Goal: Task Accomplishment & Management: Complete application form

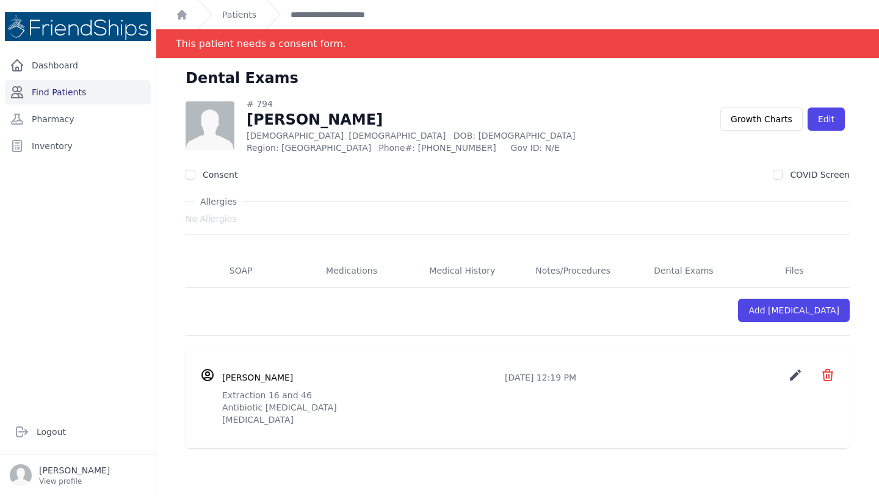
click at [90, 93] on link "Find Patients" at bounding box center [78, 92] width 146 height 24
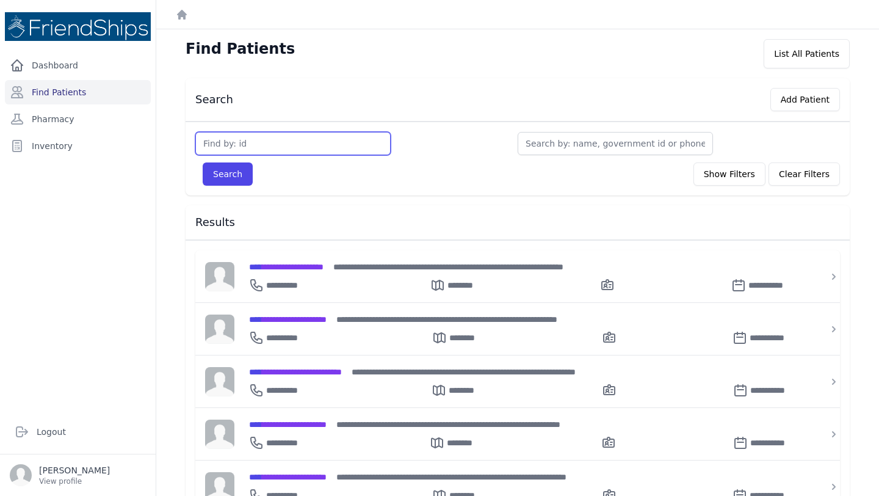
click at [297, 132] on input "text" at bounding box center [292, 143] width 195 height 23
type input "190"
click at [203, 162] on button "Search" at bounding box center [228, 173] width 50 height 23
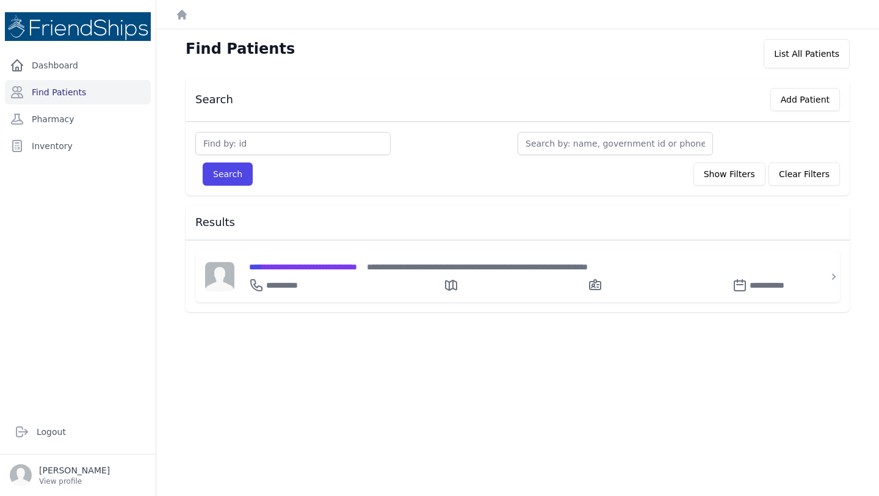
click at [264, 142] on input "text" at bounding box center [292, 143] width 195 height 23
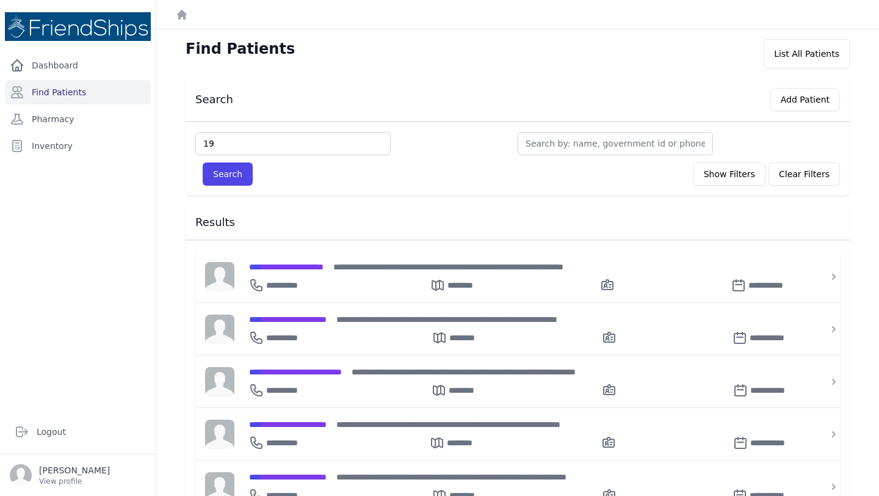
type input "1"
type input "339"
click at [203, 162] on button "Search" at bounding box center [228, 173] width 50 height 23
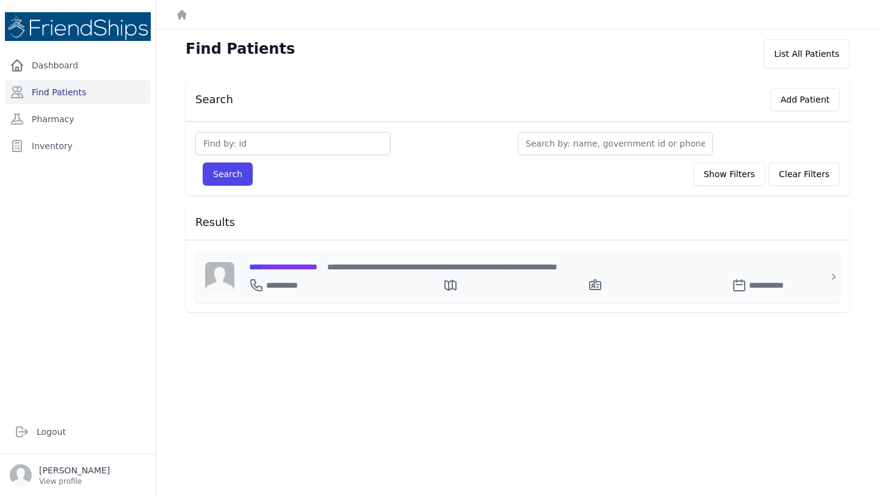
click at [290, 264] on span "**********" at bounding box center [283, 266] width 68 height 9
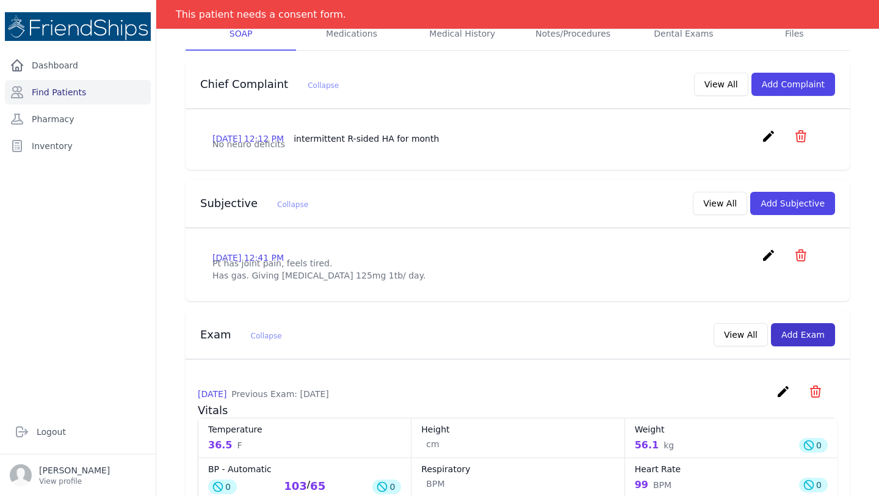
scroll to position [209, 0]
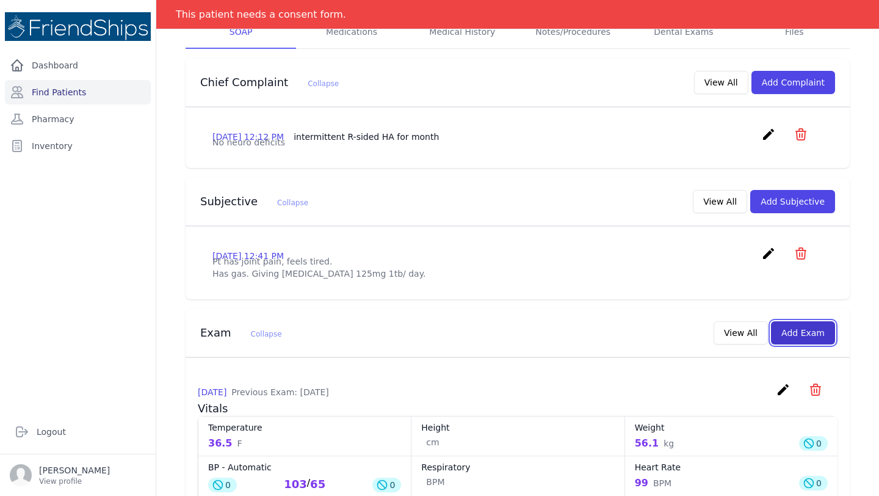
click at [800, 344] on button "Add Exam" at bounding box center [803, 332] width 64 height 23
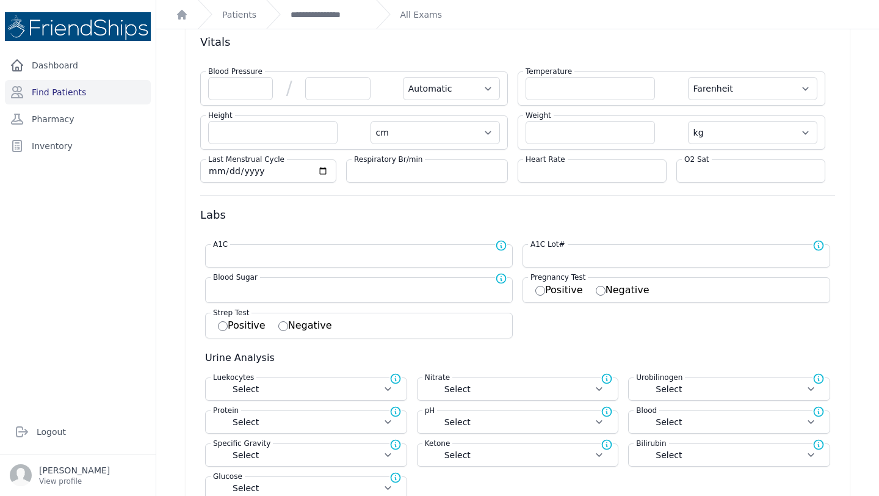
scroll to position [73, 0]
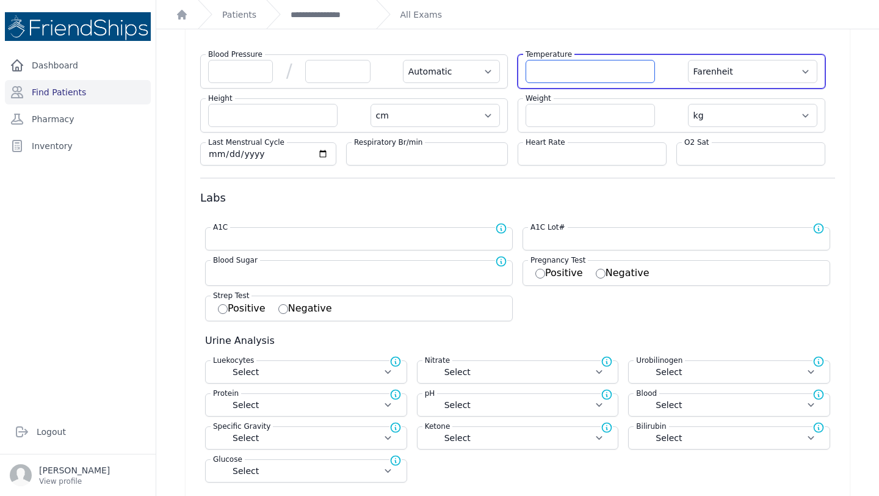
click at [598, 71] on input "number" at bounding box center [590, 71] width 129 height 23
type input "36.3"
click at [774, 78] on select "Farenheit Celcius" at bounding box center [752, 71] width 129 height 23
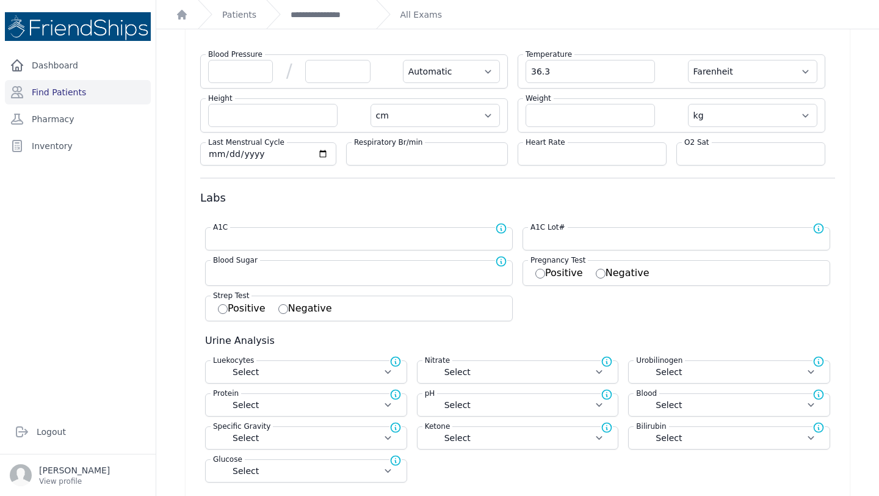
select select "Automatic"
select select "cm"
select select "kg"
select select
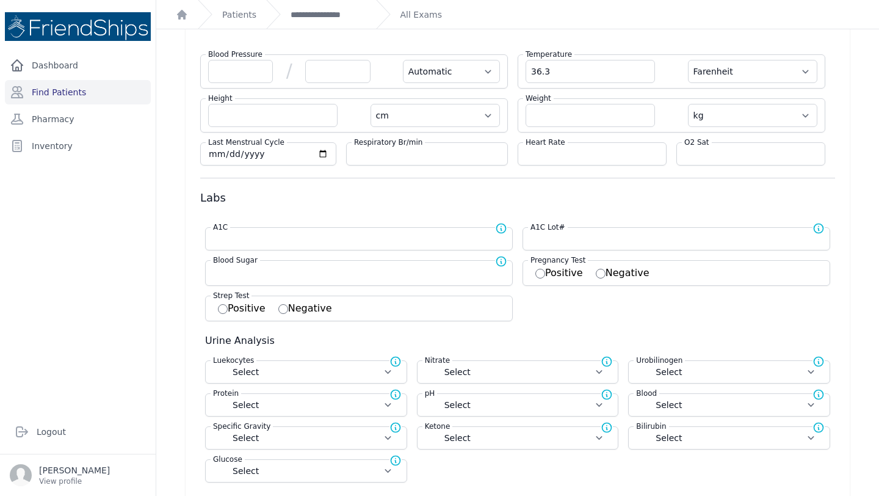
select select
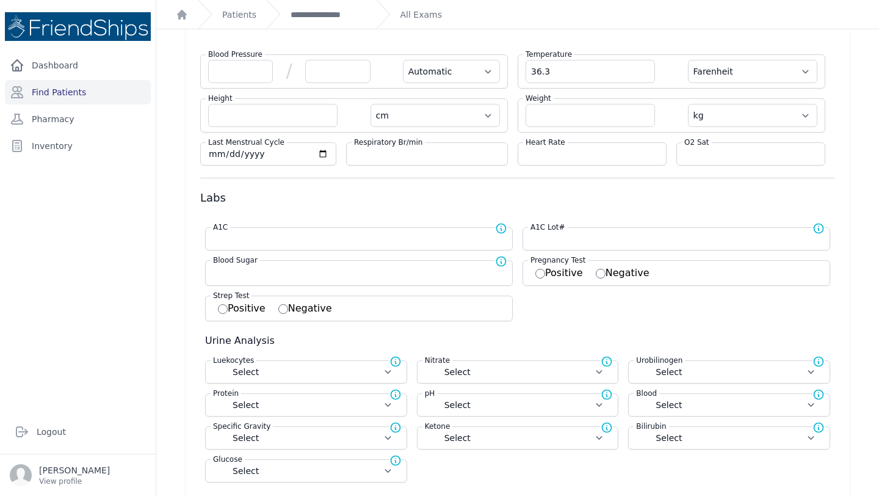
select select
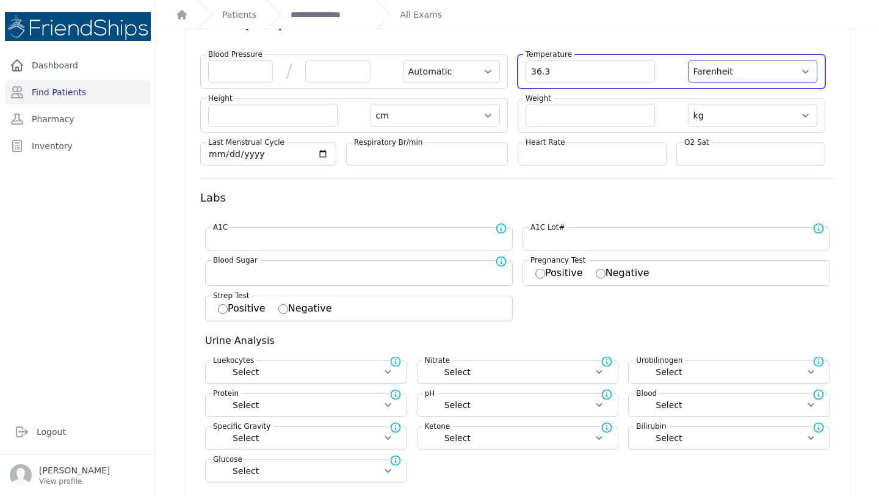
click at [762, 74] on select "Farenheit Celcius" at bounding box center [752, 71] width 129 height 23
select select "C"
select select "Automatic"
select select "cm"
select select "kg"
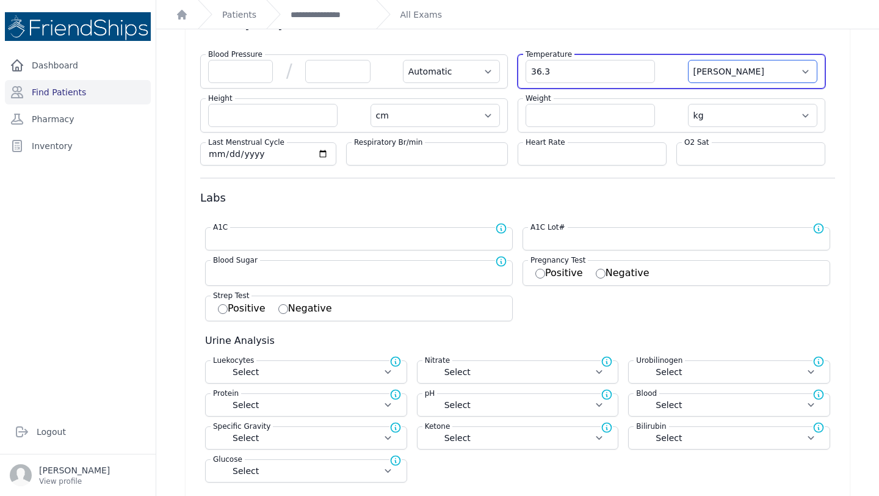
select select
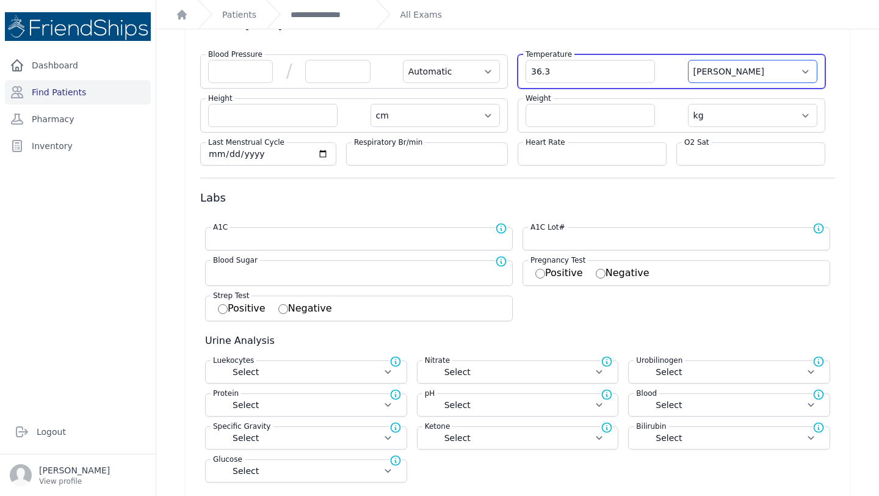
select select
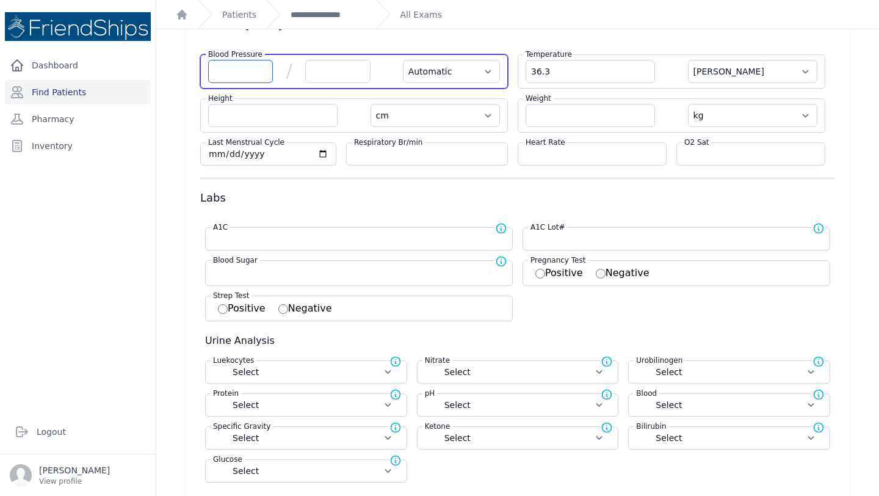
click at [253, 65] on input "number" at bounding box center [240, 71] width 65 height 23
type input "124"
click at [347, 76] on input "number" at bounding box center [337, 71] width 65 height 23
type input "7"
select select "Automatic"
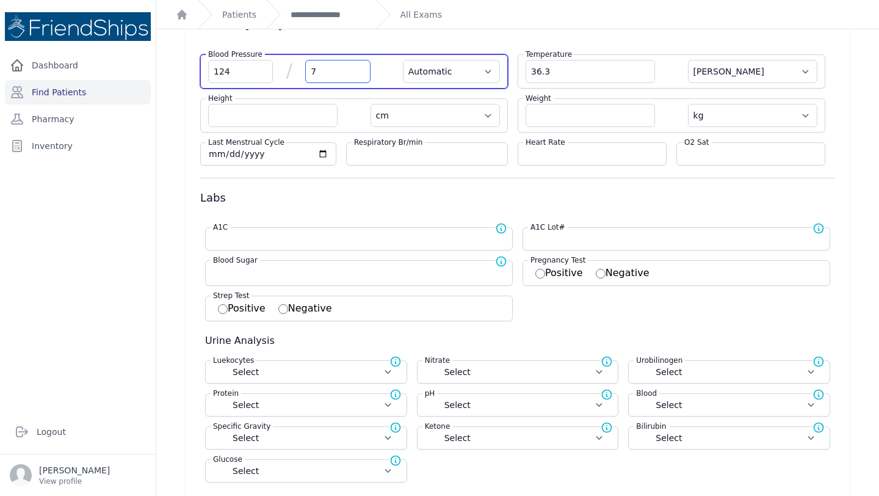
select select "C"
select select "cm"
select select "kg"
select select
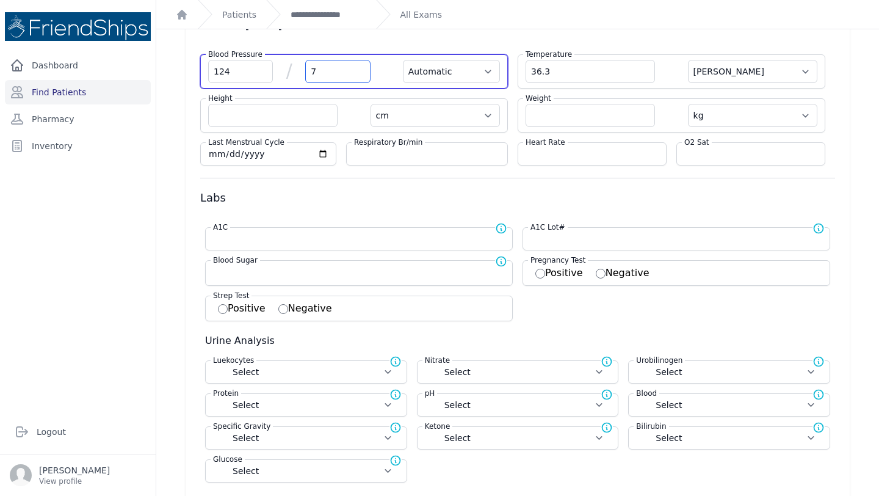
select select
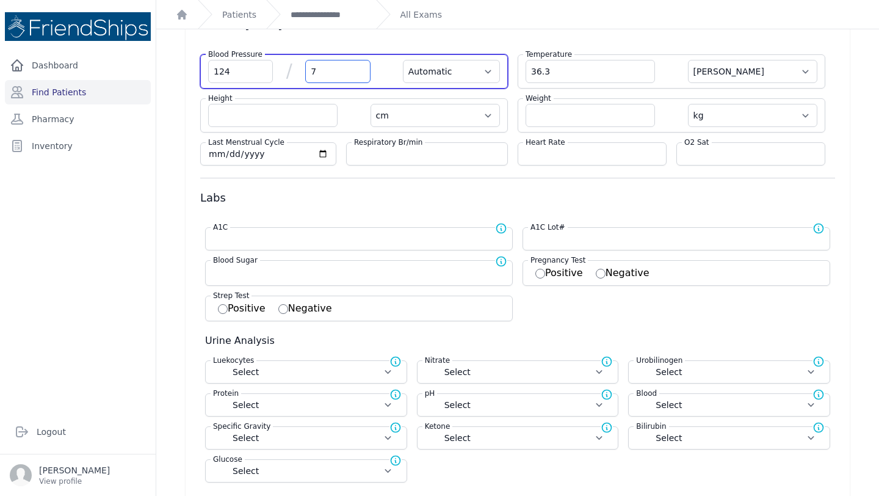
select select
type input "72"
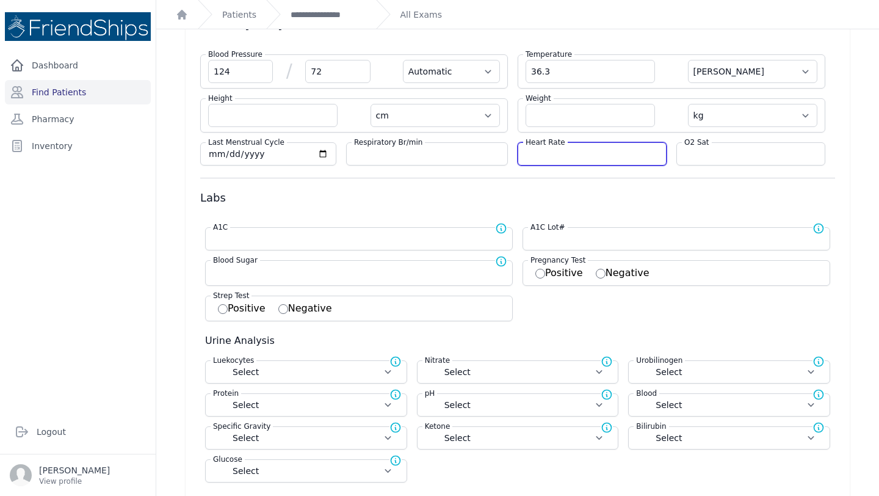
click at [543, 159] on input "number" at bounding box center [592, 154] width 133 height 12
select select "Automatic"
select select "C"
select select "cm"
select select "kg"
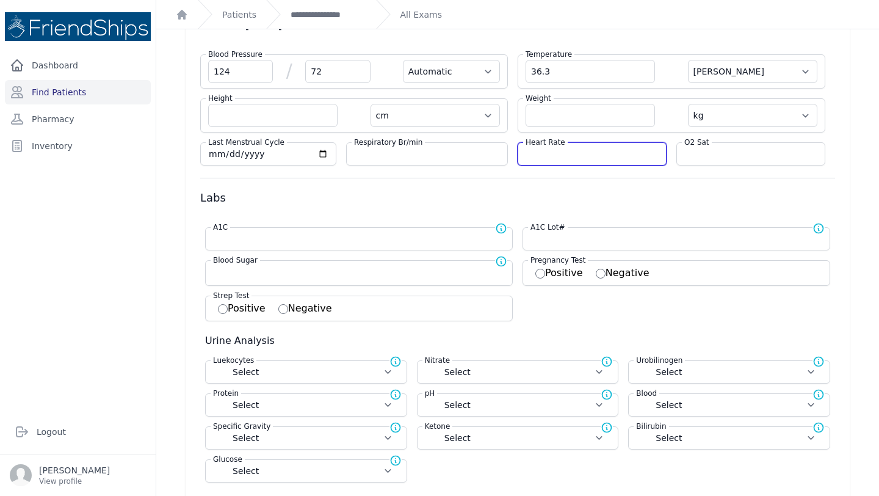
select select
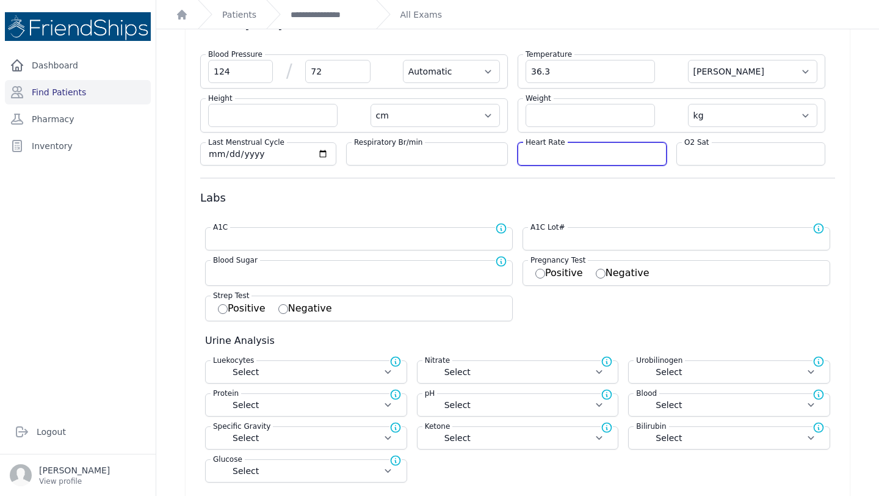
select select
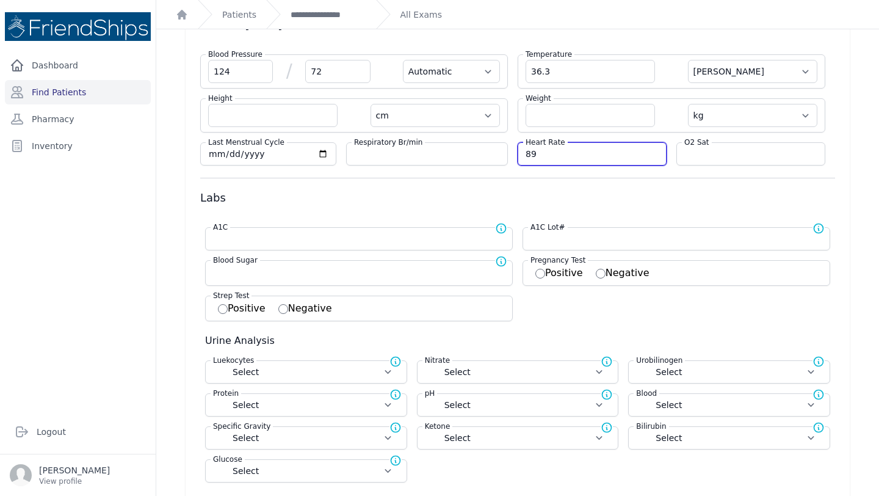
type input "89"
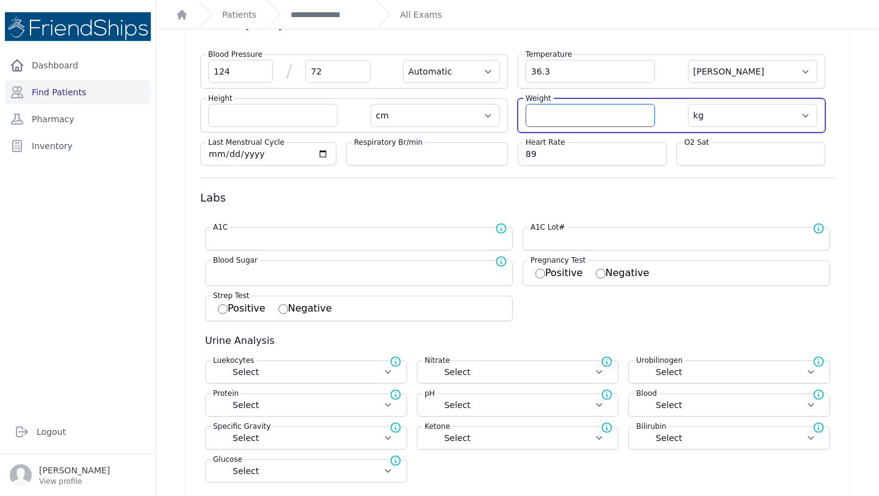
click at [583, 115] on input "number" at bounding box center [590, 115] width 129 height 23
select select "Automatic"
select select "C"
select select "cm"
select select "kg"
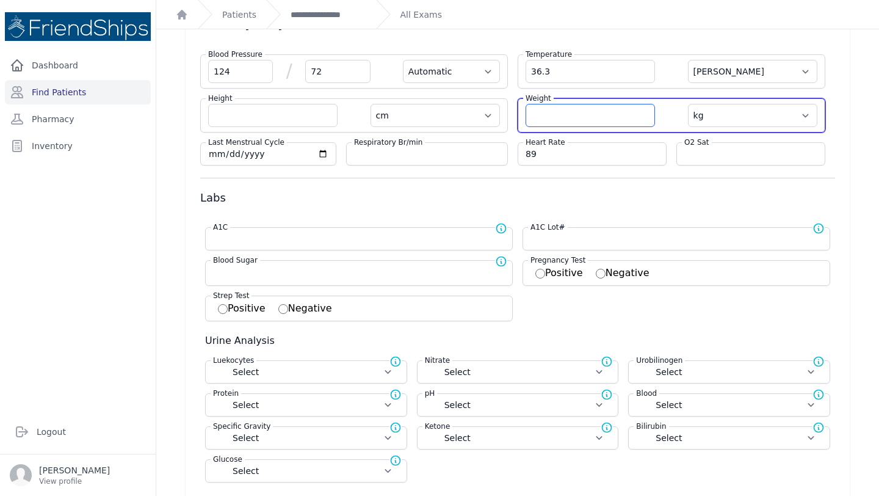
select select
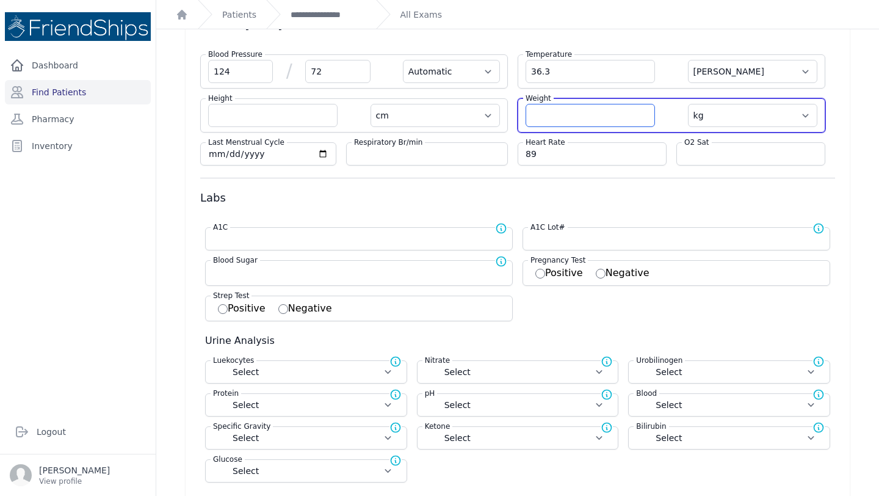
select select
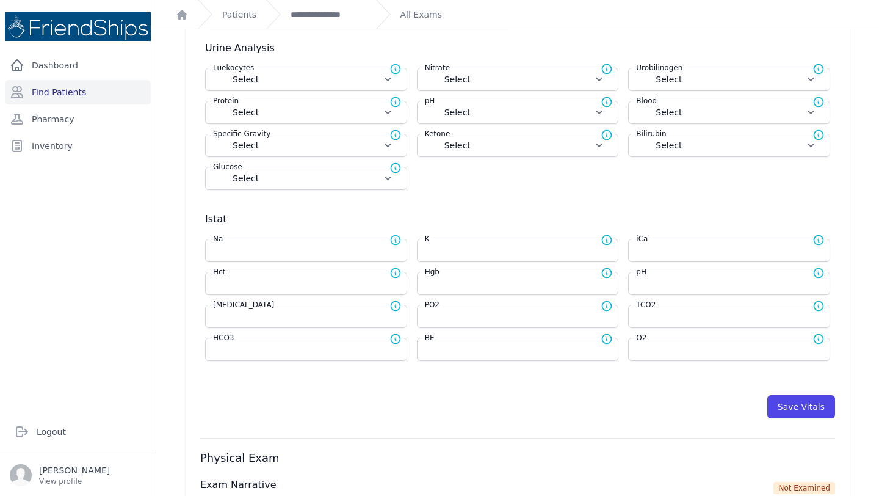
scroll to position [613, 0]
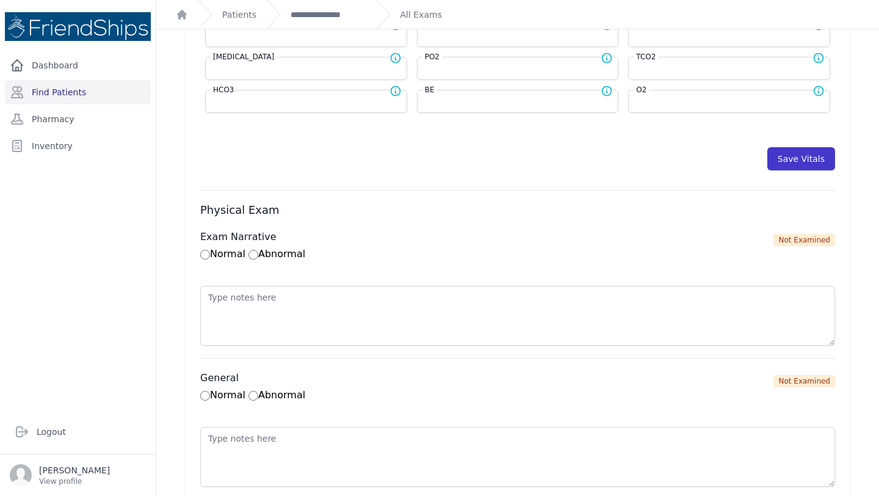
type input "57.1"
click at [791, 161] on button "Save Vitals" at bounding box center [801, 158] width 68 height 23
select select "Automatic"
select select "cm"
select select "kg"
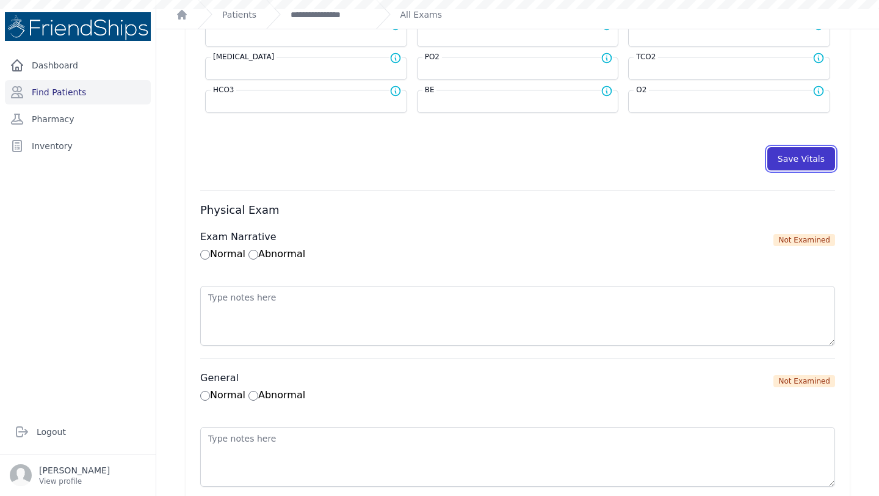
select select
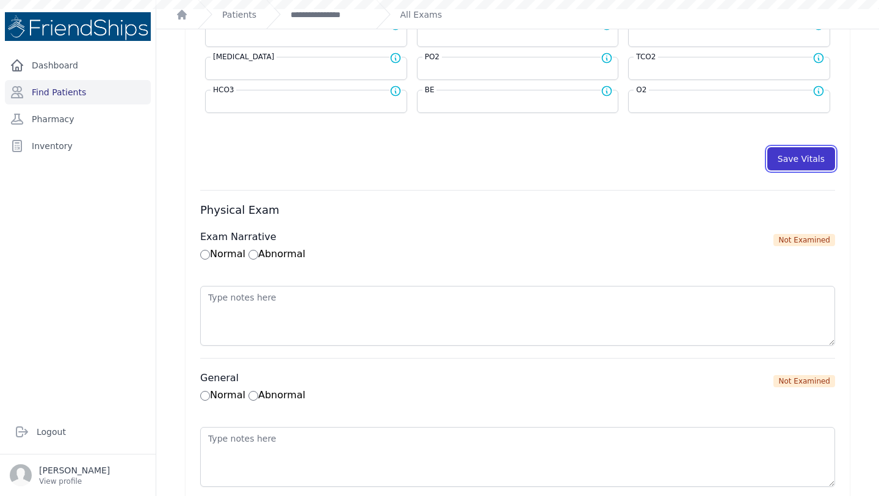
select select
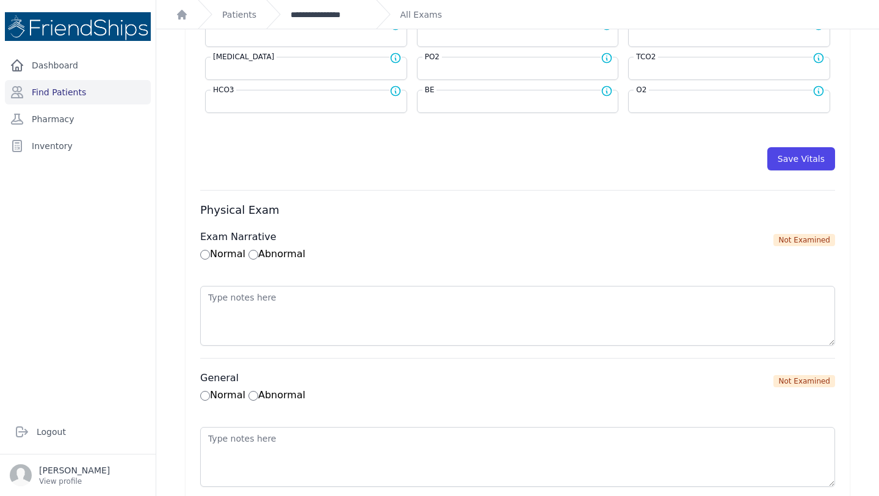
click at [308, 12] on link "**********" at bounding box center [329, 15] width 76 height 12
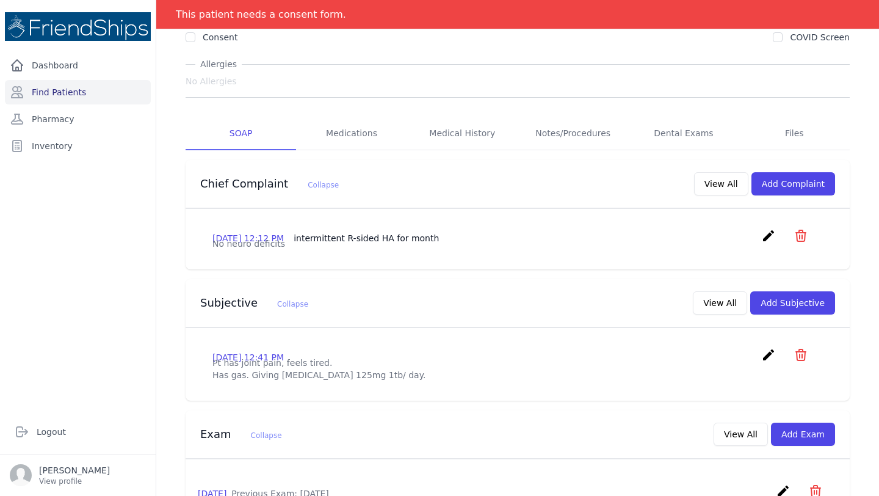
scroll to position [118, 0]
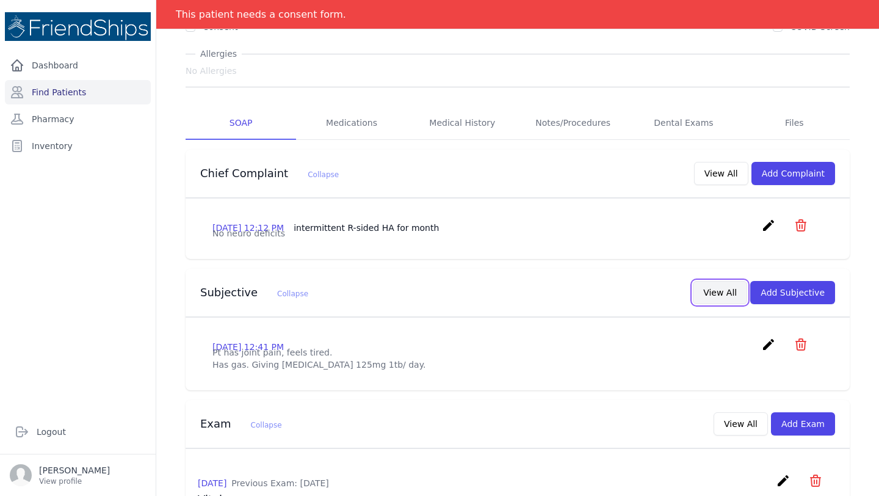
click at [741, 304] on button "View All" at bounding box center [720, 292] width 54 height 23
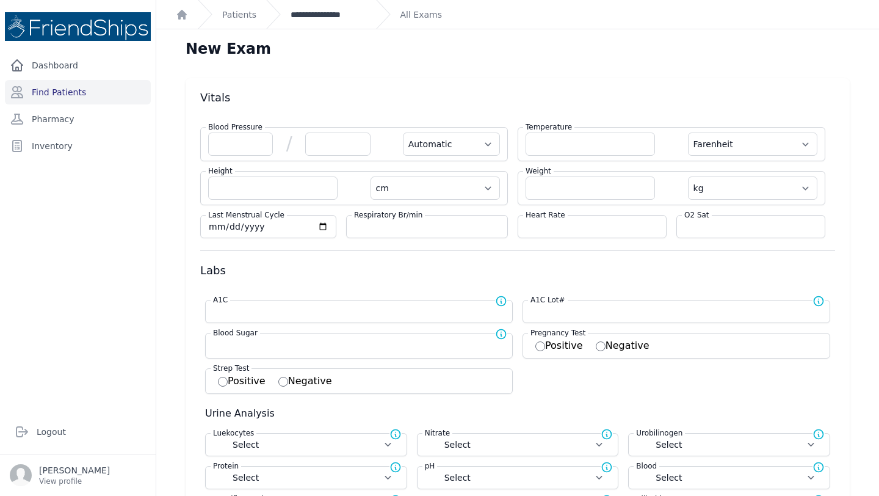
click at [350, 17] on link "**********" at bounding box center [329, 15] width 76 height 12
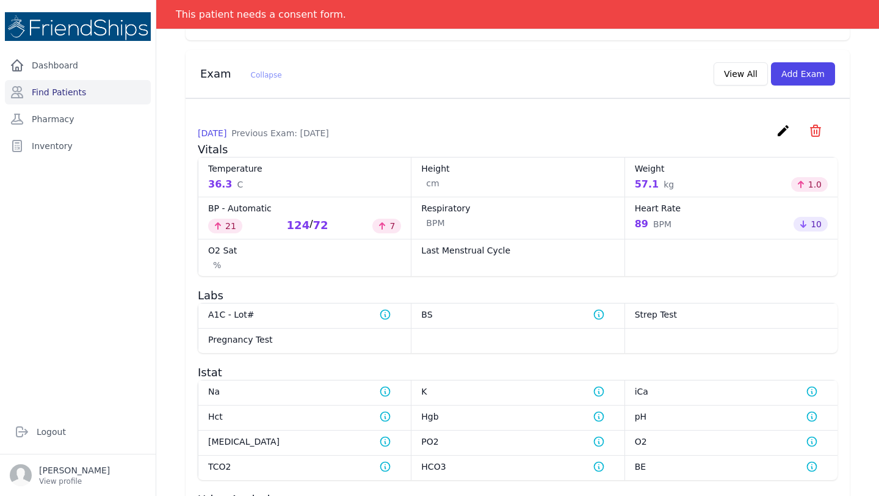
scroll to position [452, 0]
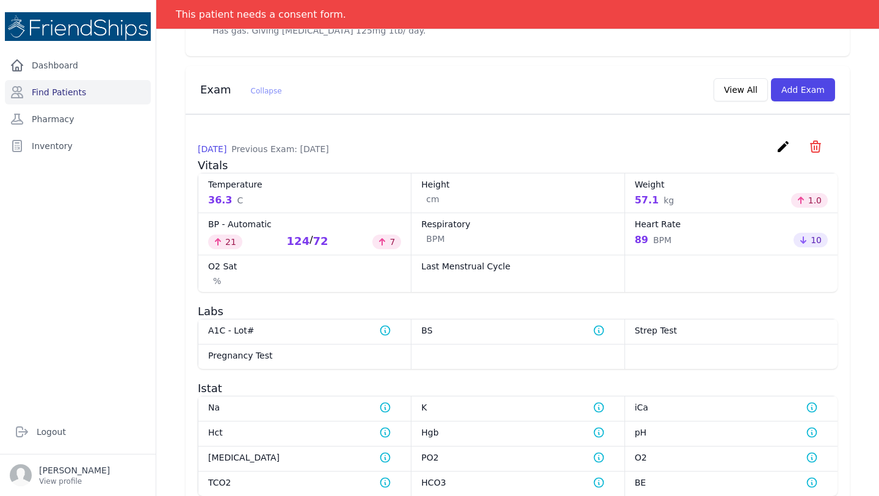
click at [783, 154] on icon "create" at bounding box center [783, 146] width 15 height 15
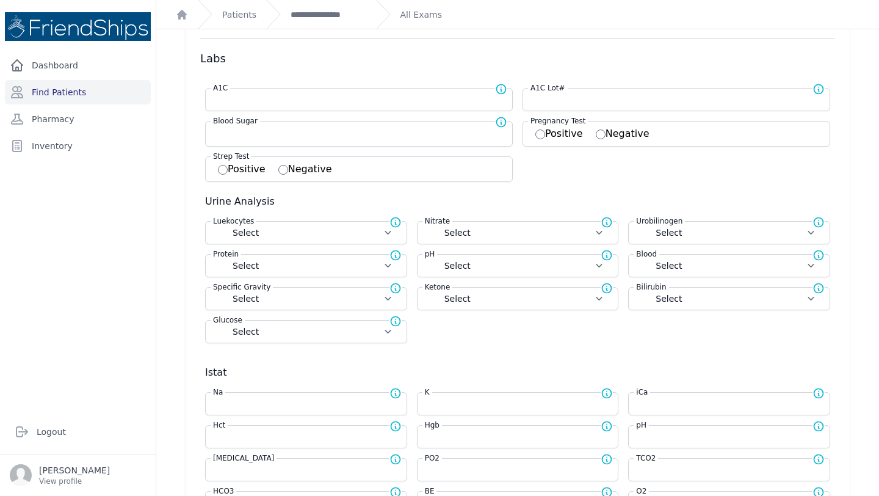
scroll to position [218, 0]
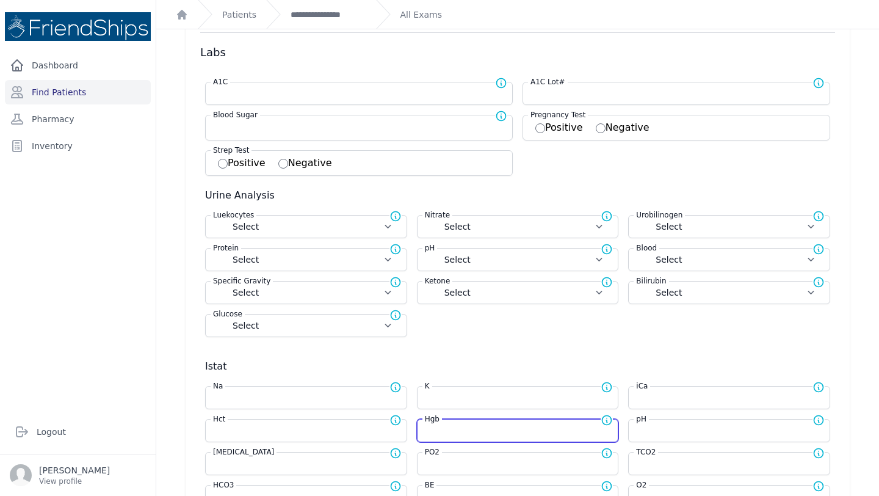
click at [466, 426] on input "number" at bounding box center [518, 430] width 186 height 12
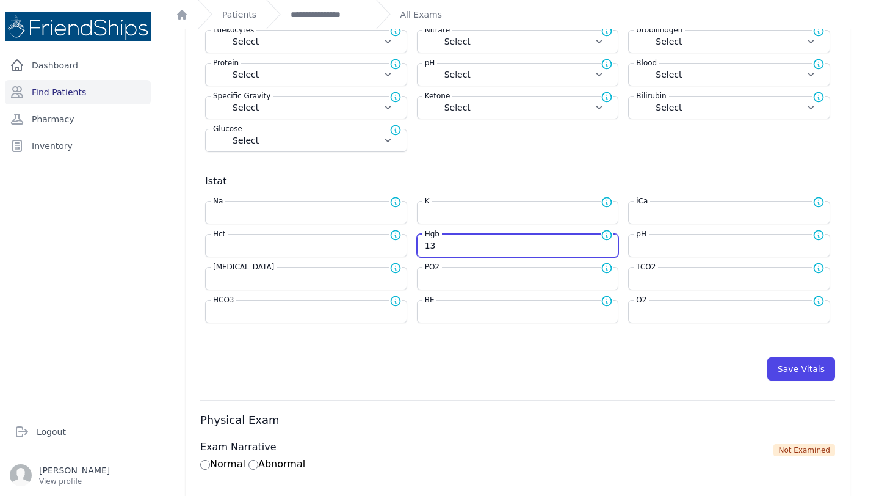
scroll to position [406, 0]
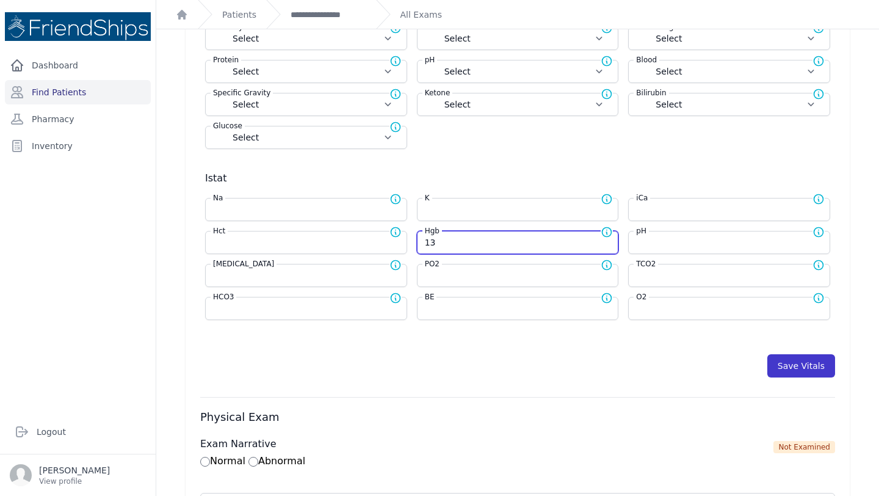
type input "13"
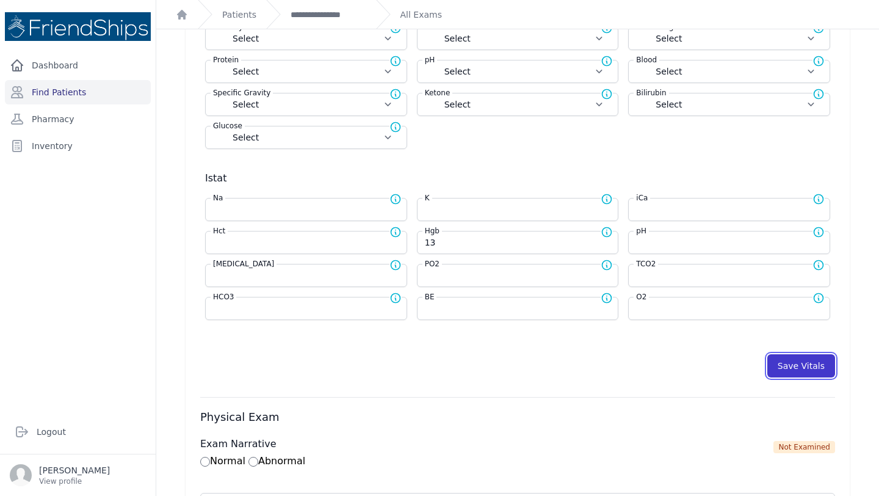
click at [809, 366] on button "Save Vitals" at bounding box center [801, 365] width 68 height 23
select select "Automatic"
select select "C"
select select "cm"
select select "kg"
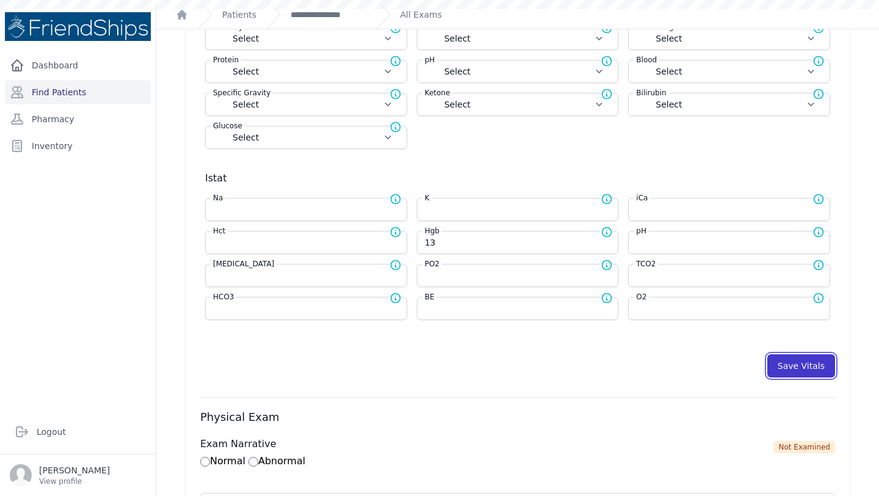
select select
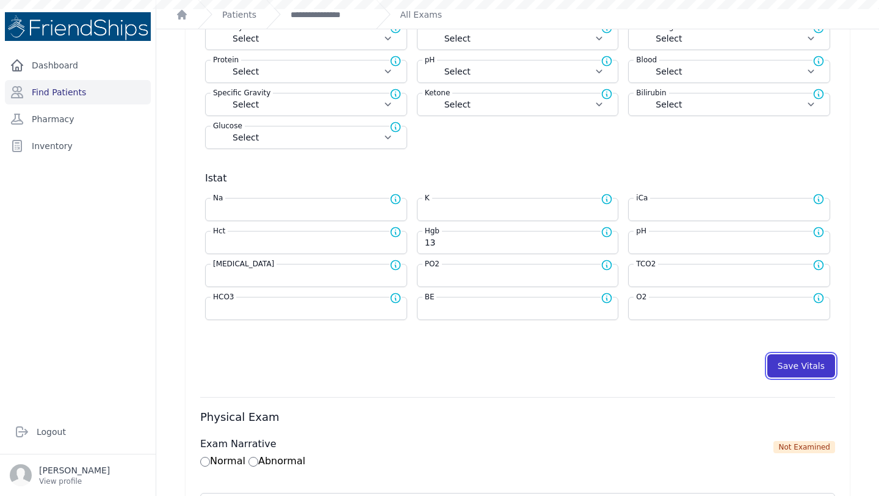
select select
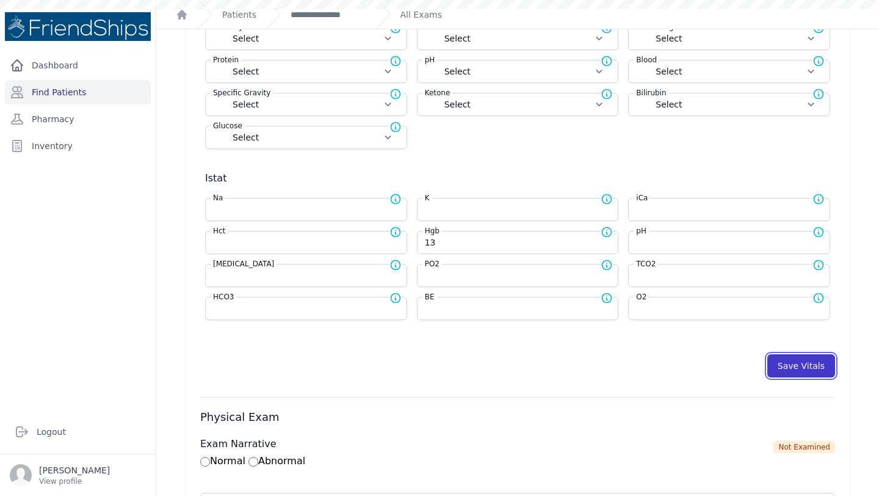
type input "13.0"
click at [300, 13] on link "**********" at bounding box center [329, 15] width 76 height 12
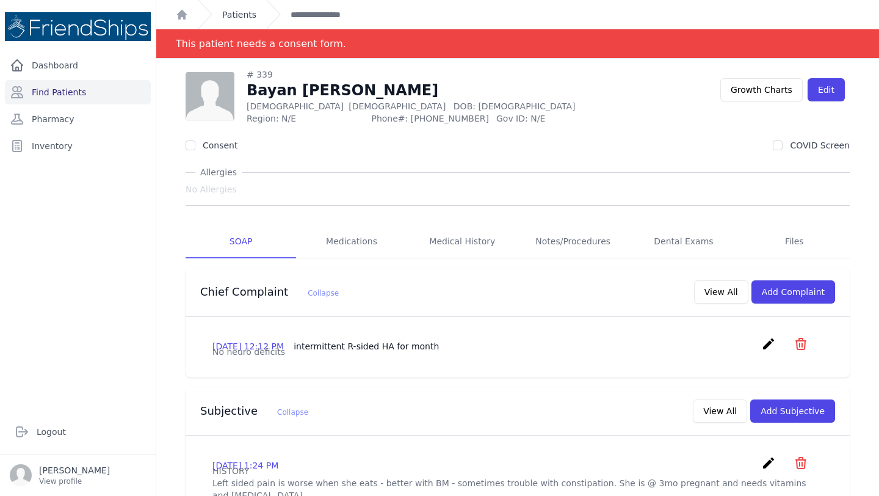
click at [239, 10] on link "Patients" at bounding box center [239, 15] width 34 height 12
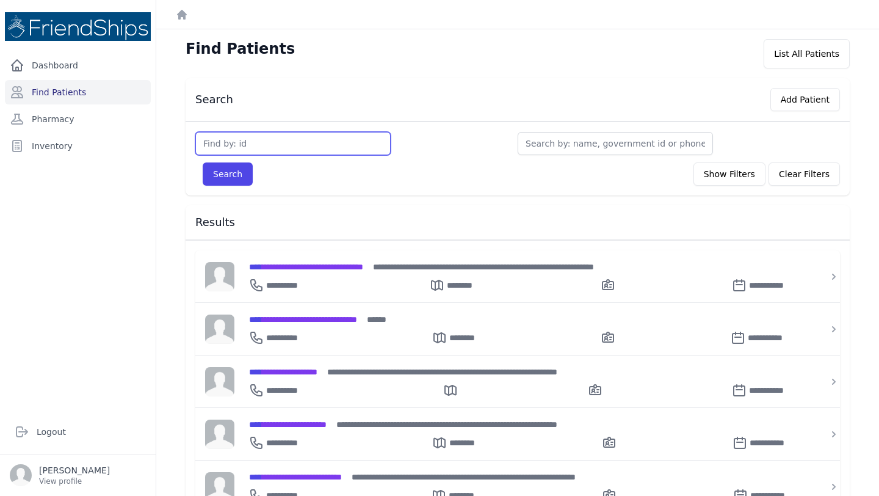
click at [268, 140] on input "text" at bounding box center [292, 143] width 195 height 23
type input "850"
click at [203, 162] on button "Search" at bounding box center [228, 173] width 50 height 23
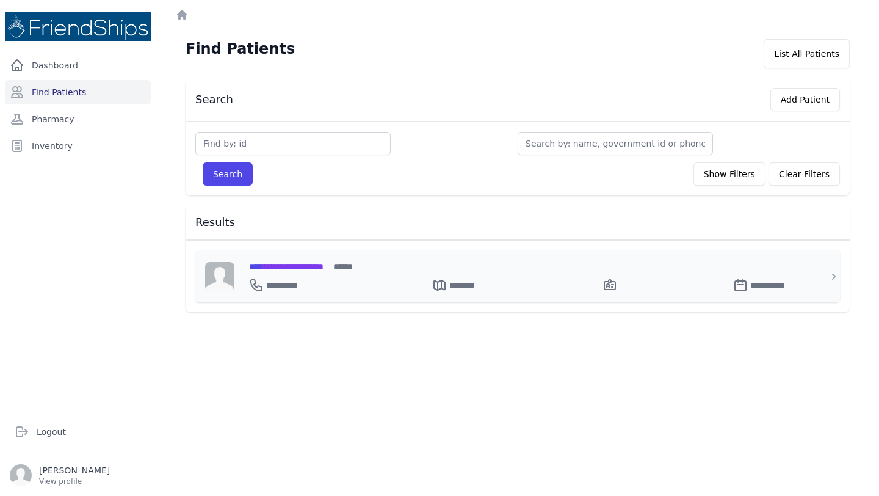
click at [320, 259] on div "**********" at bounding box center [524, 276] width 581 height 52
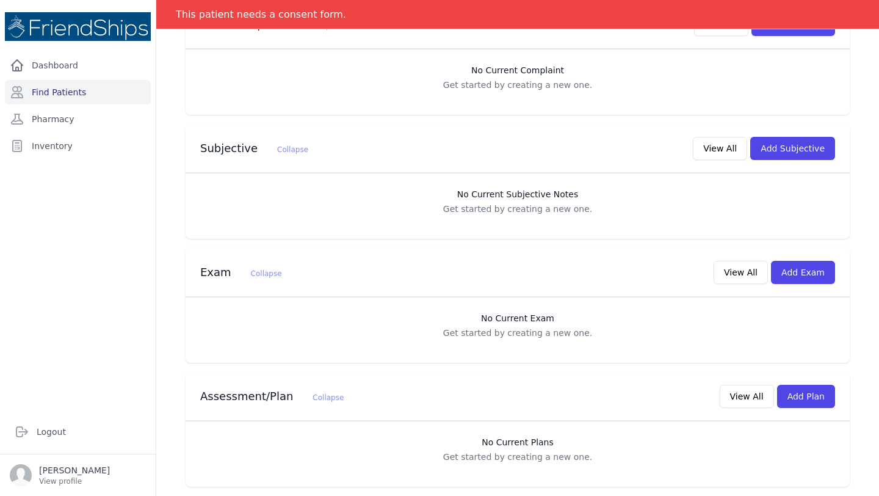
scroll to position [268, 0]
click at [801, 269] on button "Add Exam" at bounding box center [803, 271] width 64 height 23
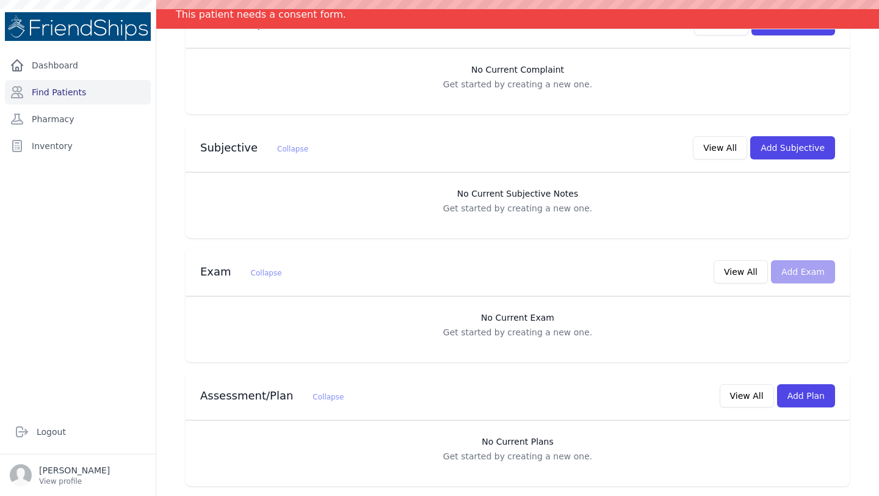
scroll to position [0, 0]
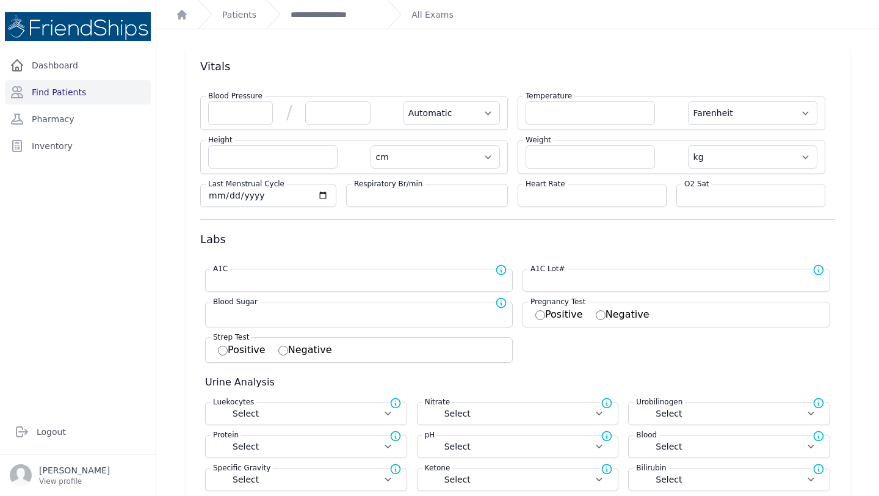
scroll to position [33, 0]
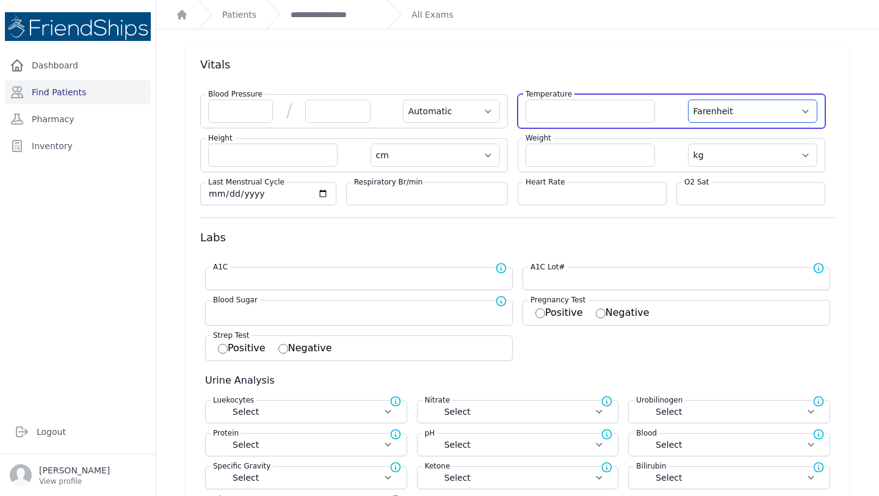
click at [745, 115] on select "Farenheit [PERSON_NAME]" at bounding box center [752, 110] width 129 height 23
select select "C"
select select "Automatic"
select select "cm"
select select "kg"
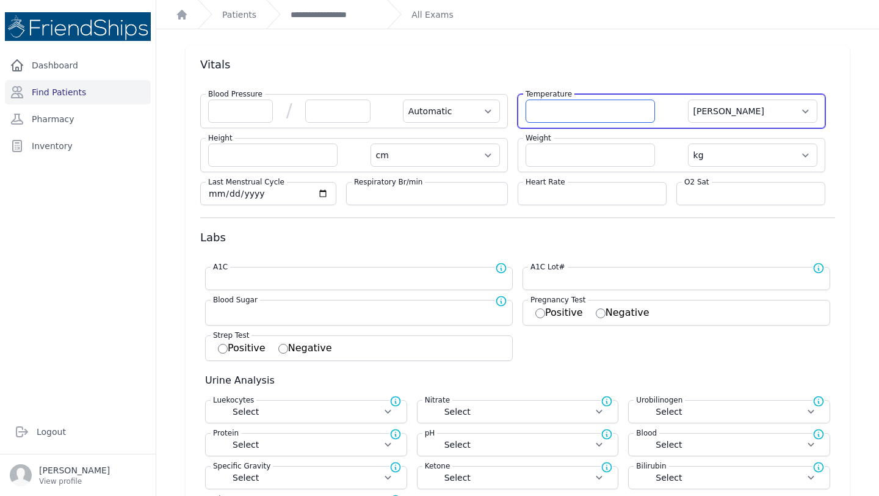
select select
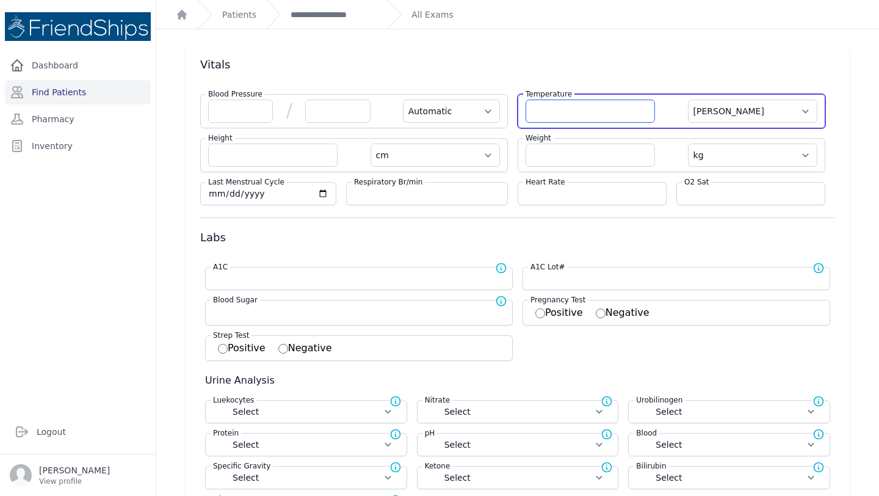
select select
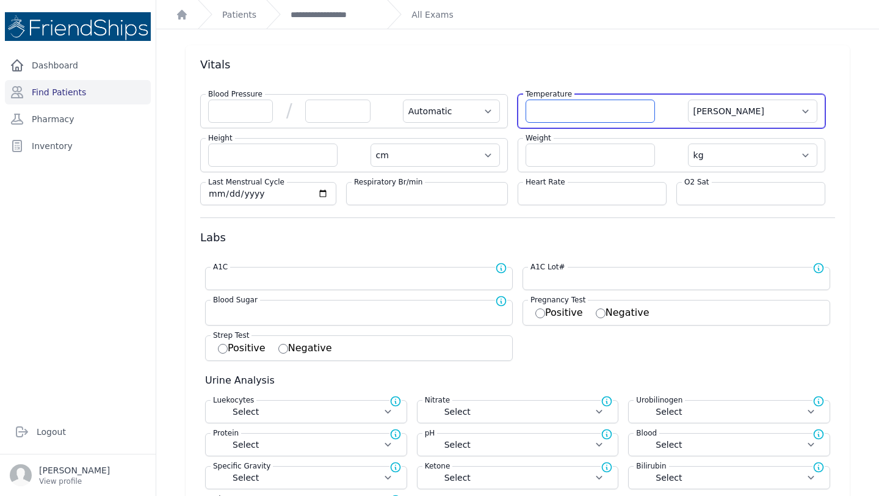
select select "C"
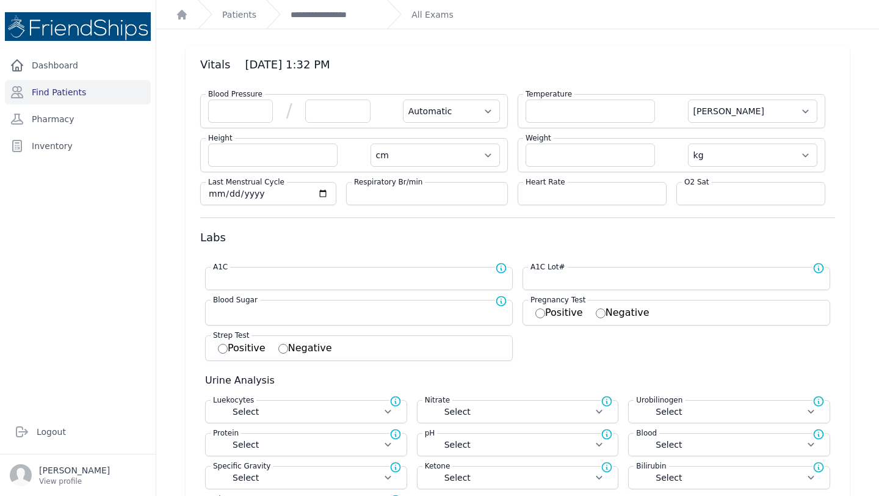
click at [585, 109] on input "number" at bounding box center [590, 110] width 129 height 23
type input "36.7"
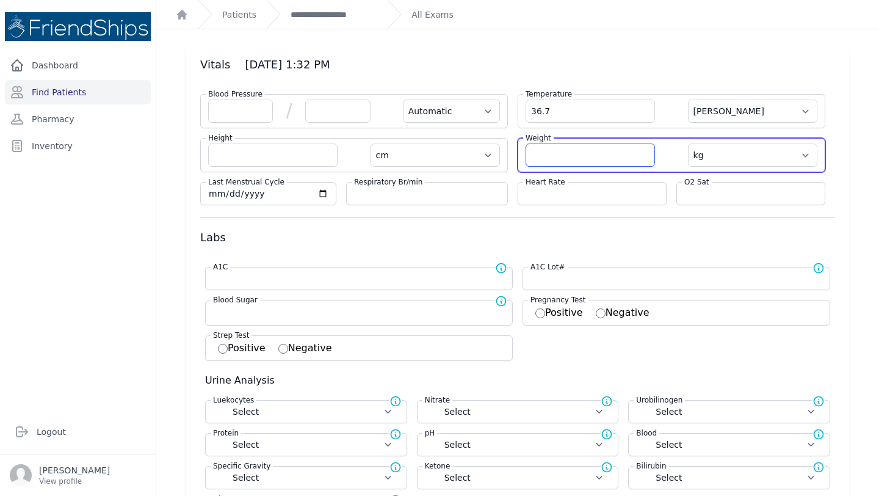
click at [576, 153] on input "number" at bounding box center [590, 154] width 129 height 23
select select "Automatic"
select select "C"
select select "cm"
select select "kg"
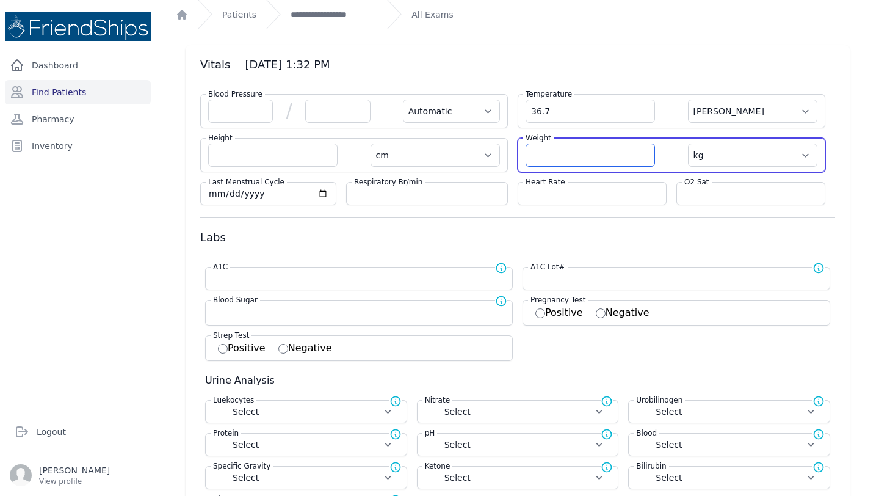
select select
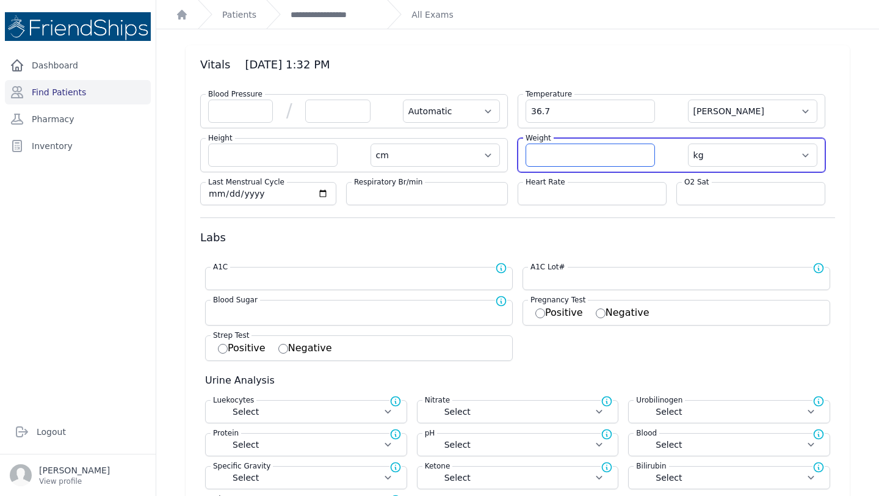
select select
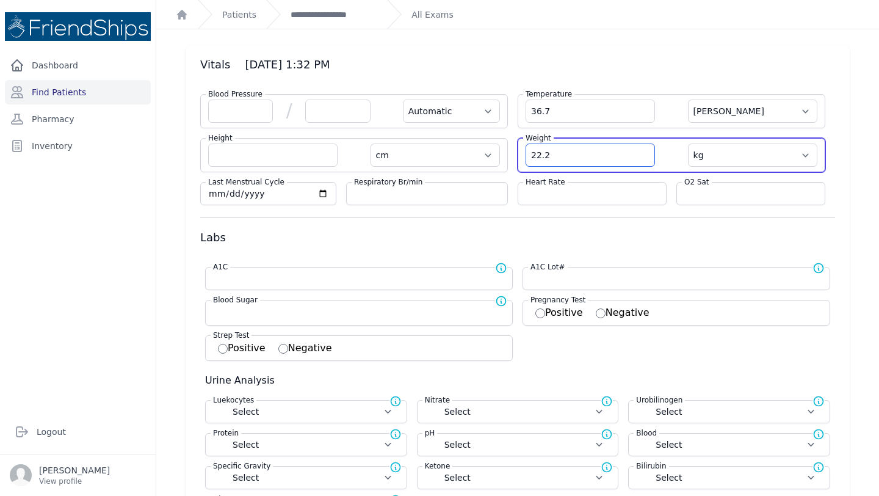
type input "22.2"
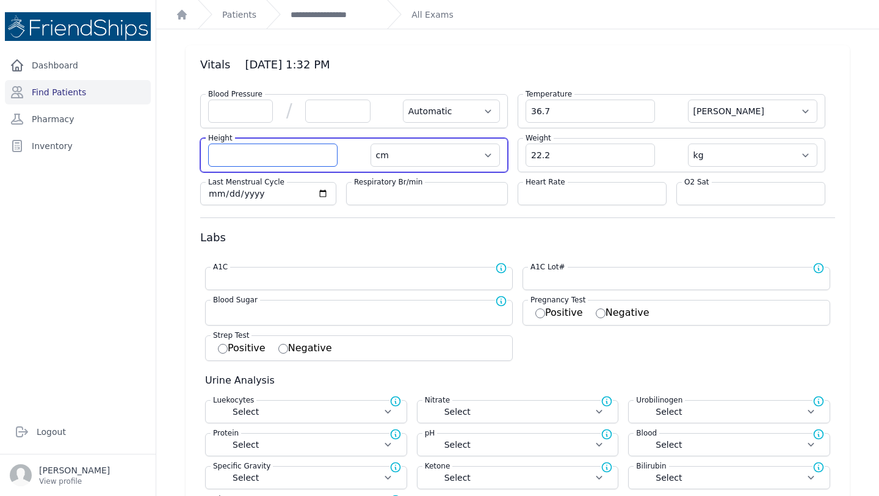
click at [289, 159] on input "number" at bounding box center [272, 154] width 129 height 23
select select "Automatic"
select select "C"
select select "cm"
select select "kg"
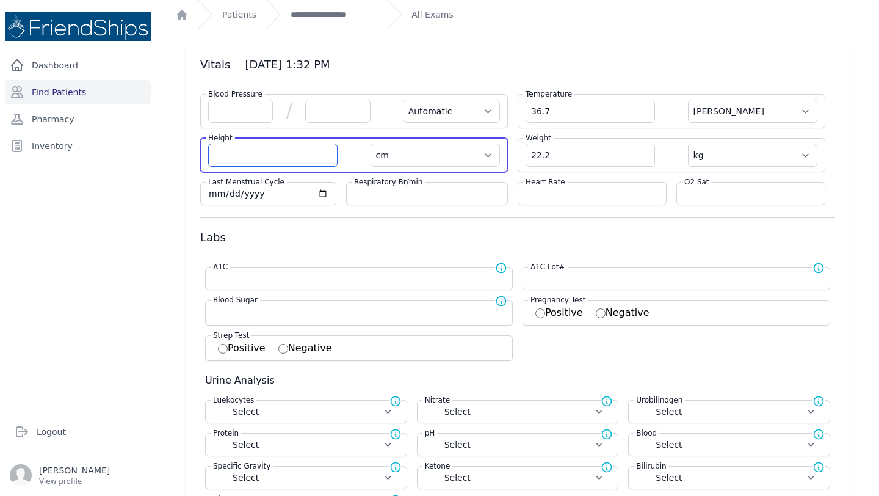
select select
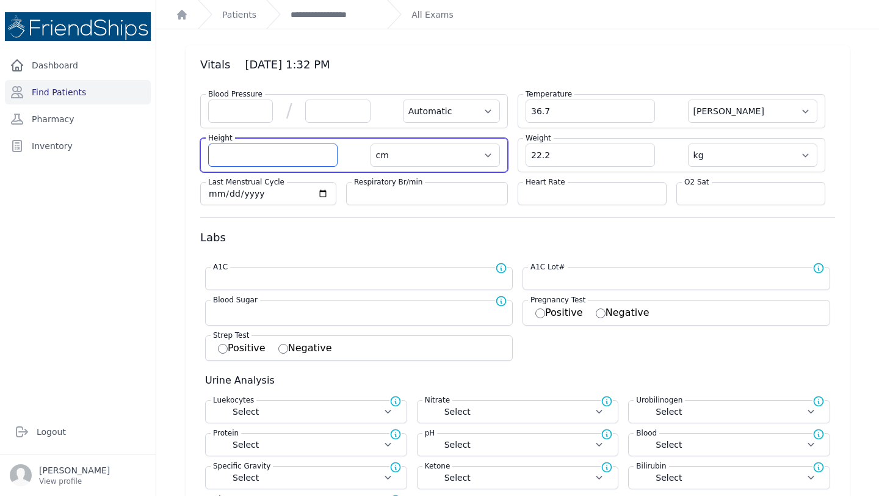
select select
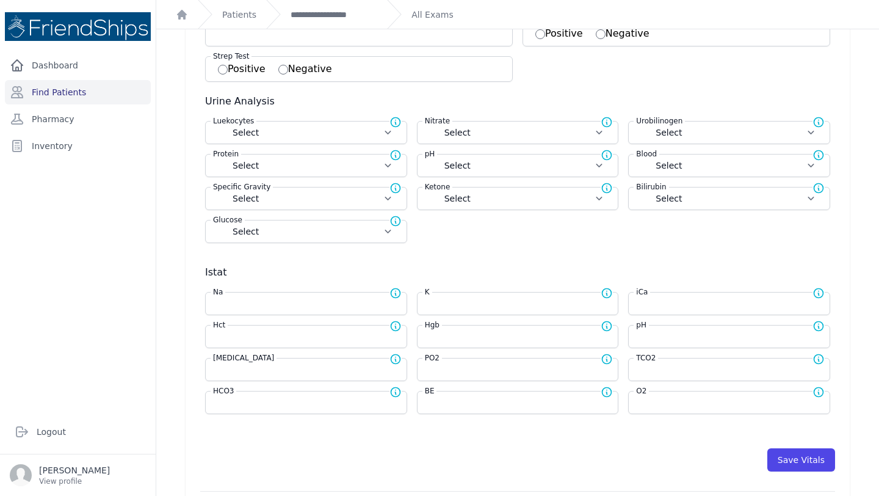
scroll to position [330, 0]
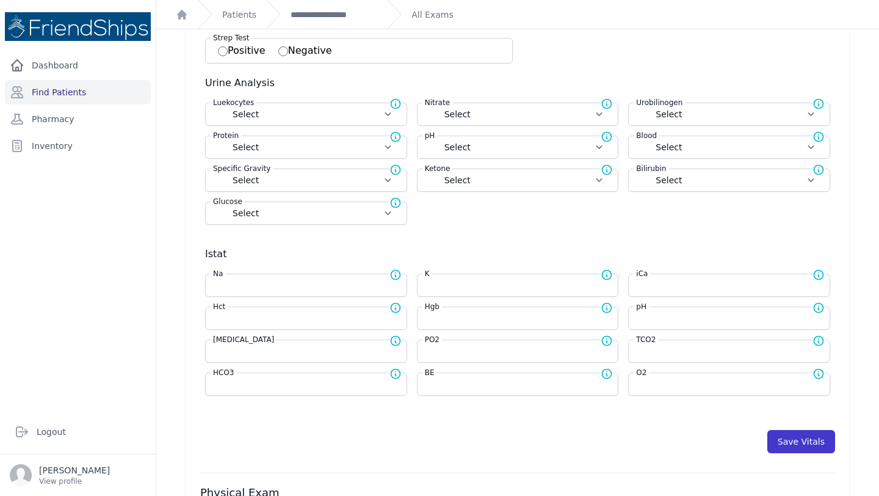
type input "123.1"
click at [797, 443] on button "Save Vitals" at bounding box center [801, 441] width 68 height 23
select select "Automatic"
select select "cm"
select select "kg"
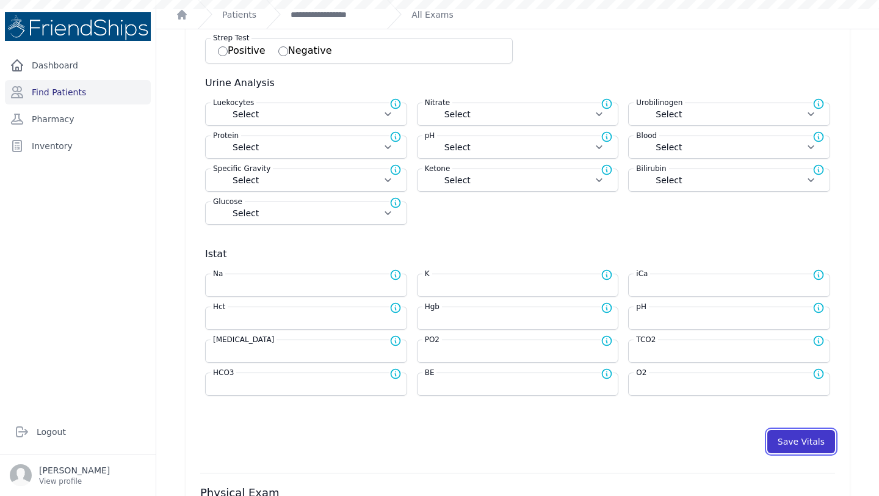
select select
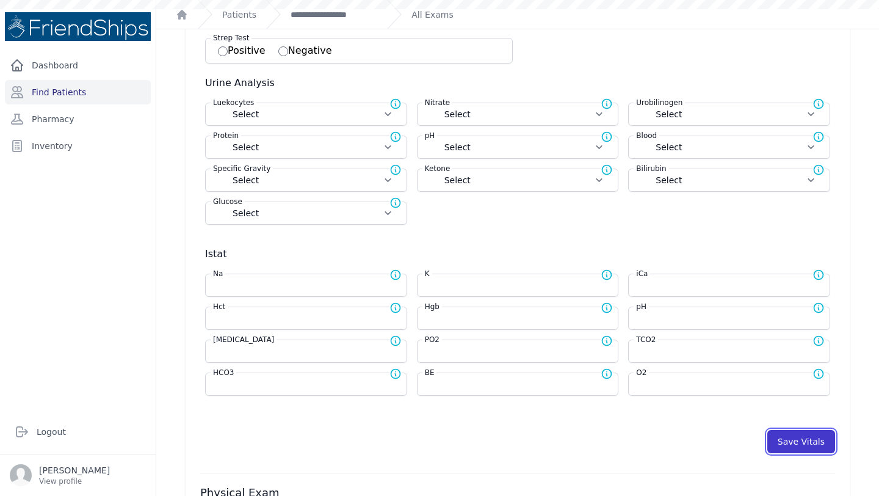
select select
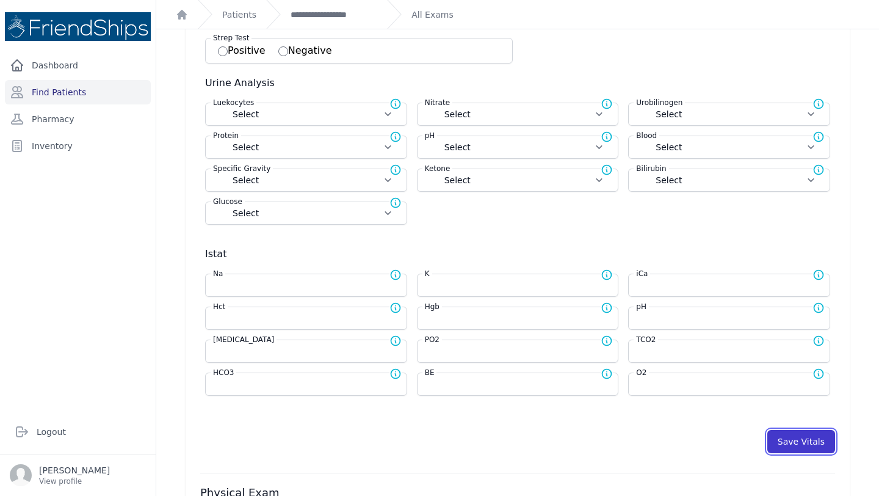
click at [800, 439] on button "Save Vitals" at bounding box center [801, 441] width 68 height 23
click at [791, 441] on button "Save Vitals" at bounding box center [801, 441] width 68 height 23
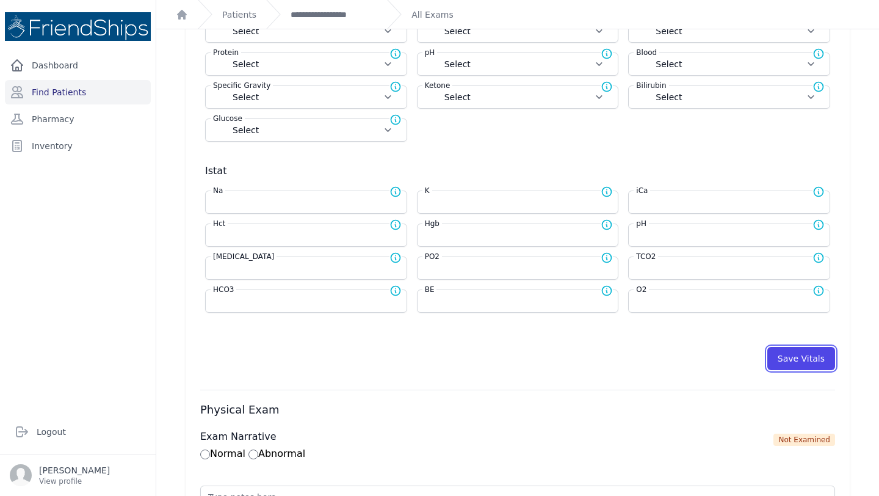
scroll to position [449, 0]
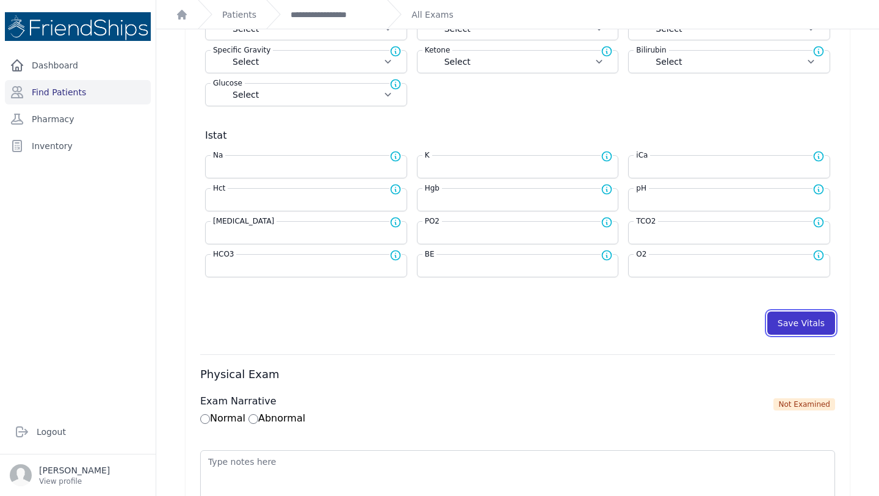
click at [801, 316] on button "Save Vitals" at bounding box center [801, 322] width 68 height 23
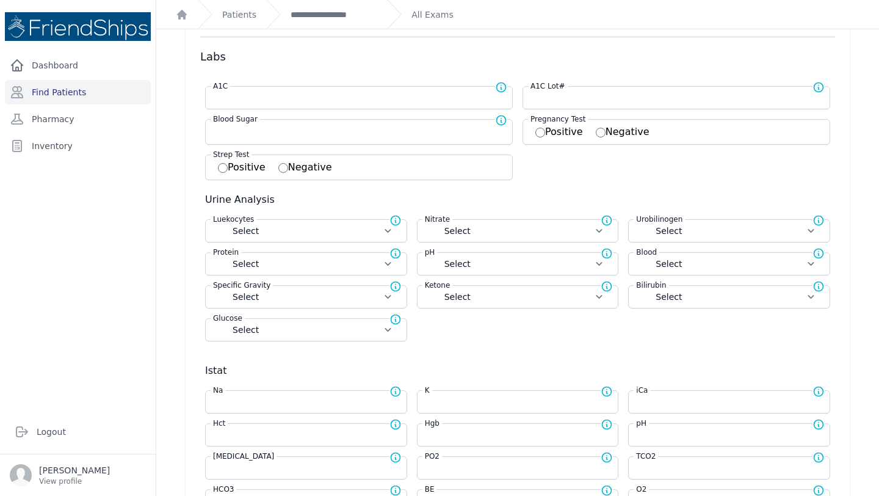
scroll to position [0, 0]
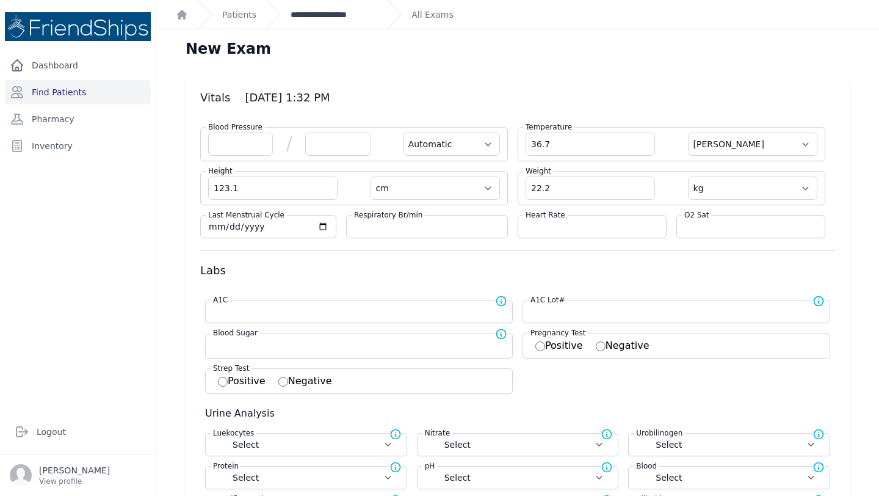
click at [341, 13] on link "**********" at bounding box center [334, 15] width 87 height 12
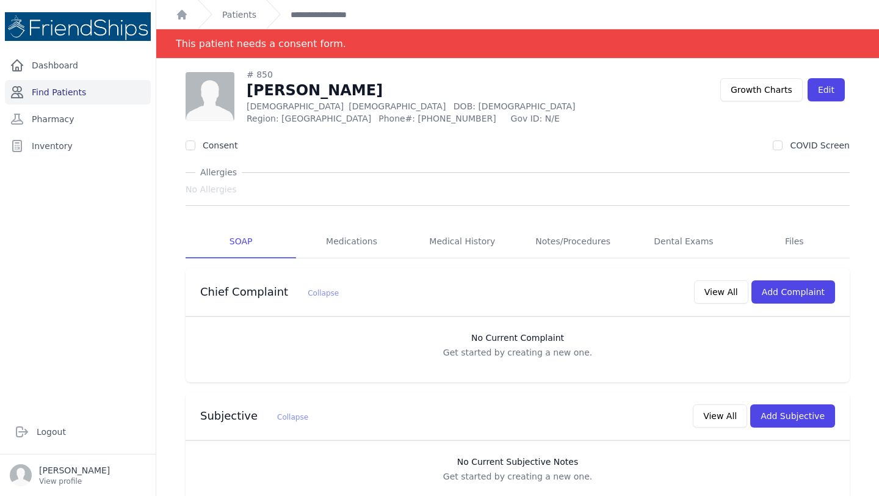
click at [89, 93] on link "Find Patients" at bounding box center [78, 92] width 146 height 24
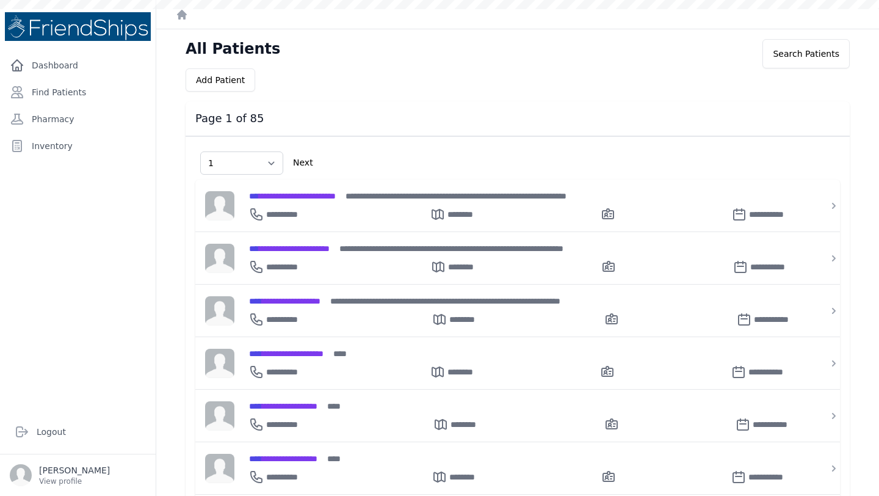
select select "1"
click at [72, 93] on link "Find Patients" at bounding box center [78, 92] width 146 height 24
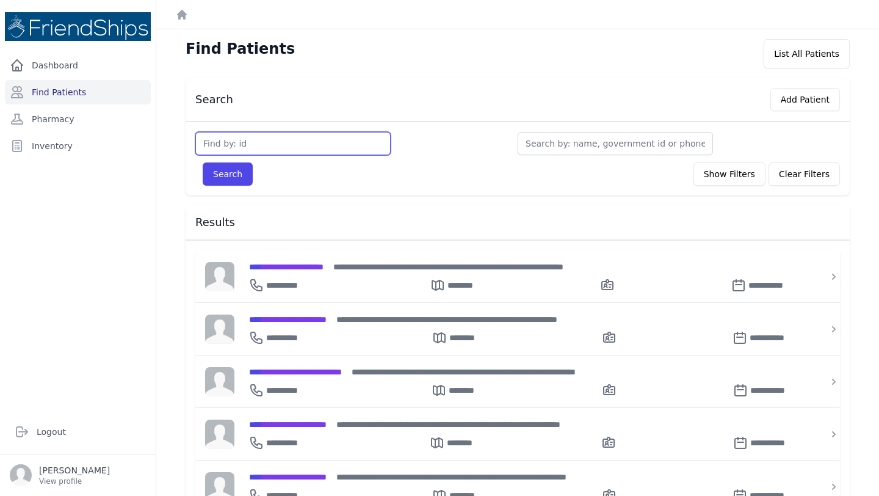
click at [296, 146] on input "text" at bounding box center [292, 143] width 195 height 23
type input "190"
click at [203, 162] on button "Search" at bounding box center [228, 173] width 50 height 23
click at [258, 140] on input "text" at bounding box center [292, 143] width 195 height 23
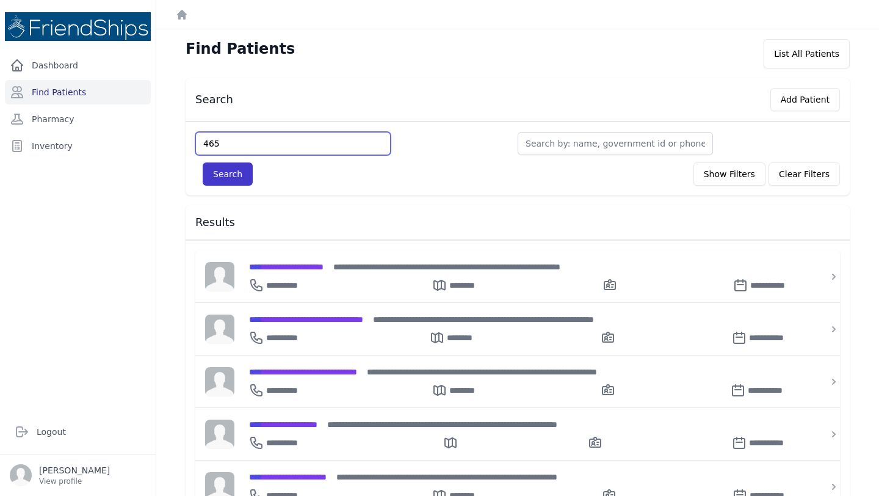
type input "465"
click at [208, 168] on button "Search" at bounding box center [228, 173] width 50 height 23
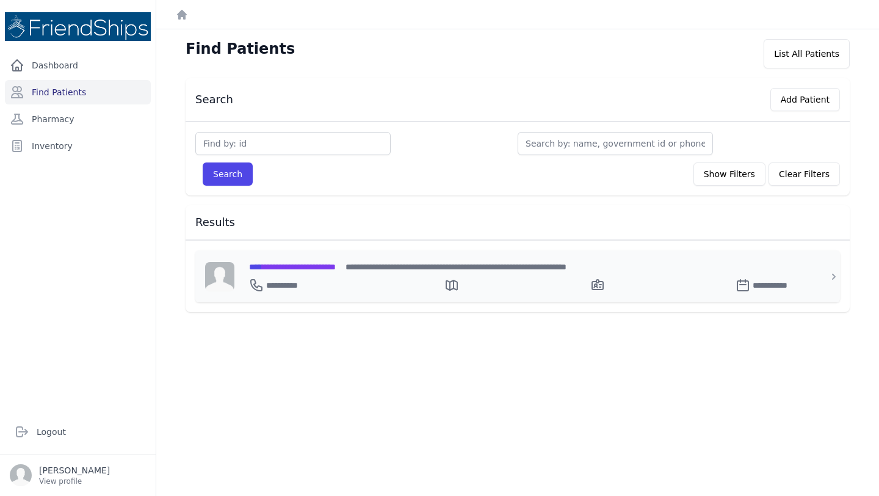
click at [318, 274] on div "**********" at bounding box center [525, 283] width 552 height 20
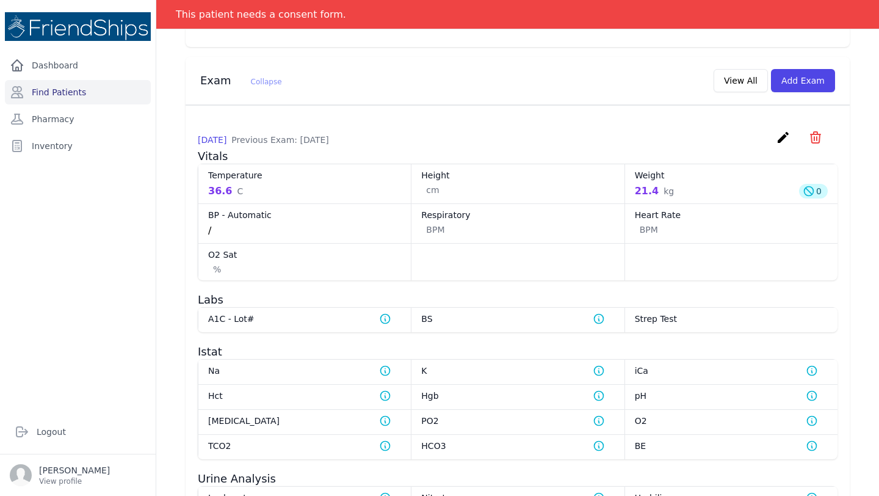
scroll to position [592, 0]
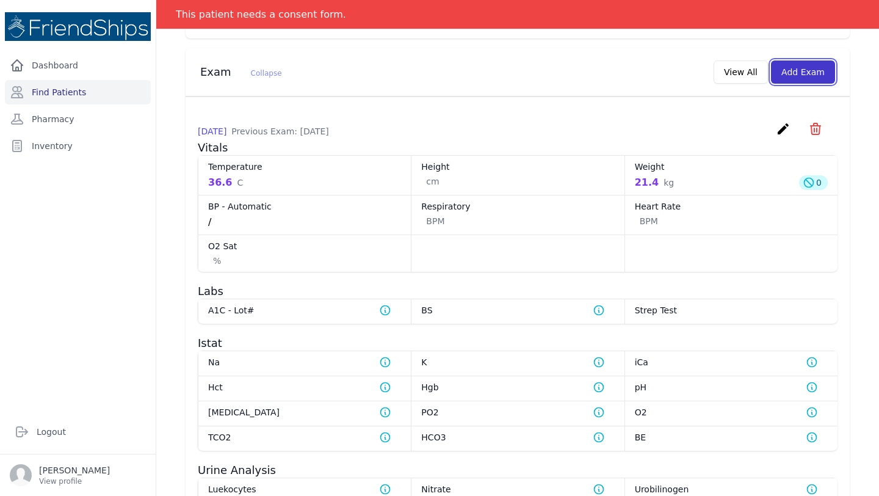
click at [807, 84] on button "Add Exam" at bounding box center [803, 71] width 64 height 23
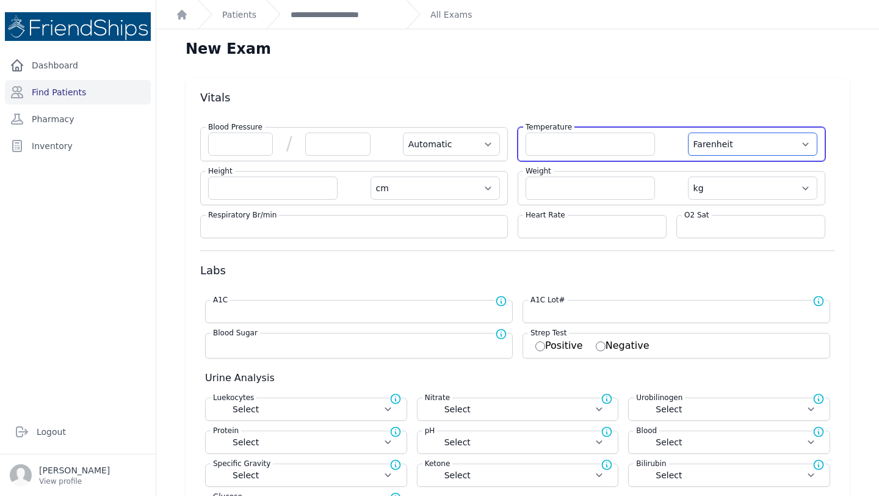
click at [734, 142] on select "Farenheit [PERSON_NAME]" at bounding box center [752, 143] width 129 height 23
select select "C"
click at [555, 139] on input "number" at bounding box center [590, 143] width 129 height 23
select select "Automatic"
select select "C"
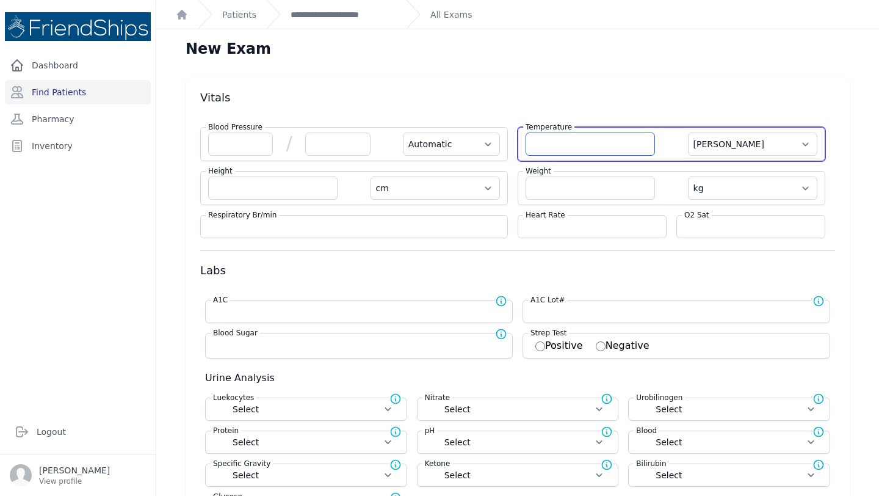
select select "cm"
select select "kg"
select select
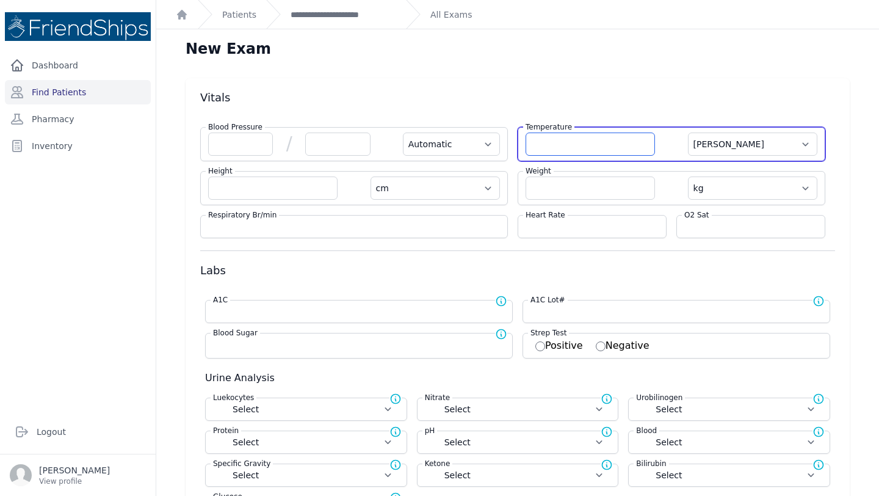
select select
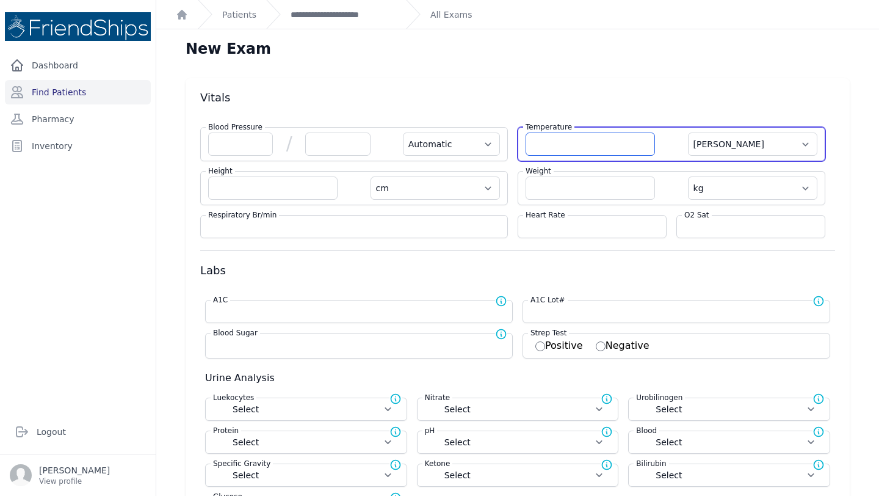
select select
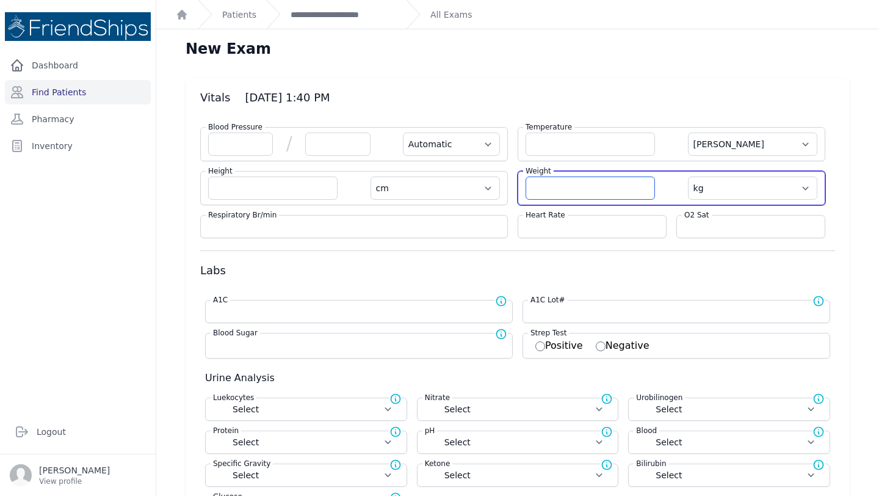
click at [562, 191] on input "number" at bounding box center [590, 187] width 129 height 23
type input "21.9"
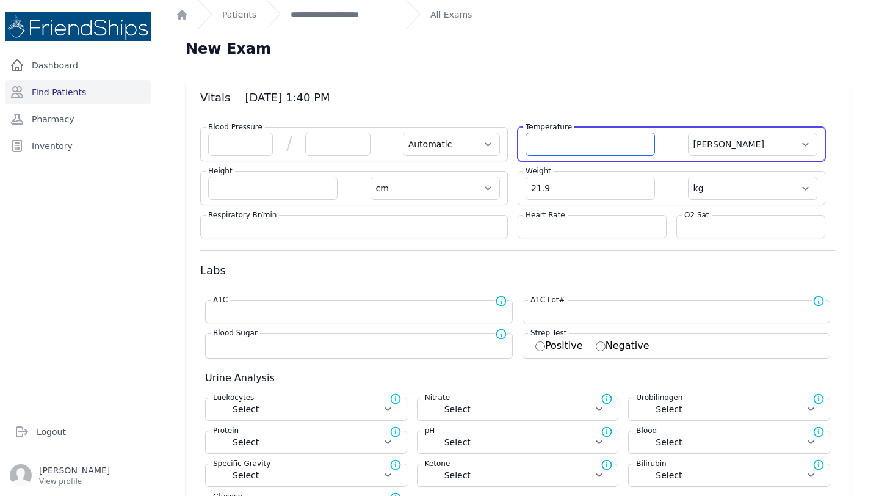
click at [596, 151] on input "number" at bounding box center [590, 143] width 129 height 23
select select "Automatic"
select select "C"
select select "cm"
select select "kg"
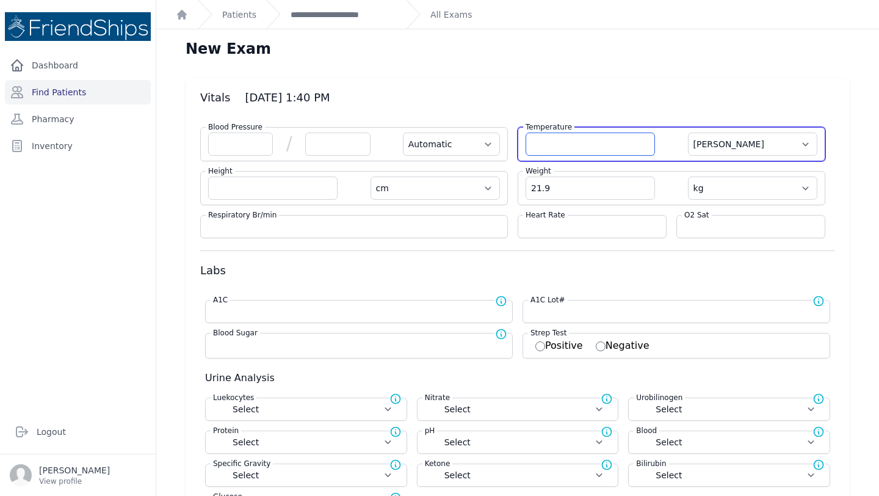
select select
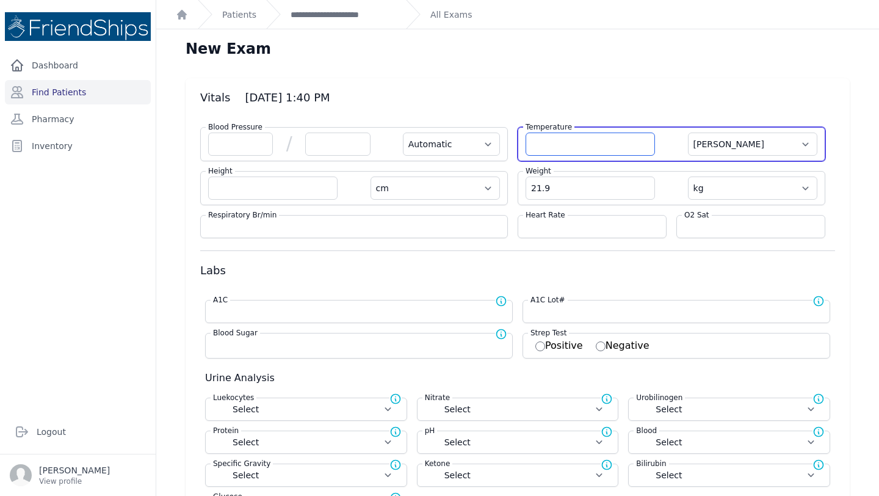
select select
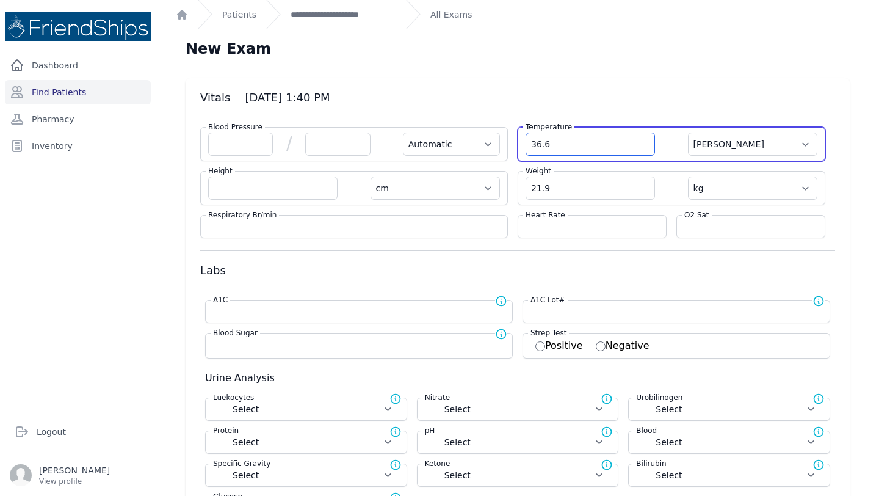
type input "36.6"
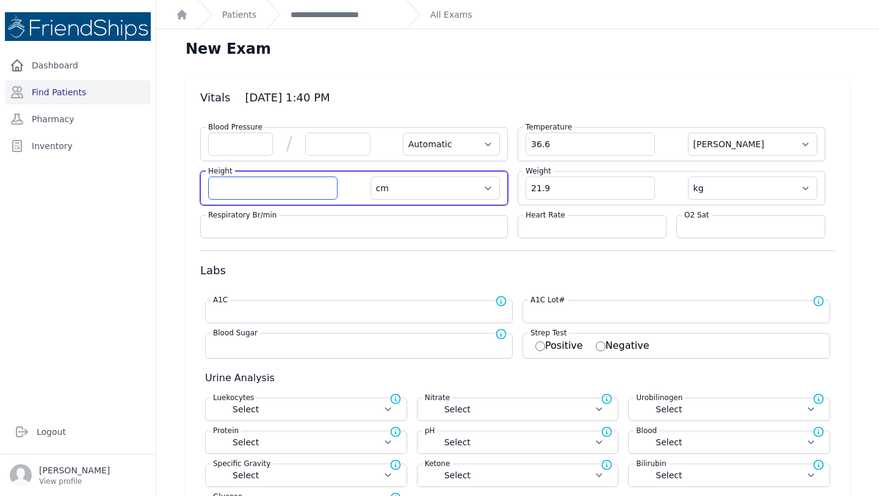
click at [239, 186] on input "number" at bounding box center [272, 187] width 129 height 23
select select "Automatic"
select select "C"
select select "cm"
select select "kg"
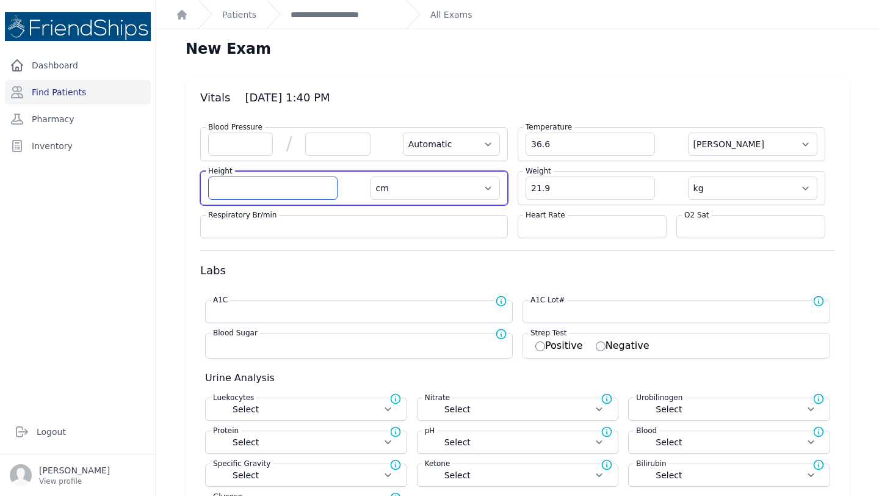
select select
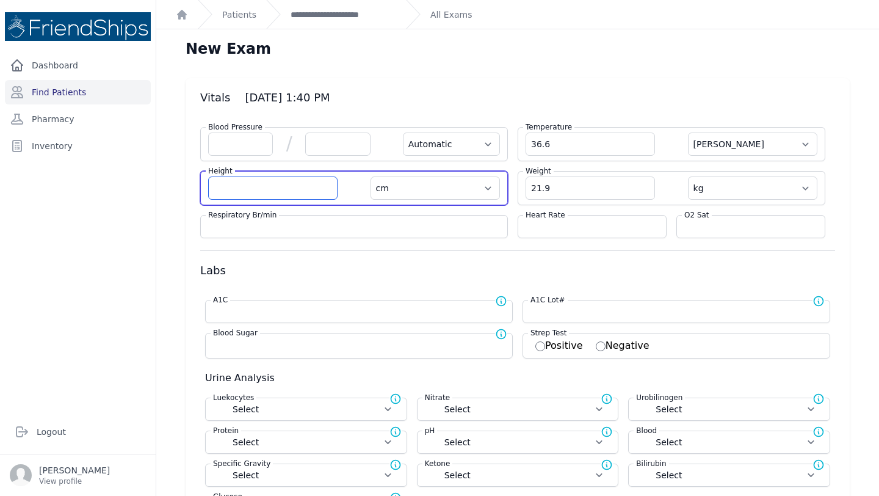
select select
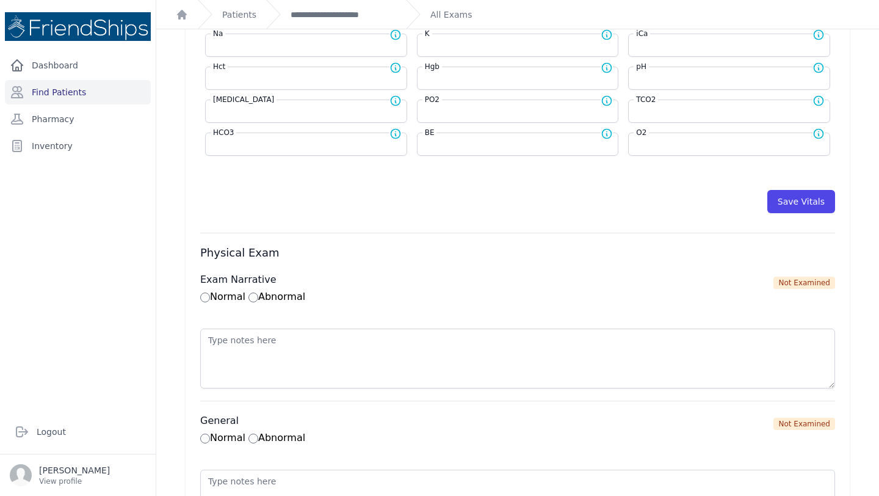
scroll to position [530, 0]
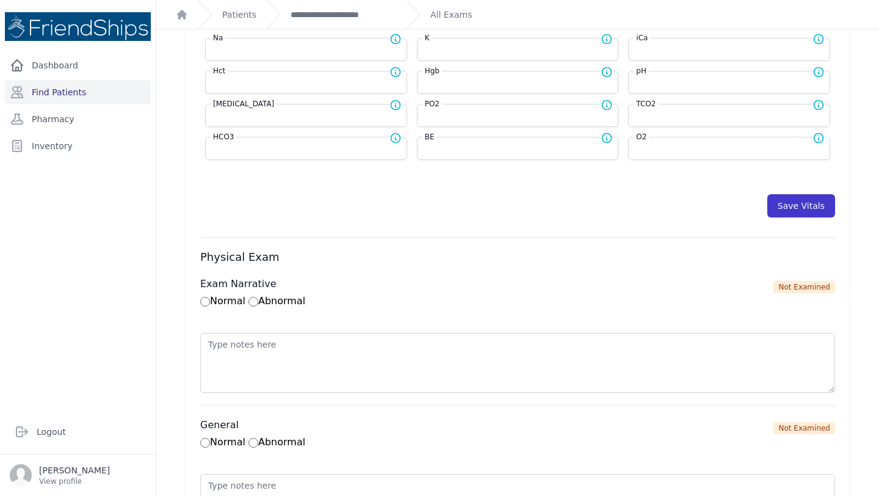
type input "124.9"
click at [805, 204] on button "Save Vitals" at bounding box center [801, 205] width 68 height 23
select select "Automatic"
select select "cm"
select select "kg"
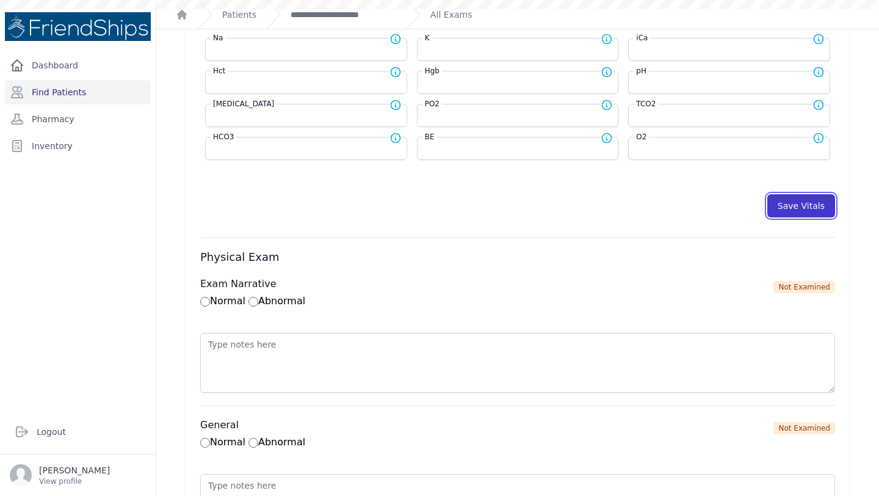
select select
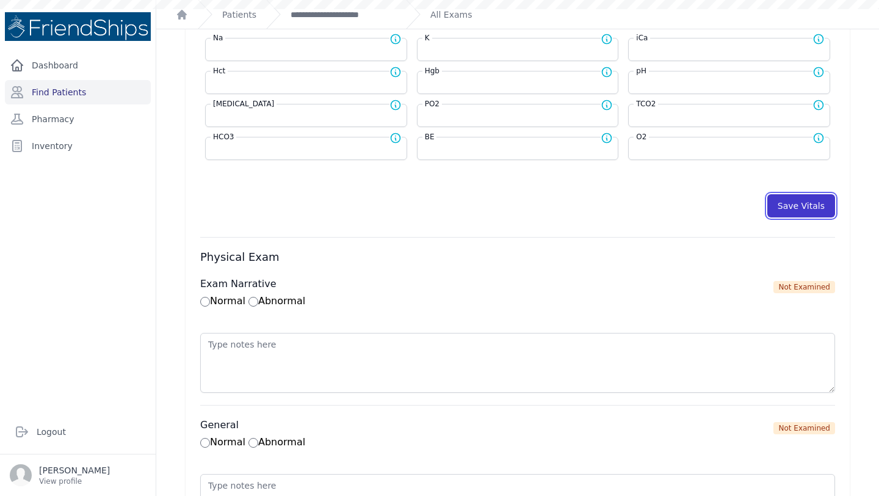
select select
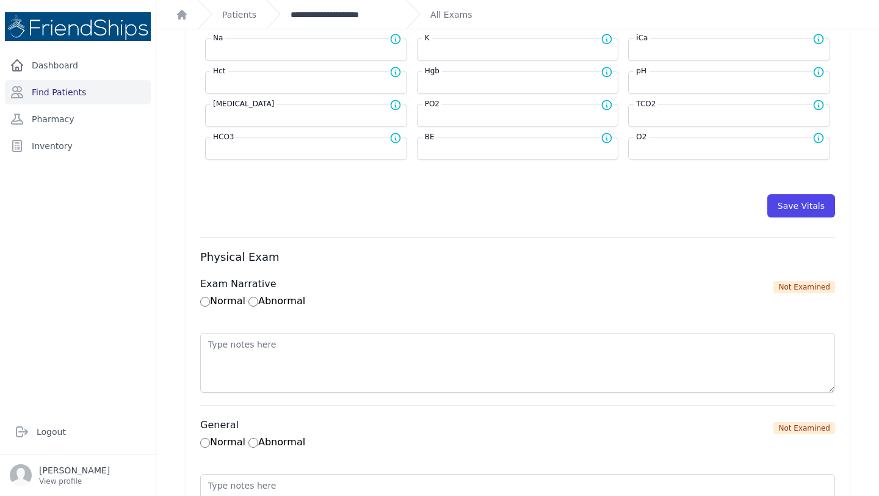
click at [324, 10] on link "**********" at bounding box center [344, 15] width 106 height 12
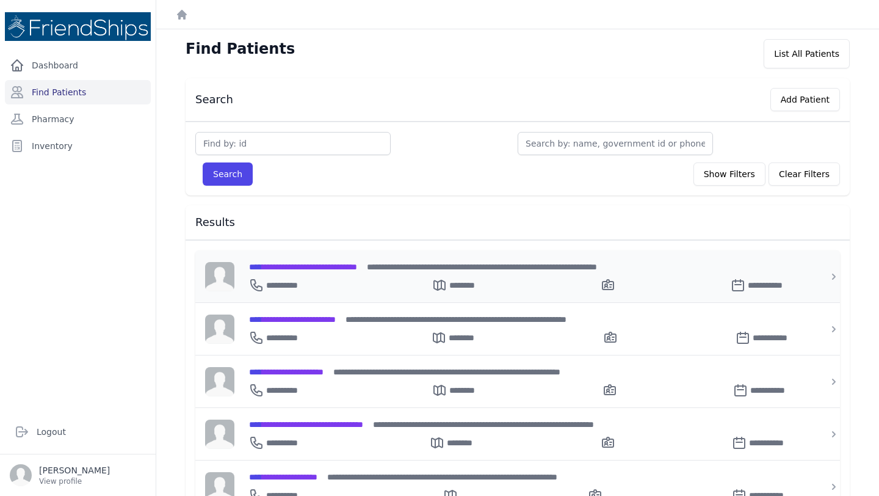
click at [356, 260] on div "**********" at bounding box center [525, 266] width 552 height 13
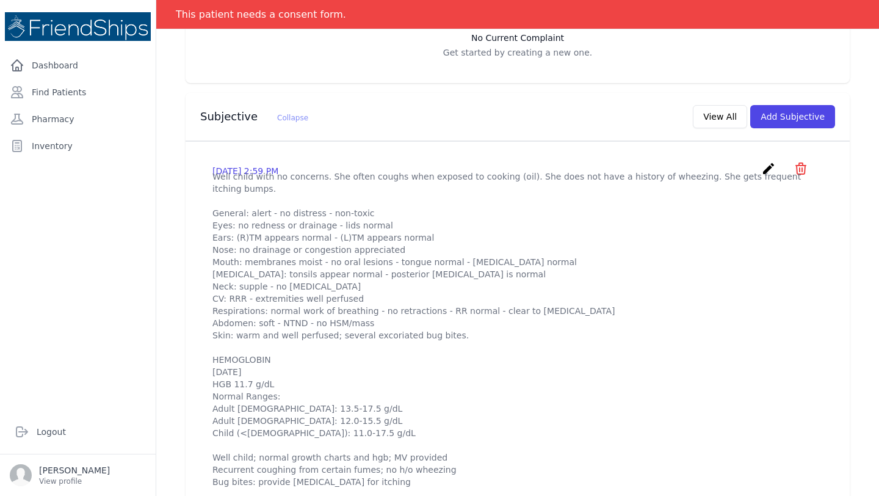
scroll to position [300, 0]
click at [63, 96] on link "Find Patients" at bounding box center [78, 92] width 146 height 24
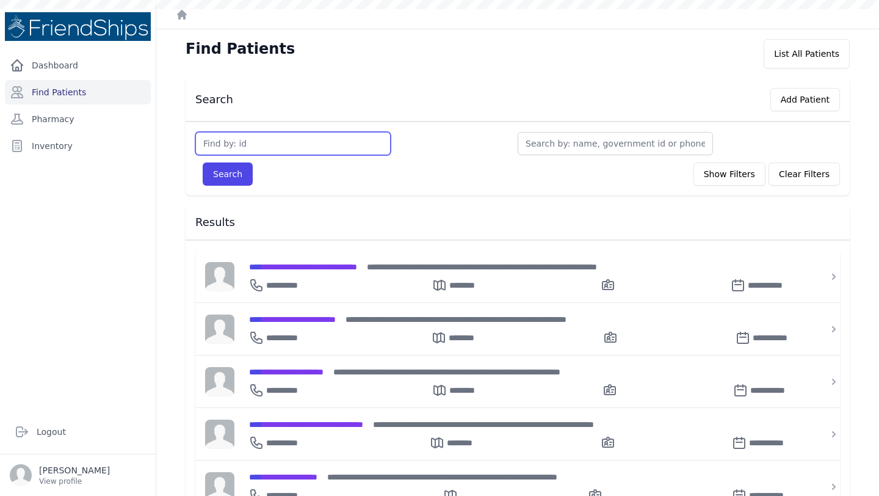
click at [267, 137] on input "text" at bounding box center [292, 143] width 195 height 23
type input "620"
click at [203, 162] on button "Search" at bounding box center [228, 173] width 50 height 23
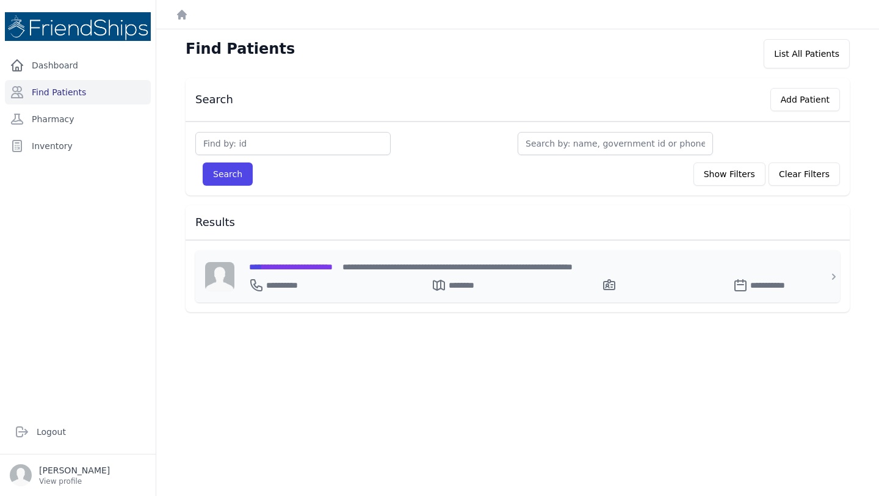
click at [333, 270] on span "**********" at bounding box center [291, 266] width 84 height 9
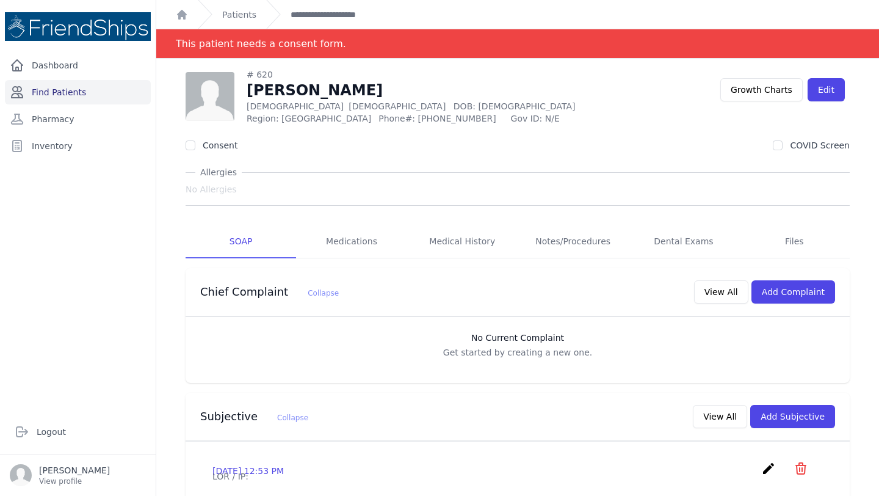
click at [112, 95] on link "Find Patients" at bounding box center [78, 92] width 146 height 24
click at [87, 94] on link "Find Patients" at bounding box center [78, 92] width 146 height 24
click at [83, 93] on link "Find Patients" at bounding box center [78, 92] width 146 height 24
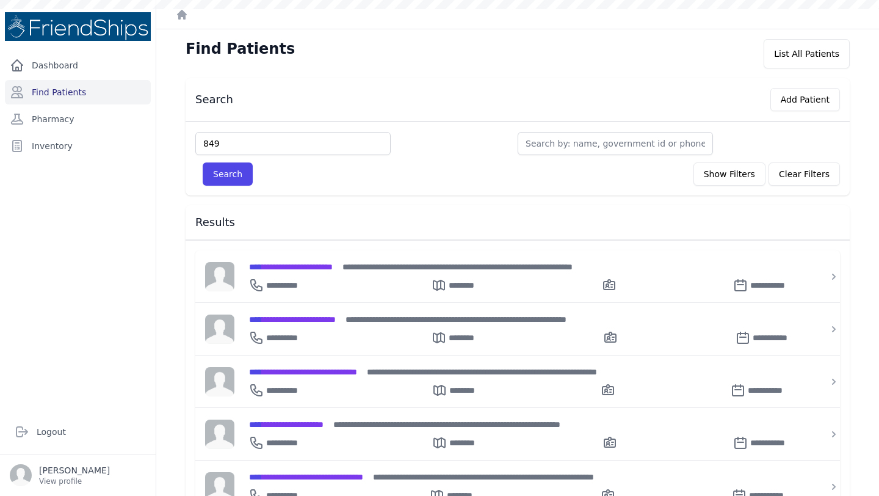
type input "849"
click at [203, 162] on button "Search" at bounding box center [228, 173] width 50 height 23
click at [237, 177] on button "Search" at bounding box center [228, 173] width 50 height 23
click at [231, 176] on button "Search" at bounding box center [228, 173] width 50 height 23
click at [244, 138] on input "849" at bounding box center [292, 143] width 195 height 23
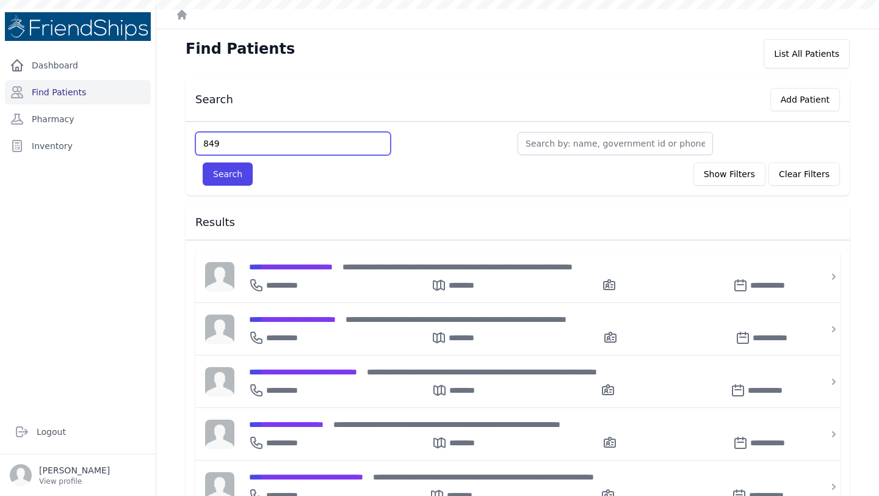
click at [235, 149] on input "849" at bounding box center [292, 143] width 195 height 23
click at [203, 162] on button "Search" at bounding box center [228, 173] width 50 height 23
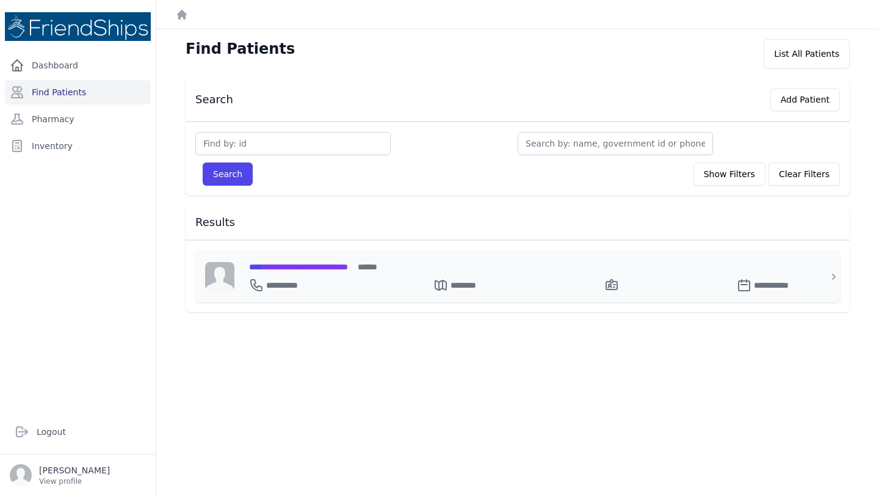
click at [314, 270] on span "**********" at bounding box center [298, 266] width 99 height 9
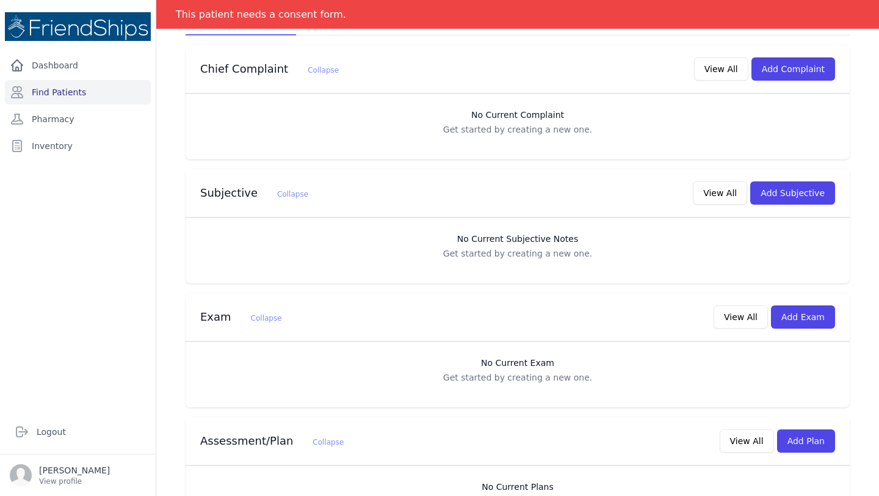
scroll to position [268, 0]
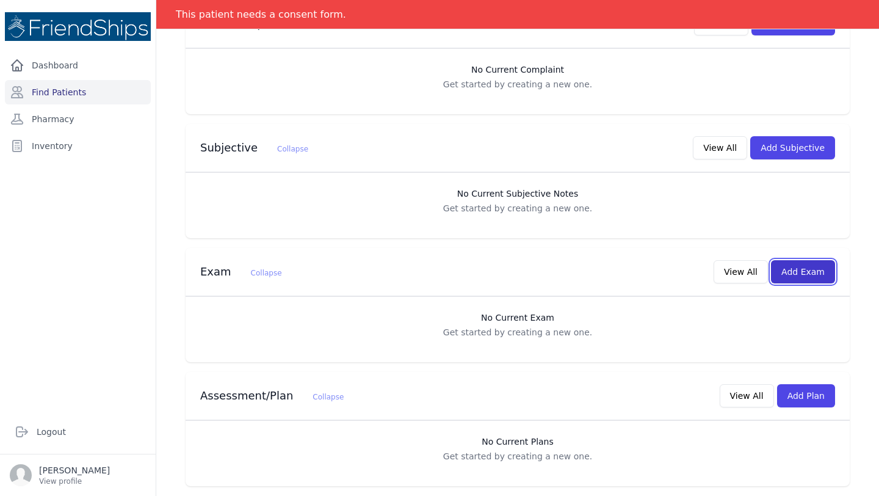
click at [796, 277] on button "Add Exam" at bounding box center [803, 271] width 64 height 23
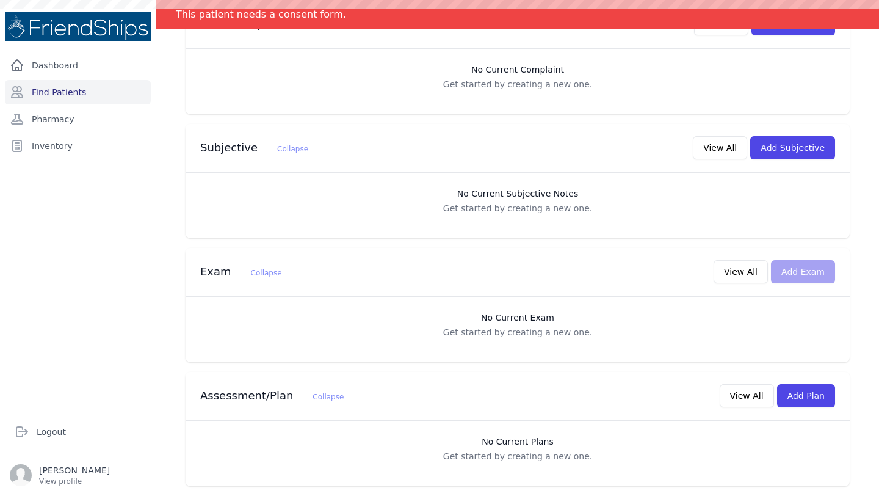
scroll to position [0, 0]
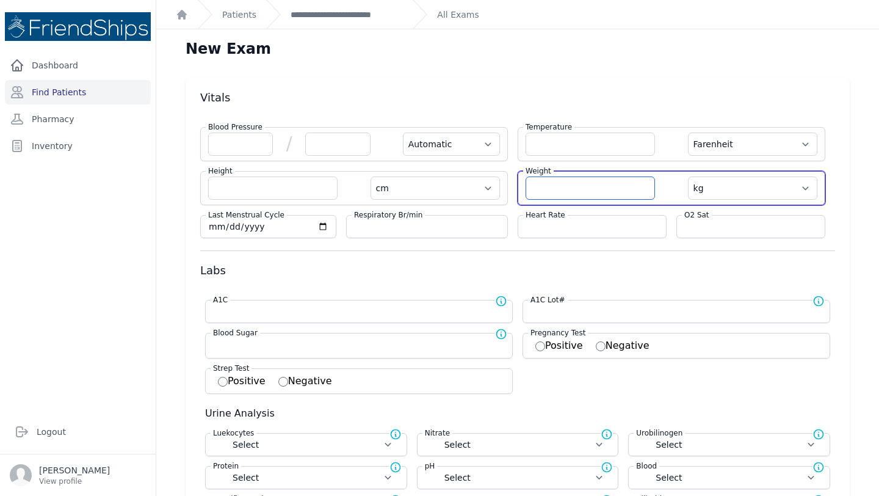
click at [577, 184] on input "number" at bounding box center [590, 187] width 129 height 23
type input "37.7"
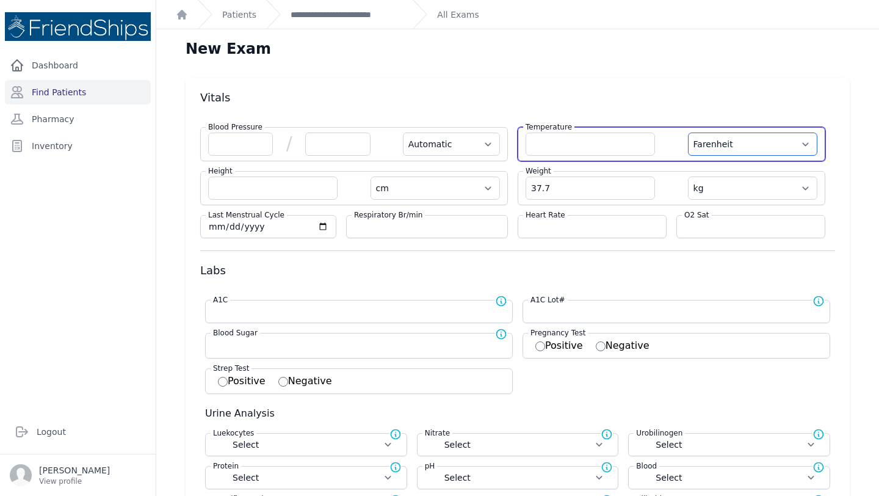
click at [775, 137] on select "Farenheit Celcius" at bounding box center [752, 143] width 129 height 23
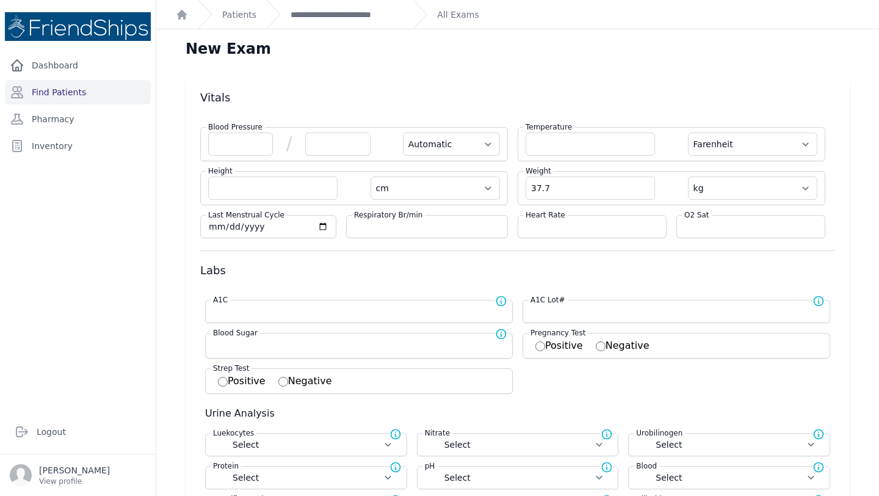
select select "Automatic"
select select "cm"
select select "kg"
select select
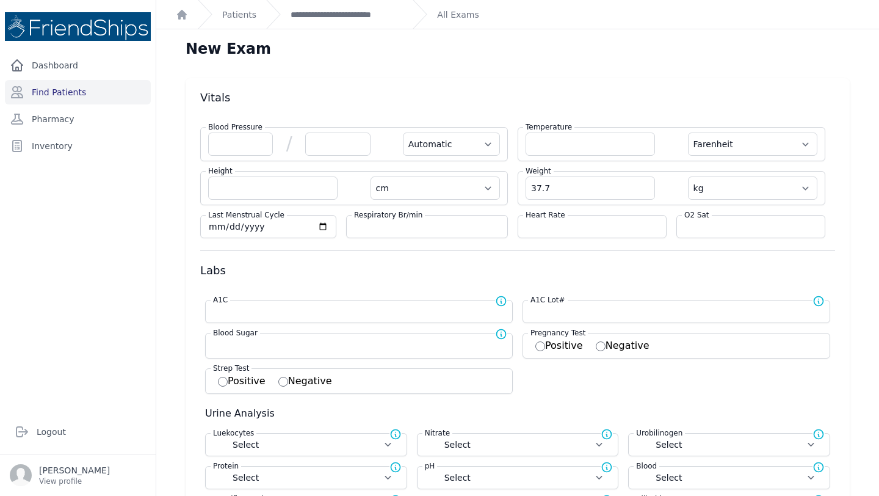
select select
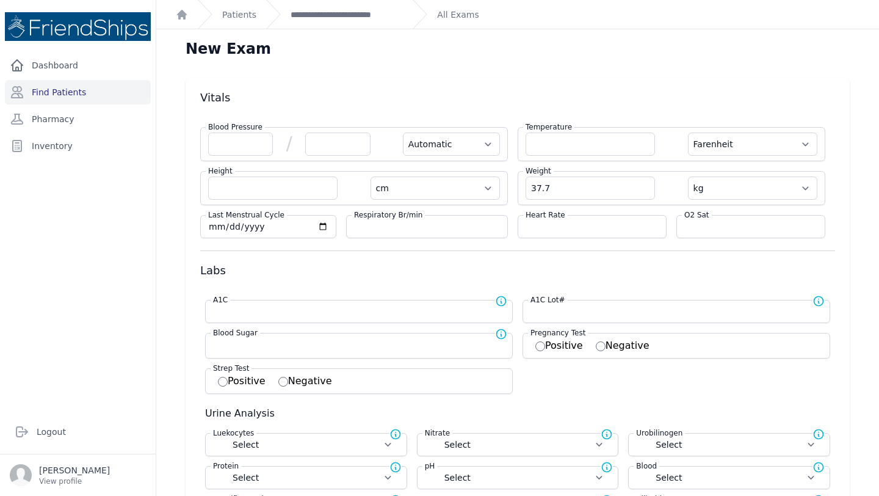
select select
click at [756, 157] on div "Temperature Farenheit Celcius" at bounding box center [672, 144] width 308 height 34
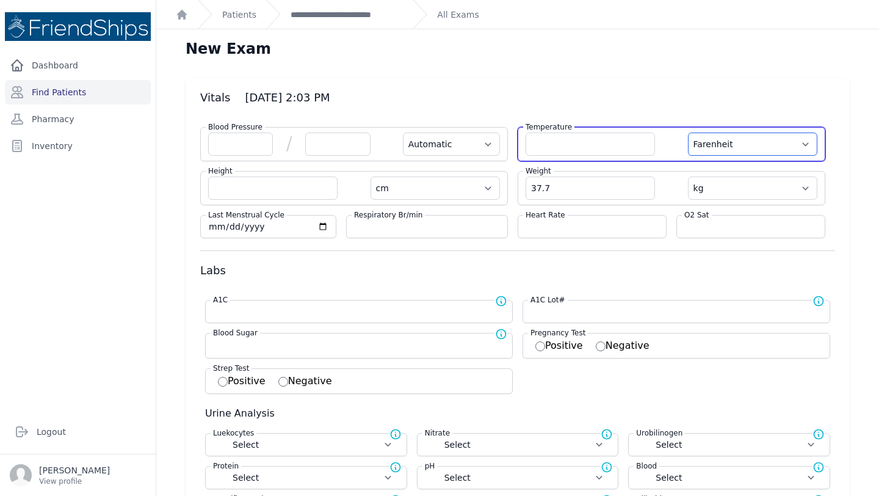
click at [747, 135] on select "Farenheit [PERSON_NAME]" at bounding box center [752, 143] width 129 height 23
select select "C"
click at [622, 141] on input "number" at bounding box center [590, 143] width 129 height 23
select select "Automatic"
select select "C"
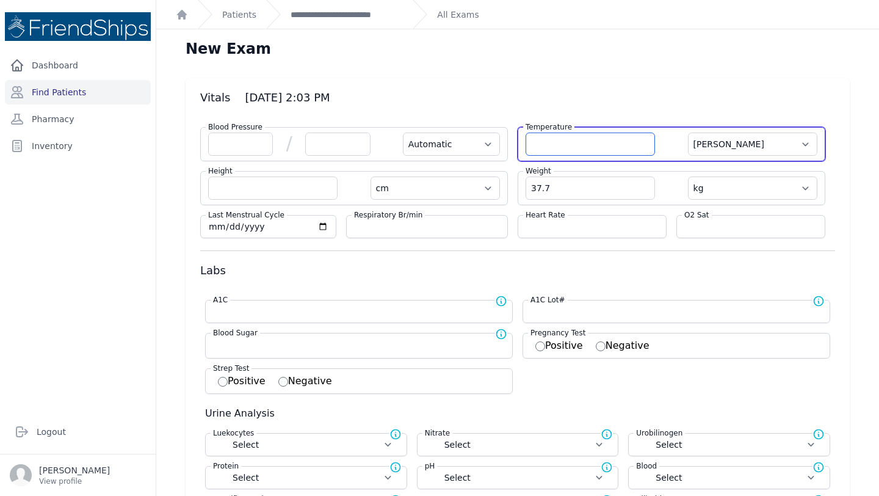
select select "cm"
select select "kg"
select select
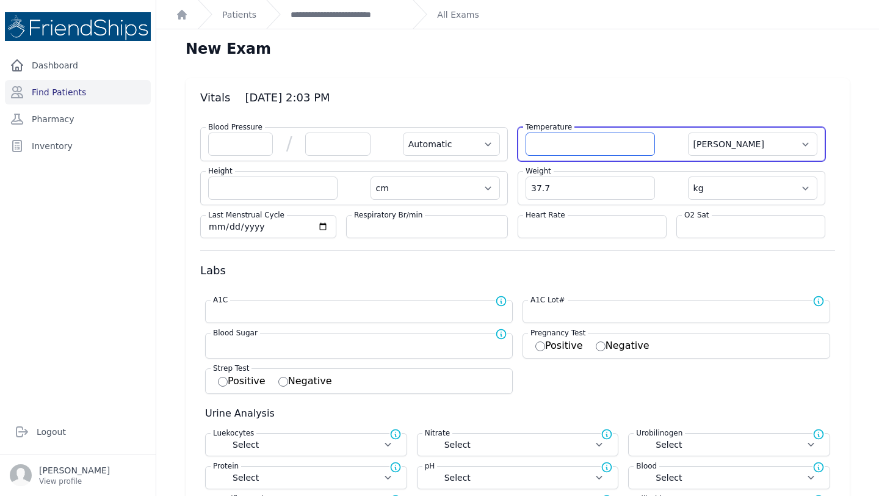
select select
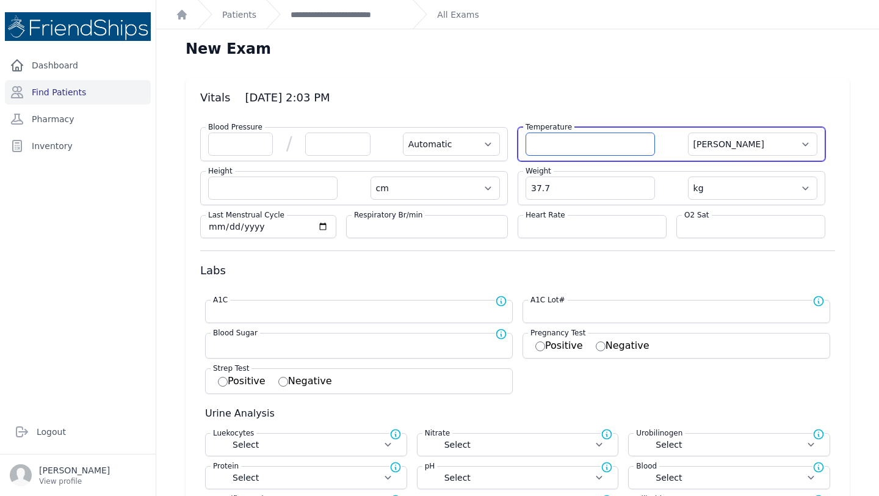
select select
type input "36.5"
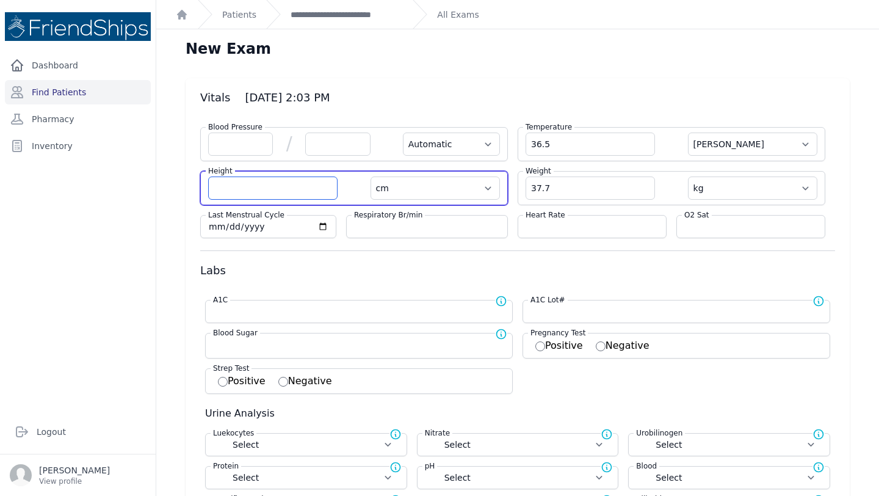
click at [246, 192] on input "number" at bounding box center [272, 187] width 129 height 23
select select "Automatic"
select select "C"
select select "cm"
select select "kg"
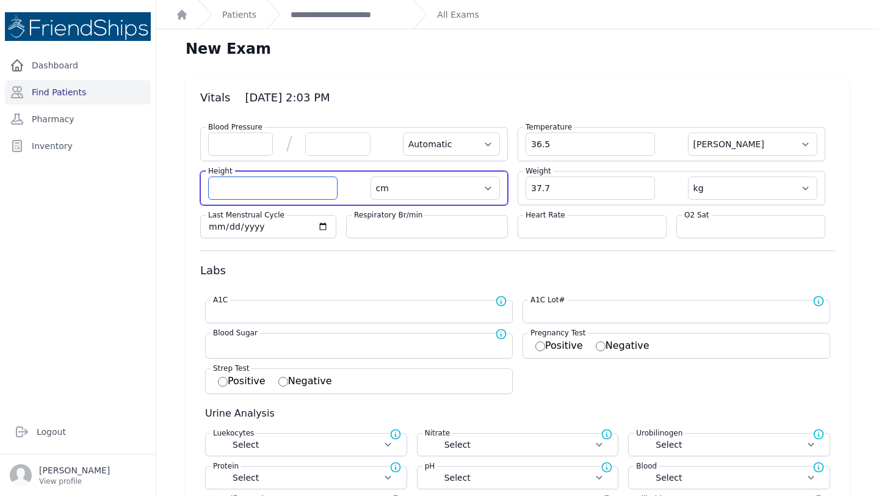
select select
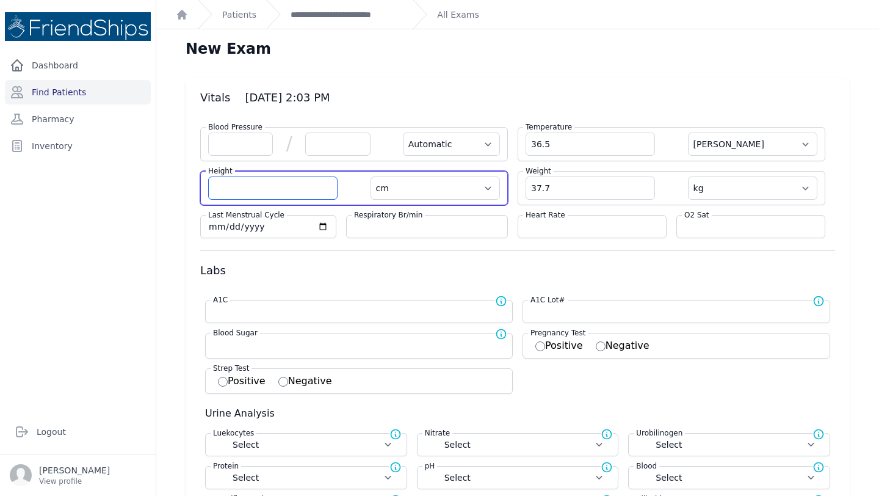
select select
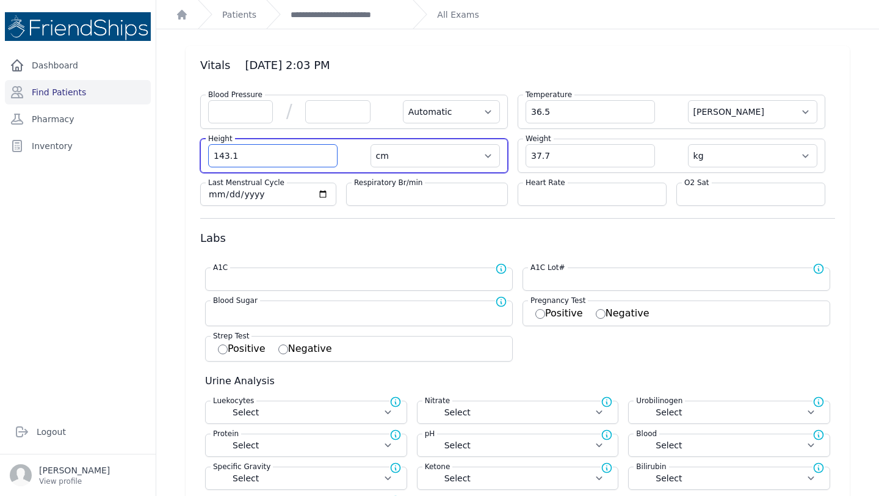
scroll to position [39, 0]
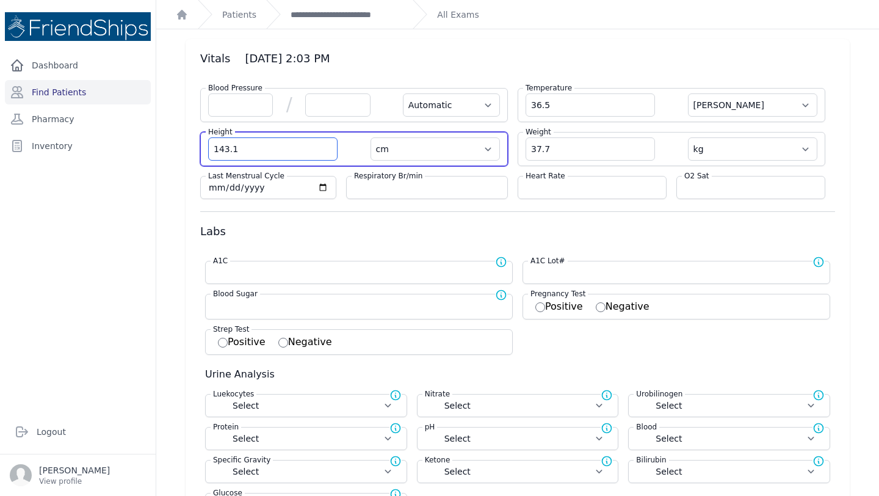
type input "143.1"
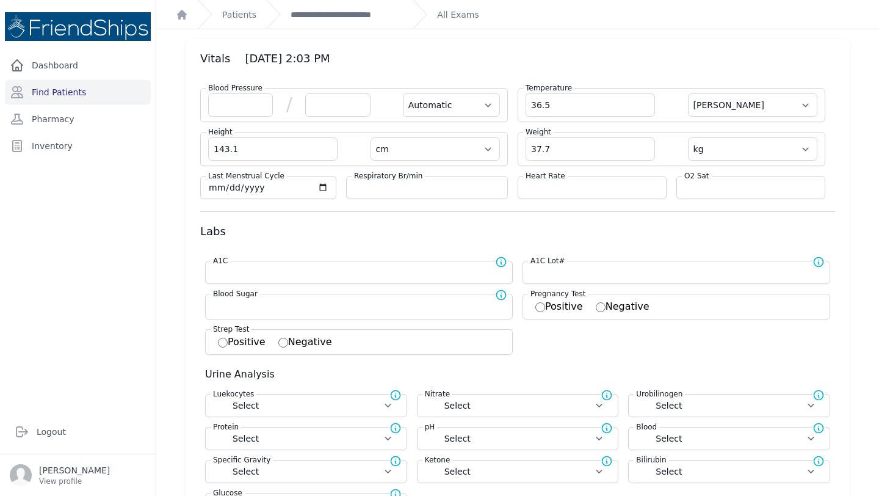
click at [640, 200] on form "Blood Pressure / Automatic Manual Temperature 36.5 Farenheit Celcius Height 143…" at bounding box center [517, 411] width 635 height 666
select select "Automatic"
select select "cm"
select select "kg"
select select
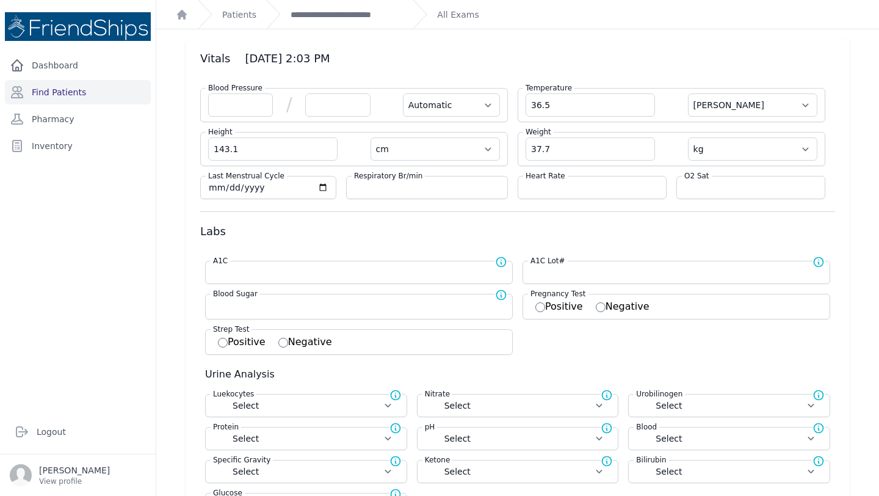
select select
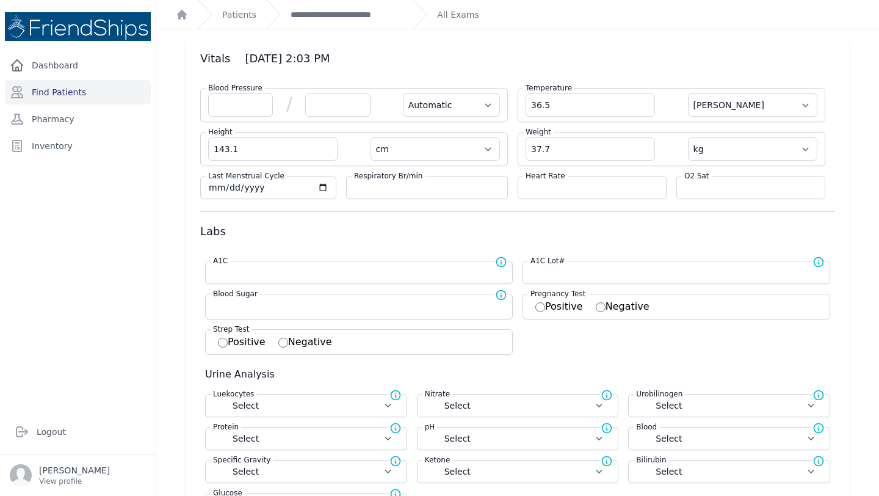
select select
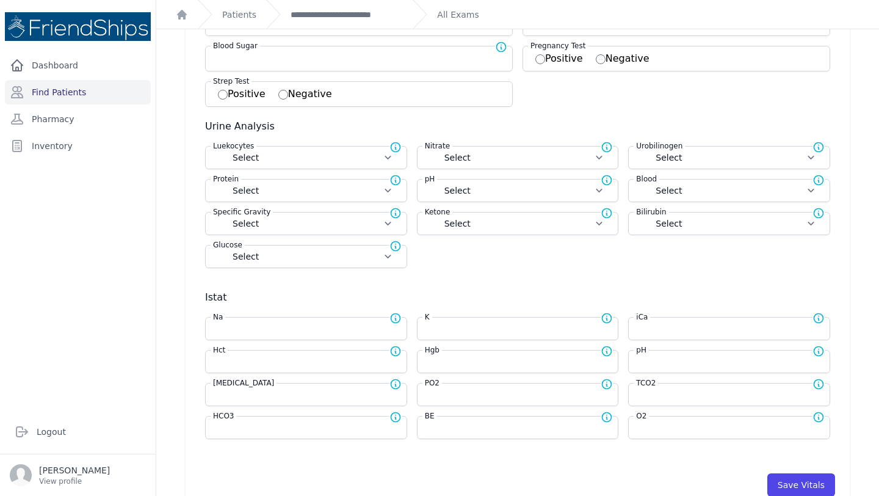
scroll to position [288, 0]
click at [455, 359] on input "number" at bounding box center [518, 360] width 186 height 12
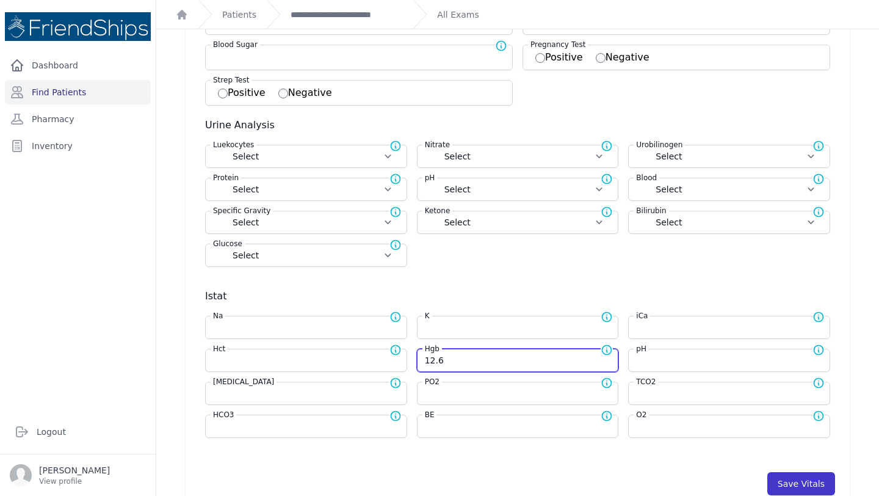
type input "12.6"
click at [795, 480] on button "Save Vitals" at bounding box center [801, 483] width 68 height 23
select select "Automatic"
select select "cm"
select select "kg"
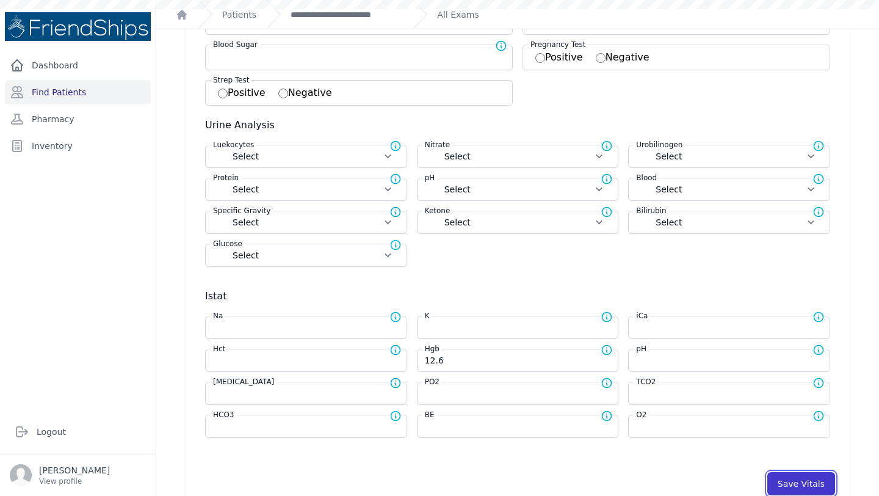
select select
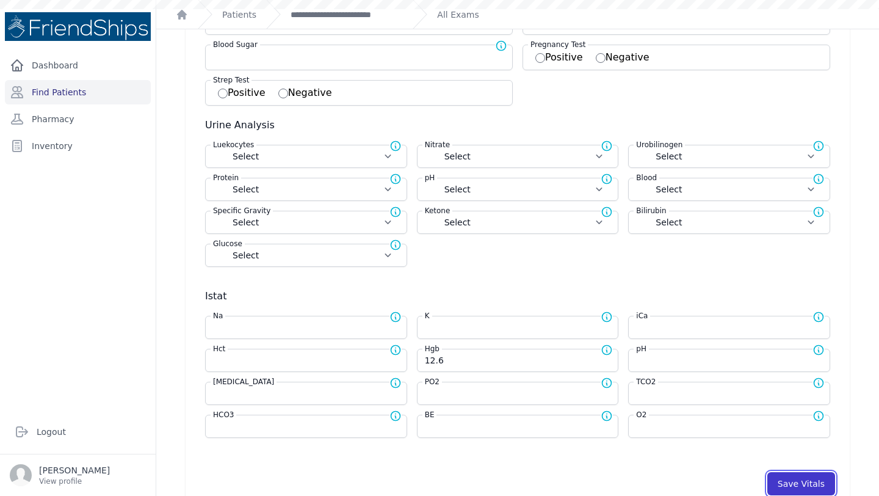
select select
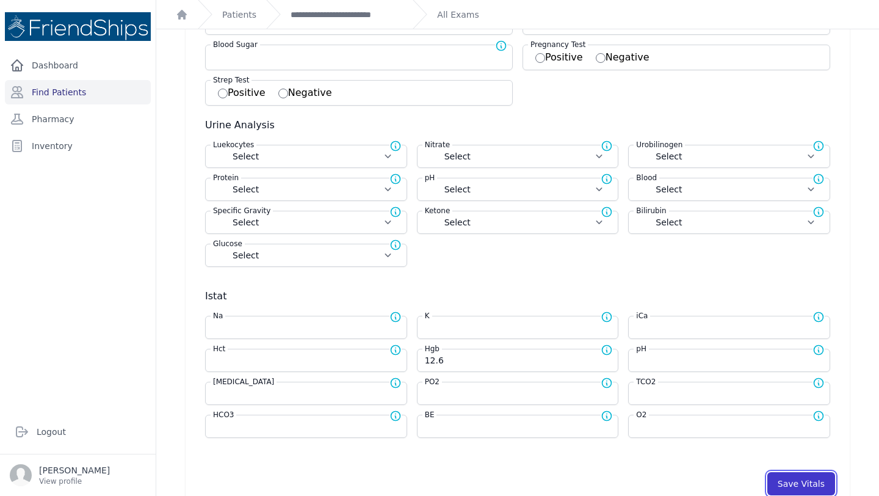
click at [802, 477] on button "Save Vitals" at bounding box center [801, 483] width 68 height 23
click at [335, 10] on link "**********" at bounding box center [347, 15] width 112 height 12
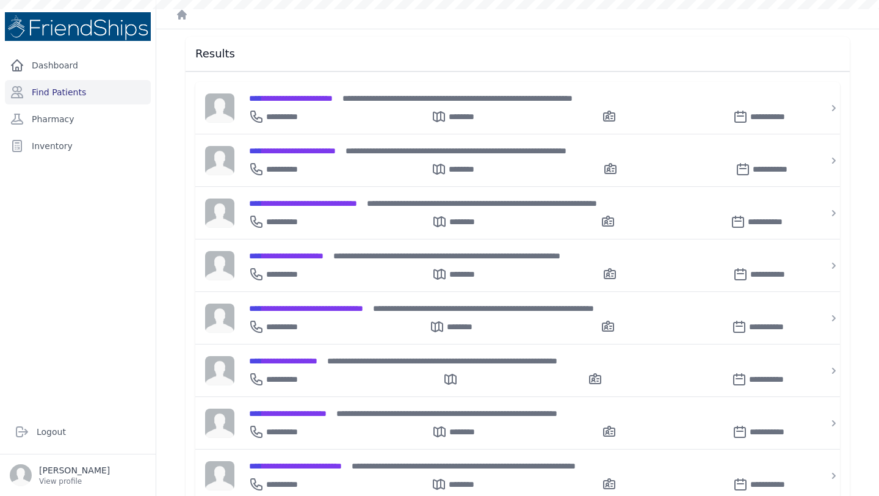
scroll to position [234, 0]
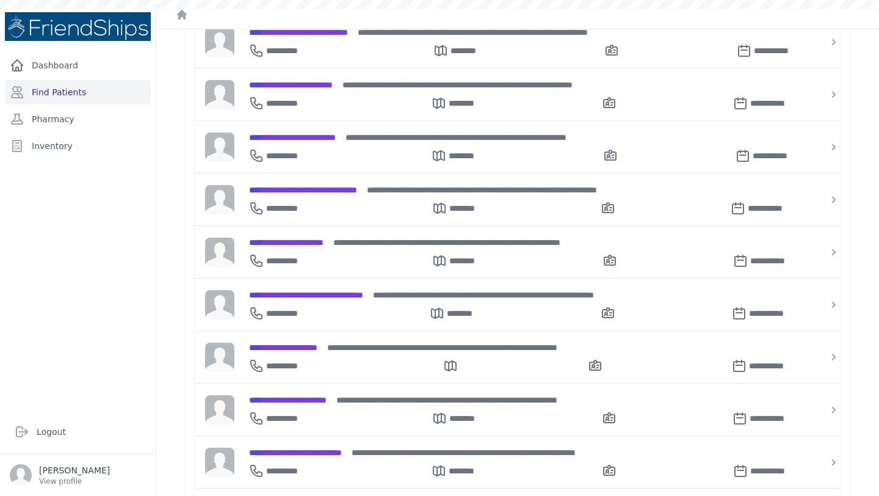
click at [313, 293] on span "**********" at bounding box center [306, 295] width 114 height 9
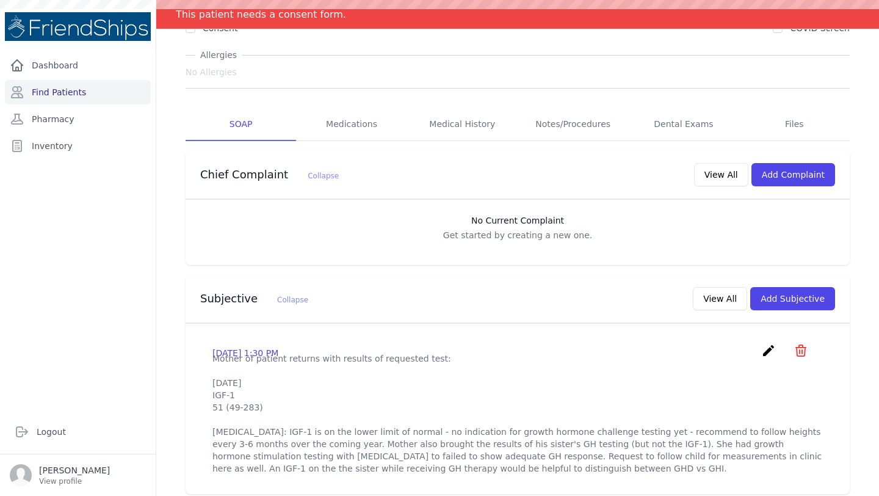
scroll to position [118, 0]
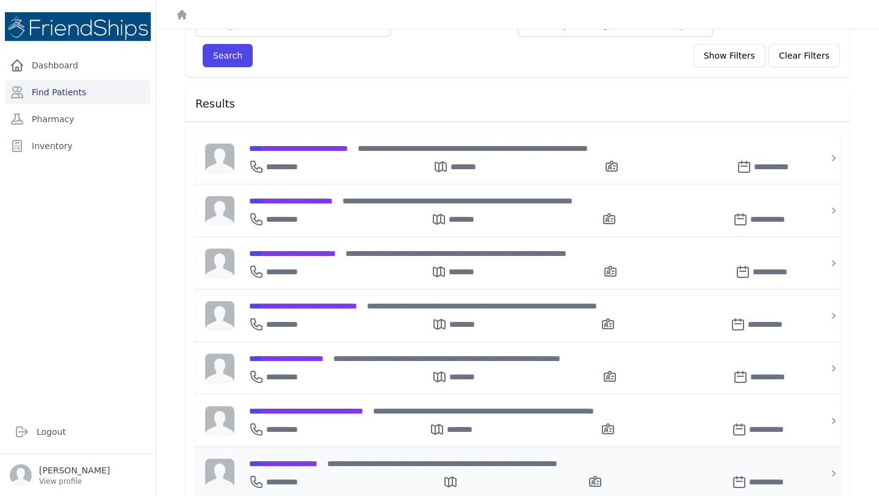
click at [315, 459] on span "**********" at bounding box center [283, 463] width 68 height 9
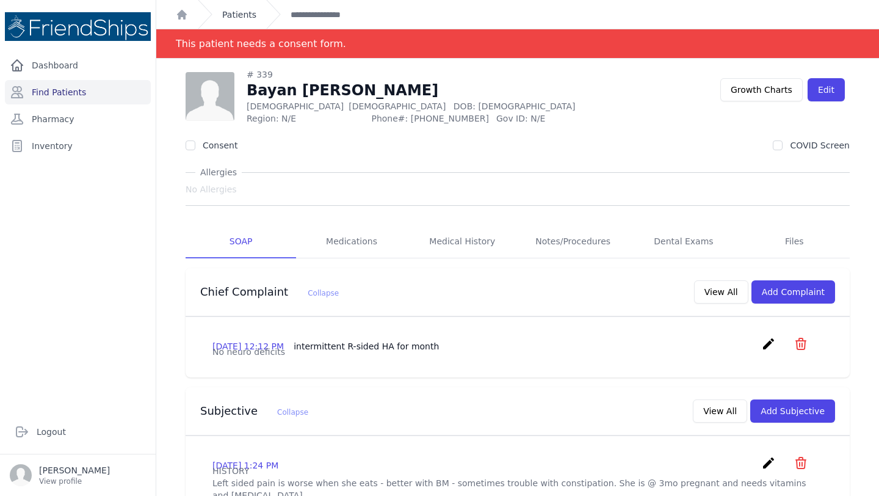
click at [245, 15] on link "Patients" at bounding box center [239, 15] width 34 height 12
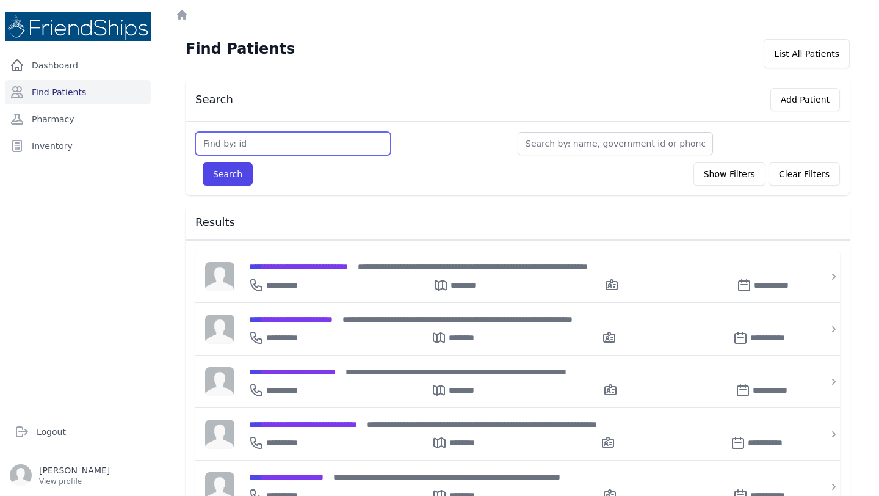
click at [338, 147] on input "text" at bounding box center [292, 143] width 195 height 23
type input "800"
click at [203, 162] on button "Search" at bounding box center [228, 173] width 50 height 23
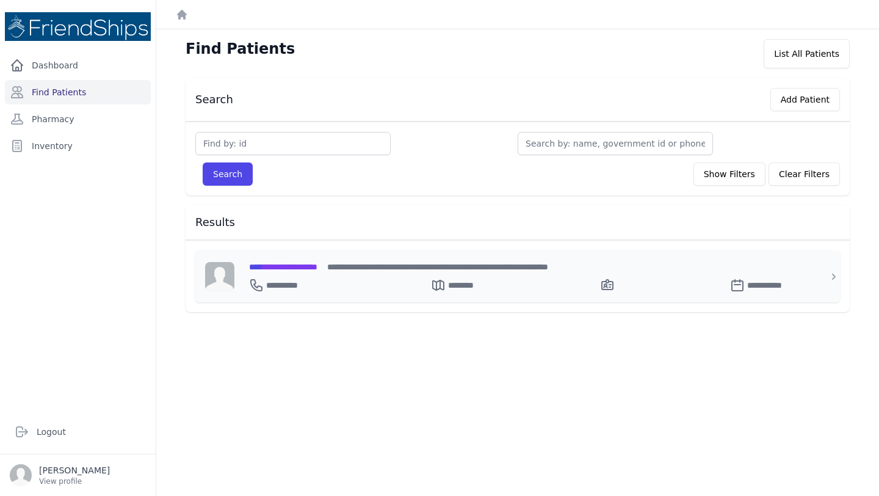
click at [290, 257] on div "**********" at bounding box center [524, 276] width 581 height 52
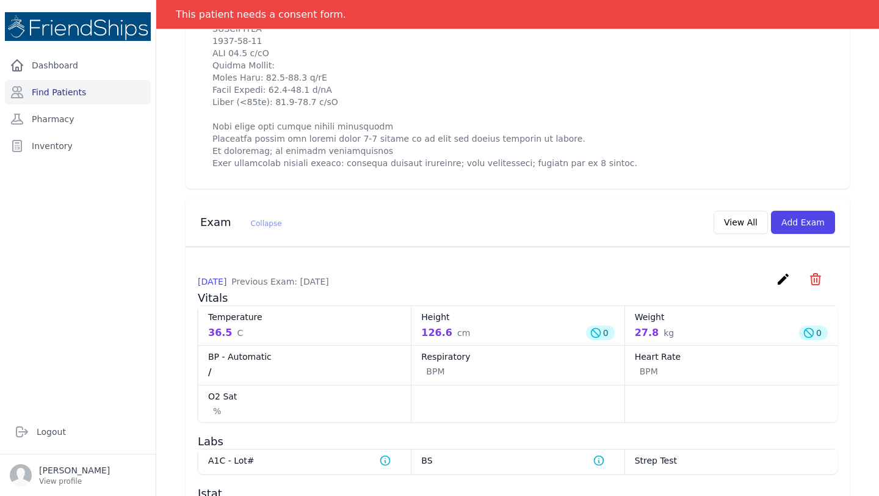
scroll to position [646, 0]
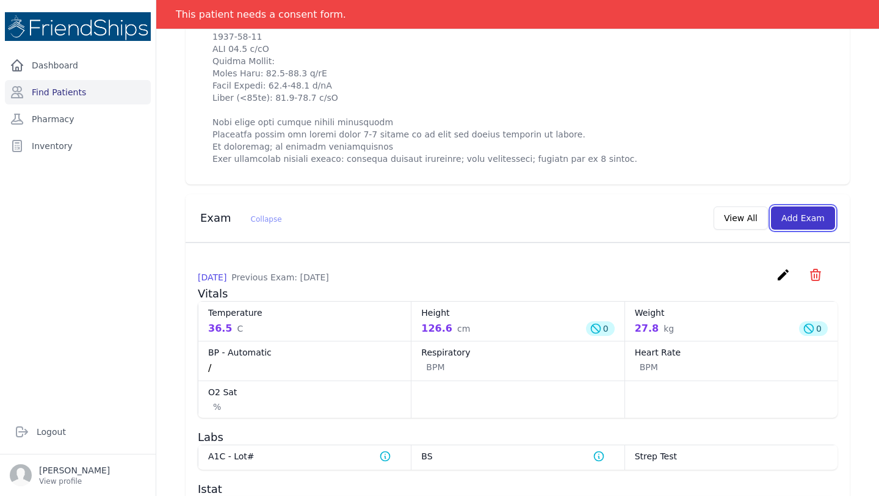
click at [802, 225] on button "Add Exam" at bounding box center [803, 217] width 64 height 23
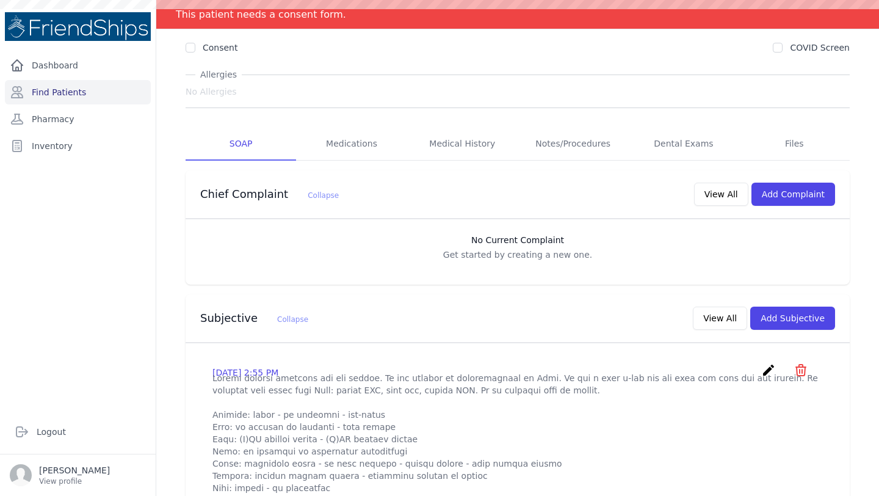
scroll to position [26, 0]
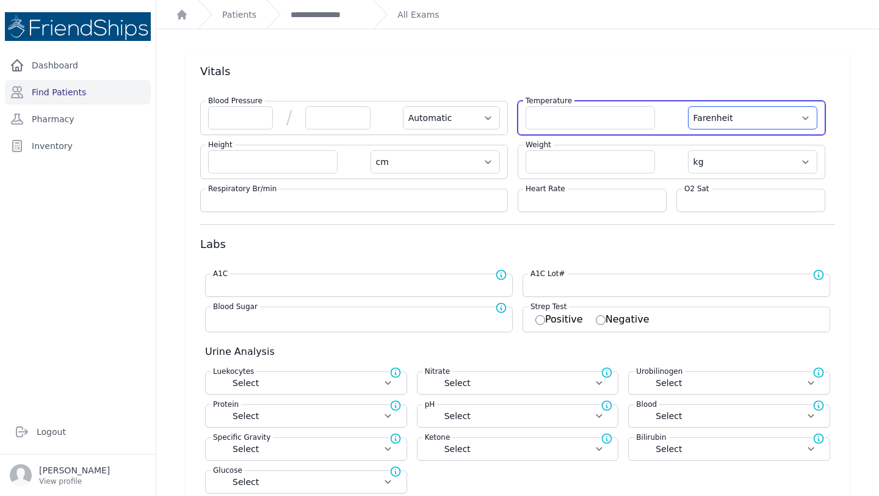
click at [703, 120] on select "Farenheit [PERSON_NAME]" at bounding box center [752, 117] width 129 height 23
select select "C"
click at [562, 120] on input "number" at bounding box center [590, 117] width 129 height 23
select select "Automatic"
select select "C"
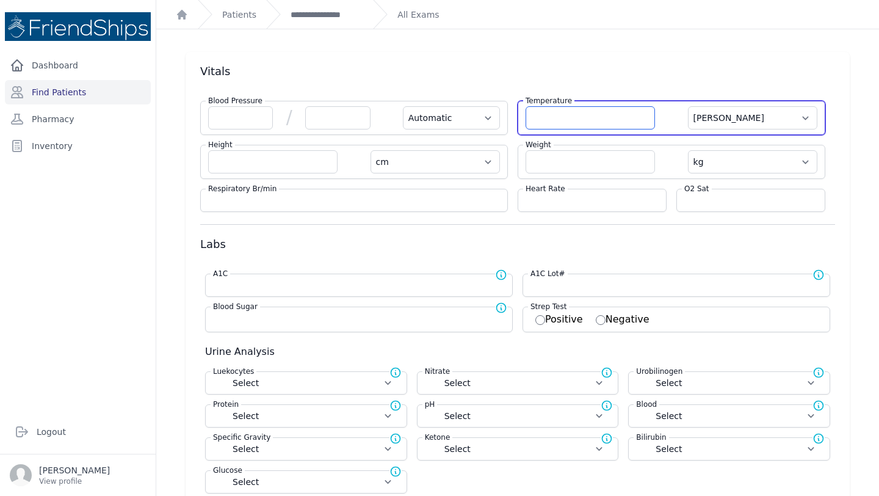
select select "cm"
select select "kg"
select select
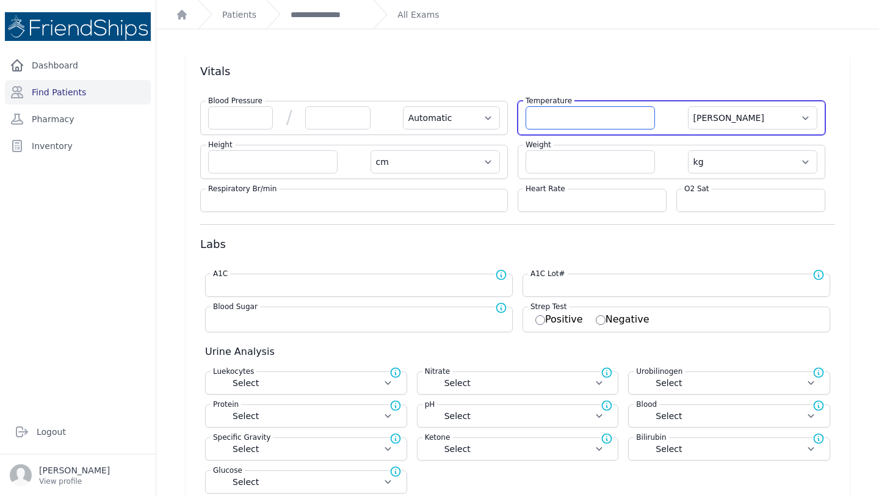
select select
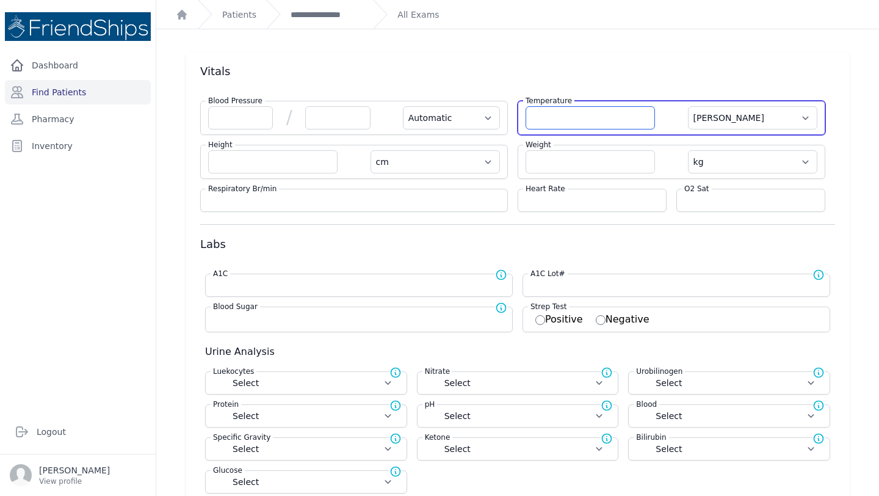
select select
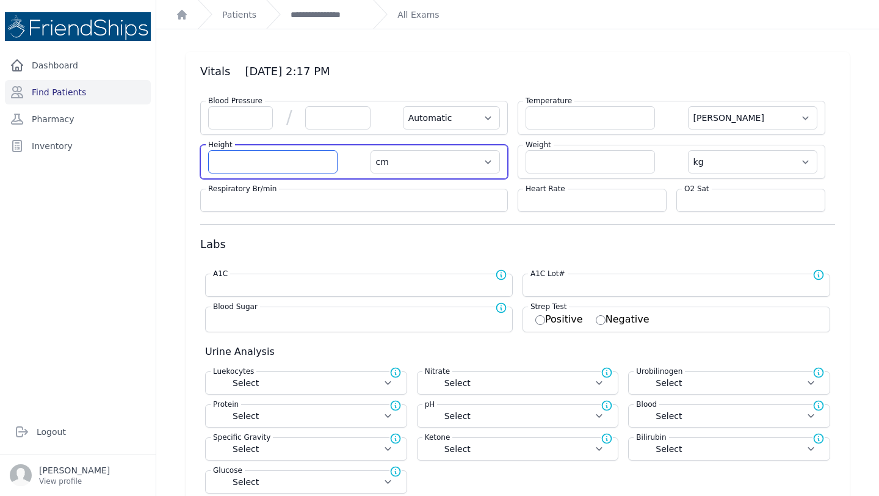
click at [269, 162] on input "number" at bounding box center [272, 161] width 129 height 23
type input "126.7"
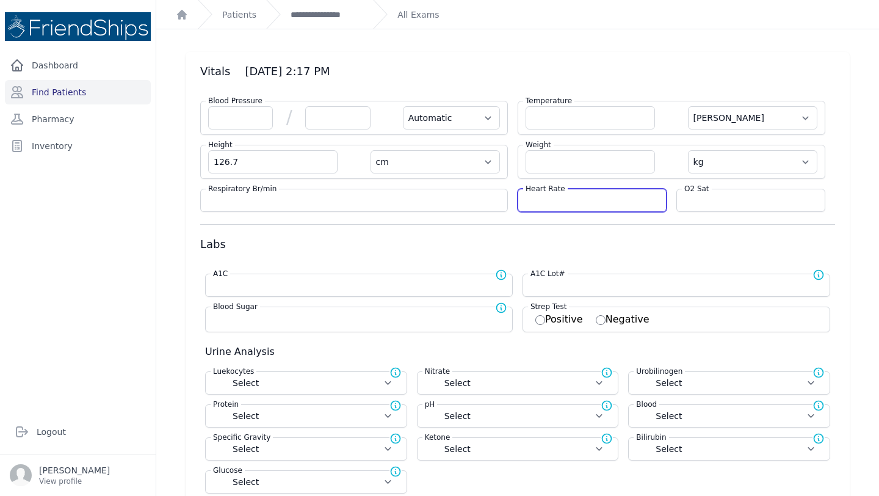
click at [560, 205] on input "number" at bounding box center [592, 200] width 133 height 12
select select "Automatic"
select select "C"
select select "cm"
select select "kg"
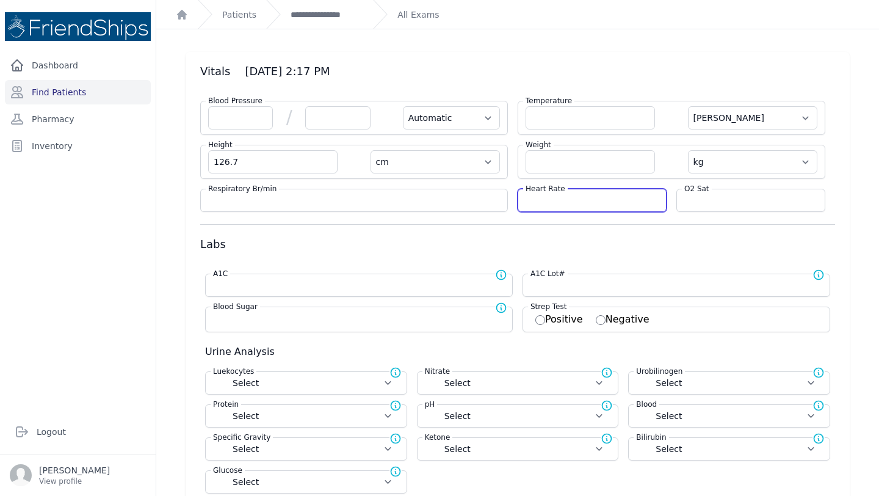
select select
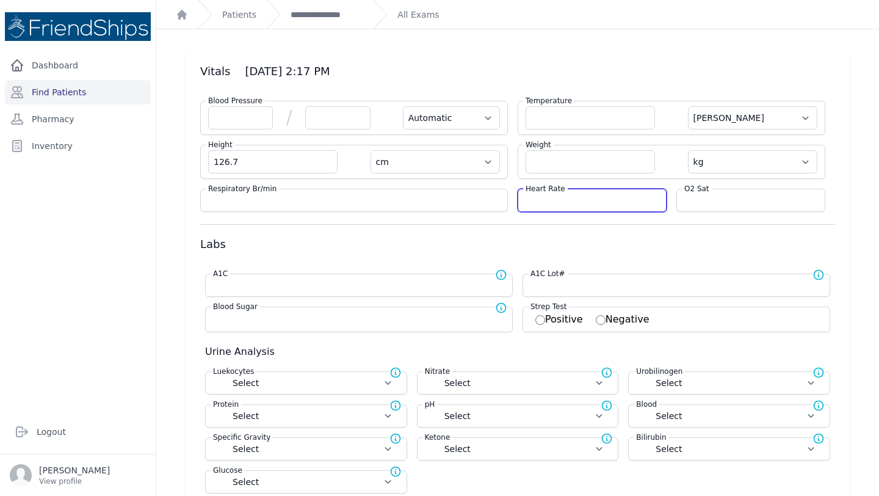
select select
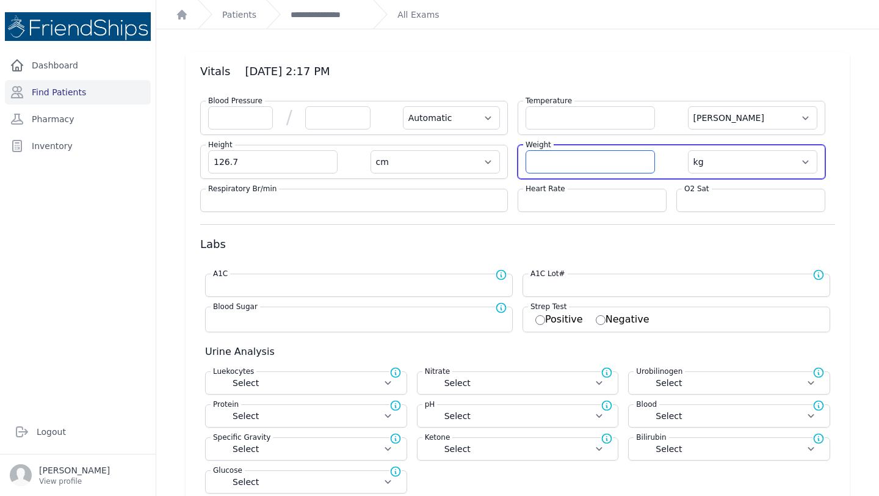
click at [582, 170] on input "number" at bounding box center [590, 161] width 129 height 23
type input "28.6"
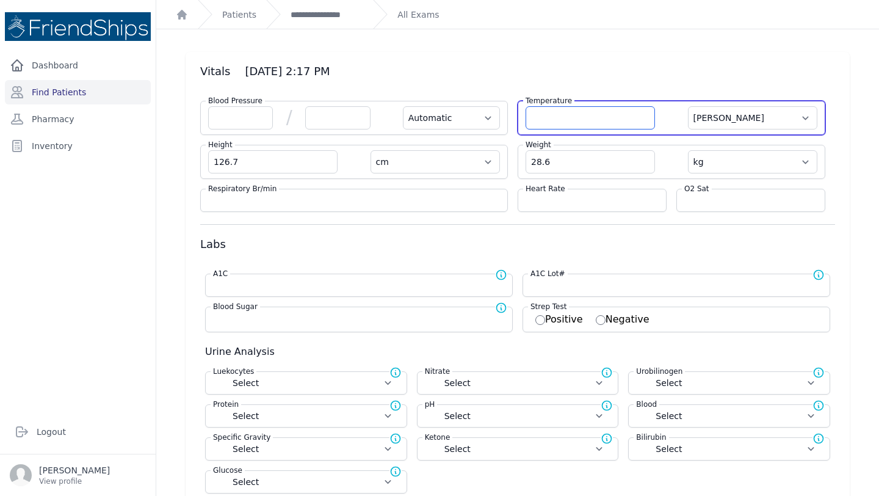
click at [588, 111] on input "number" at bounding box center [590, 117] width 129 height 23
select select "Automatic"
select select "C"
select select "cm"
select select "kg"
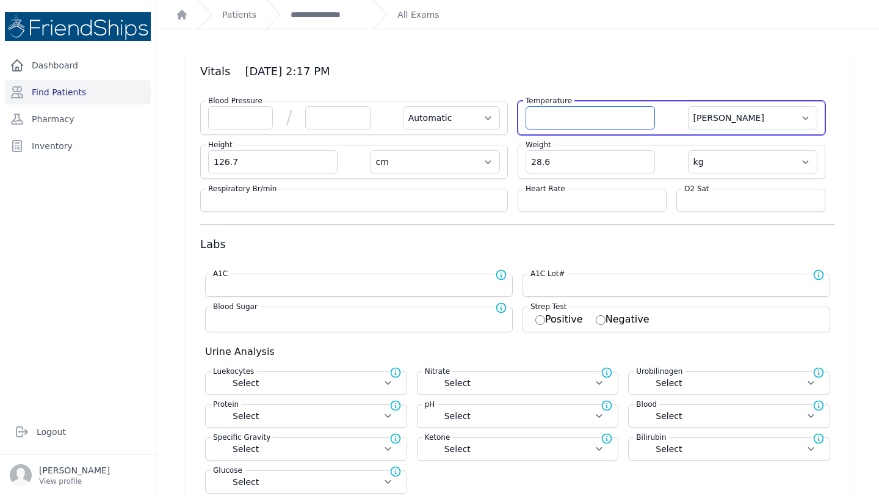
select select
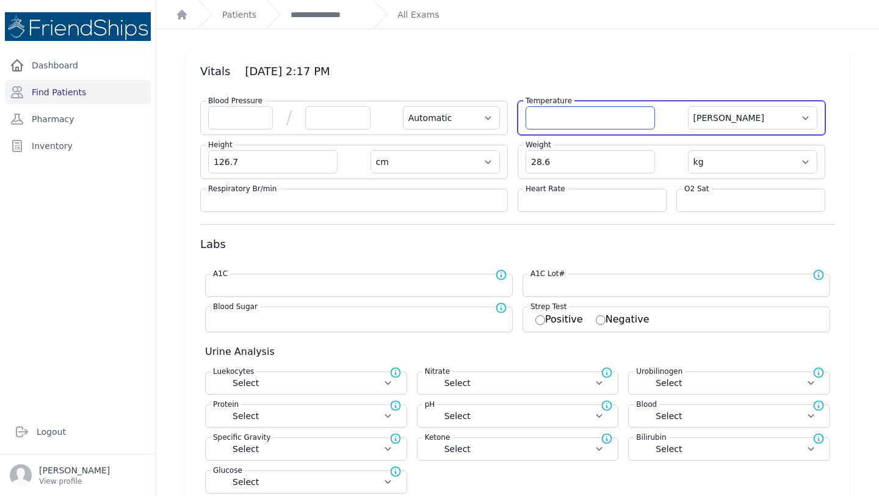
select select
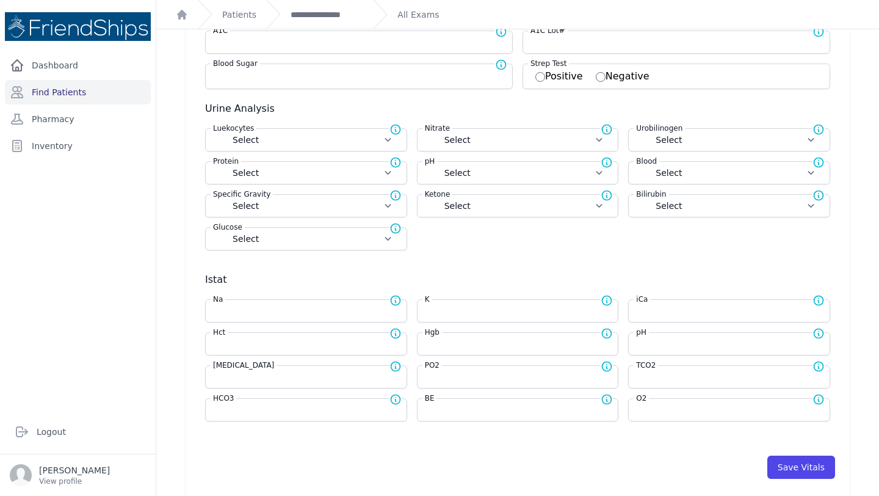
scroll to position [320, 0]
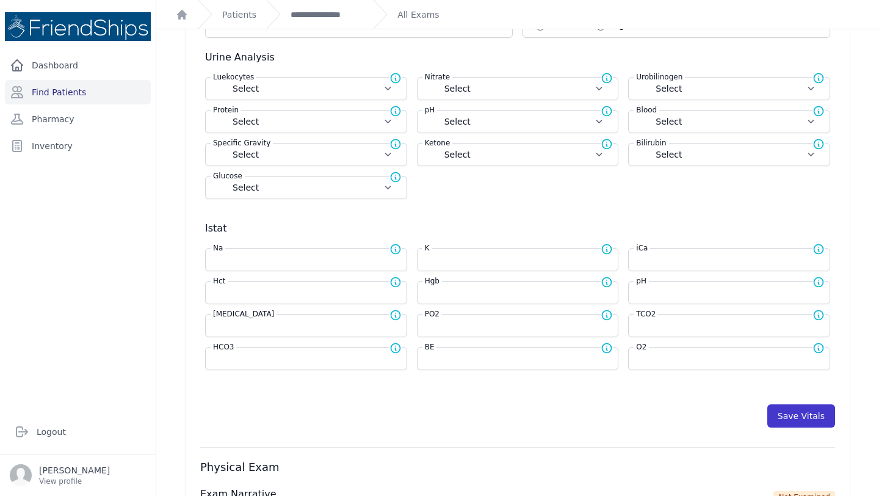
type input "36.1"
click at [805, 411] on button "Save Vitals" at bounding box center [801, 415] width 68 height 23
select select "Automatic"
select select "cm"
select select "kg"
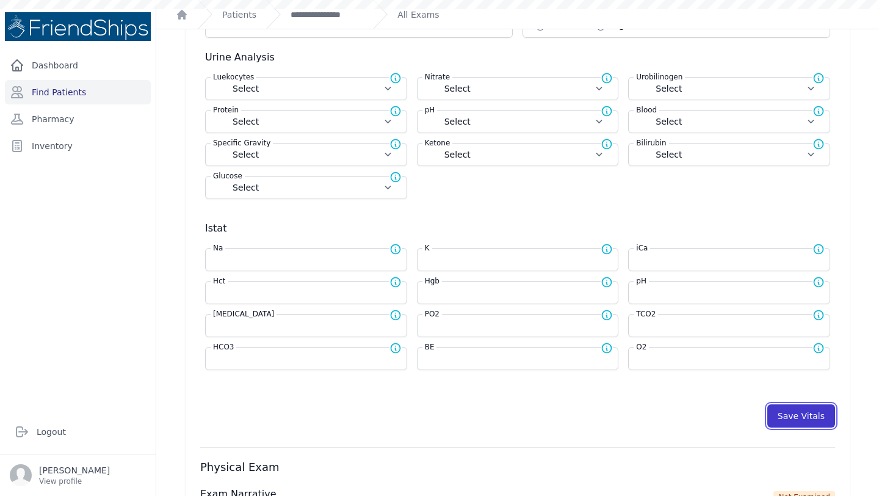
select select
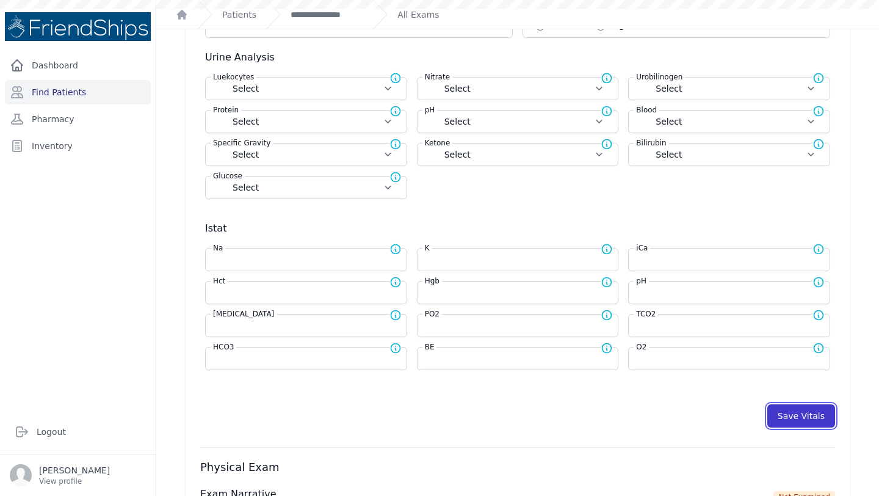
select select
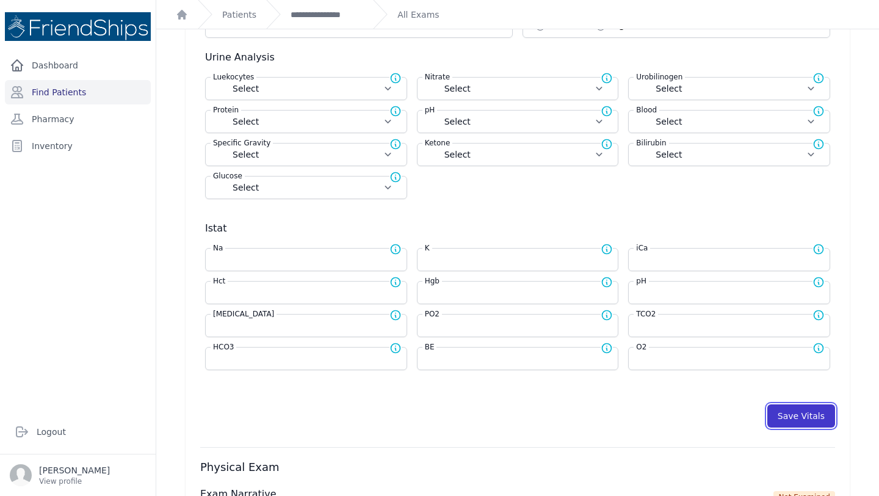
click at [805, 411] on button "Save Vitals" at bounding box center [801, 415] width 68 height 23
click at [324, 17] on link "**********" at bounding box center [327, 15] width 73 height 12
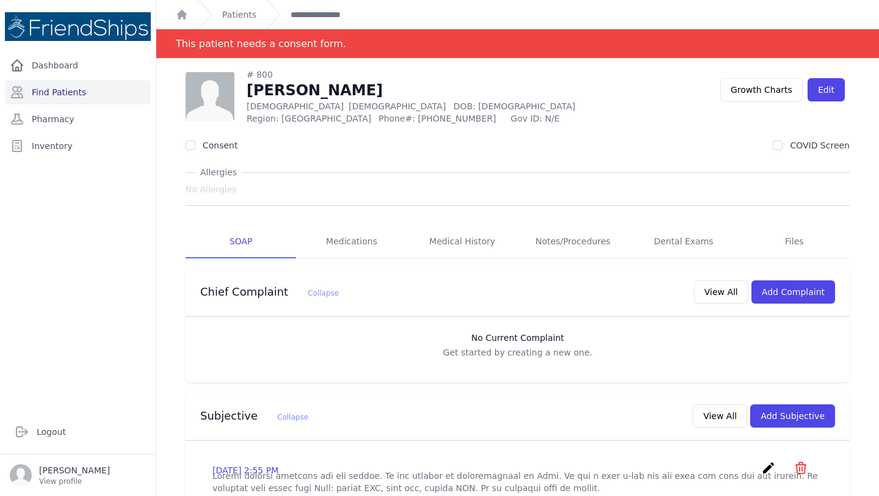
click at [324, 17] on link "**********" at bounding box center [327, 15] width 73 height 12
click at [233, 13] on link "Patients" at bounding box center [239, 15] width 34 height 12
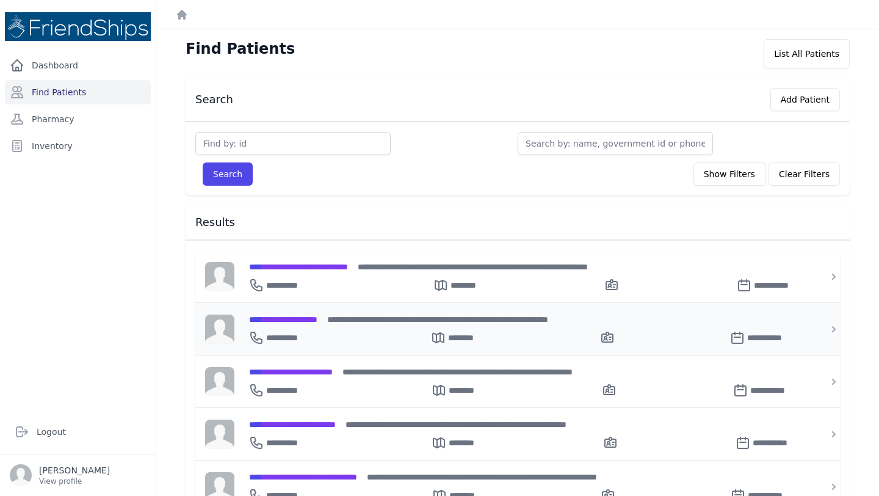
click at [302, 319] on span "**********" at bounding box center [283, 319] width 68 height 9
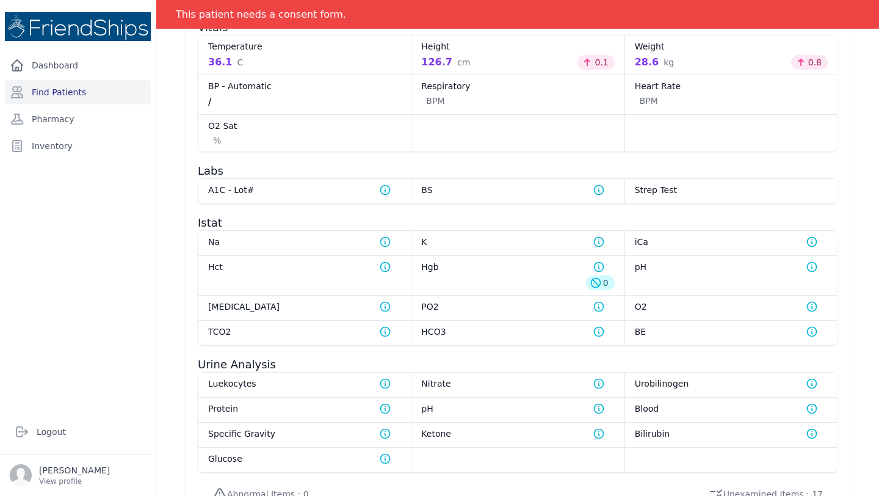
scroll to position [917, 0]
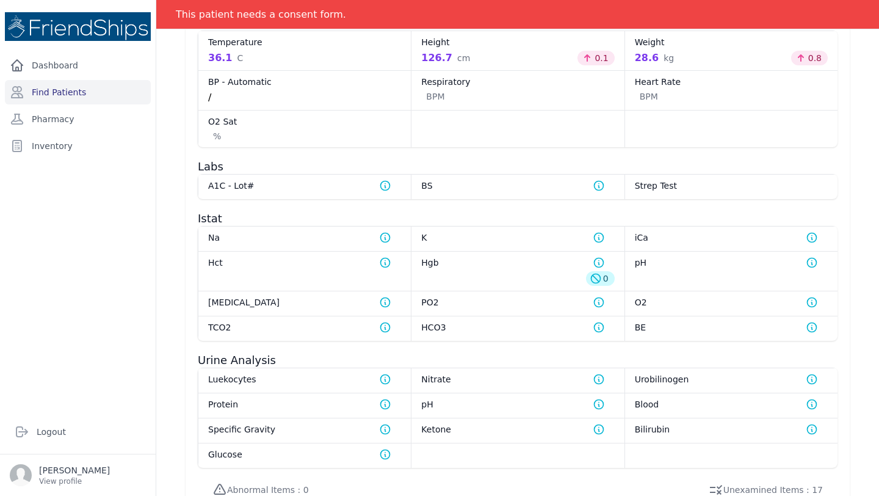
click at [295, 308] on dt "PCO2 Normal range for PCO2 is 35 - 45" at bounding box center [304, 302] width 193 height 12
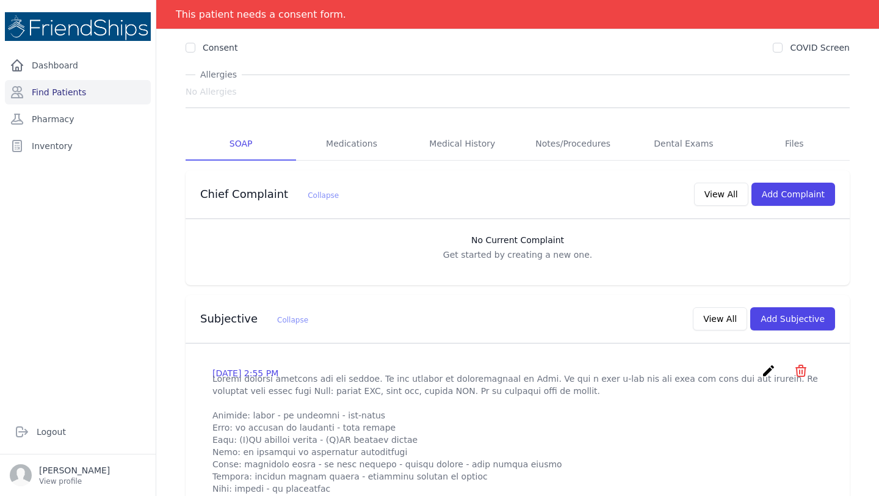
scroll to position [0, 0]
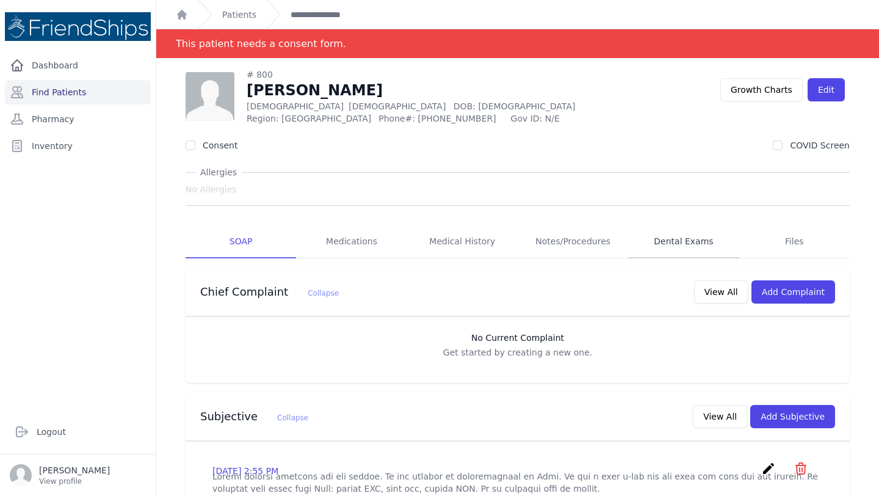
click at [681, 245] on link "Dental Exams" at bounding box center [683, 241] width 110 height 33
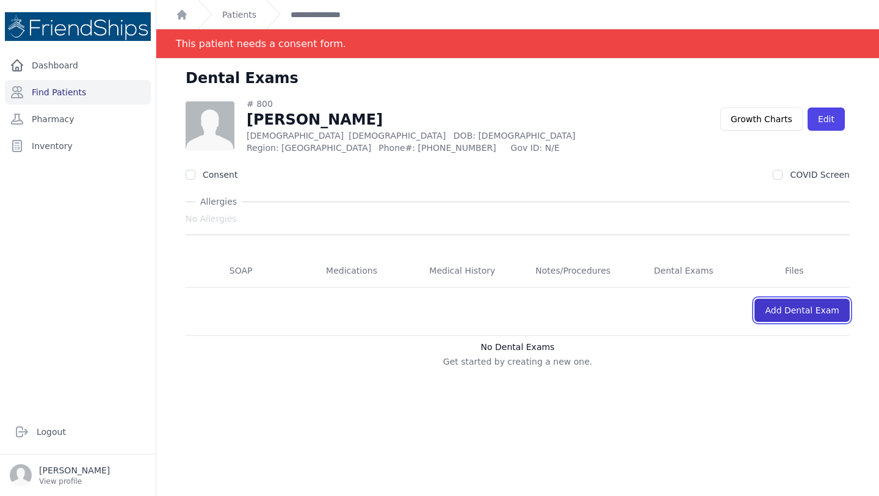
click at [793, 315] on link "Add Dental Exam" at bounding box center [801, 309] width 95 height 23
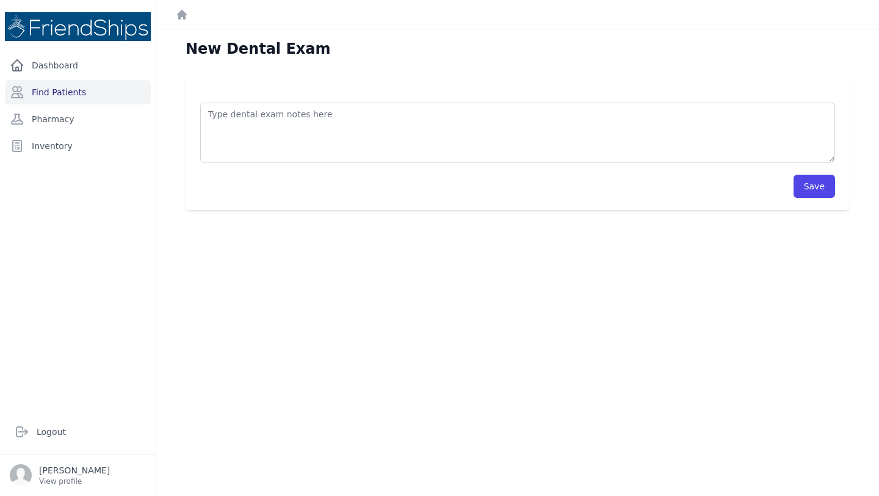
click at [408, 95] on div at bounding box center [517, 126] width 635 height 72
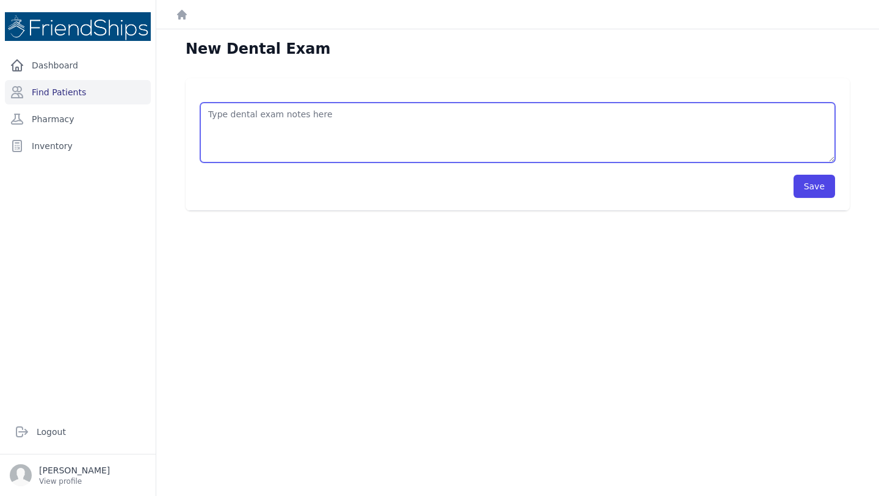
click at [407, 110] on textarea at bounding box center [517, 133] width 635 height 60
type textarea "extraction 74 filling 85 (O) otusal filling 84 (OD) ocuso distal"
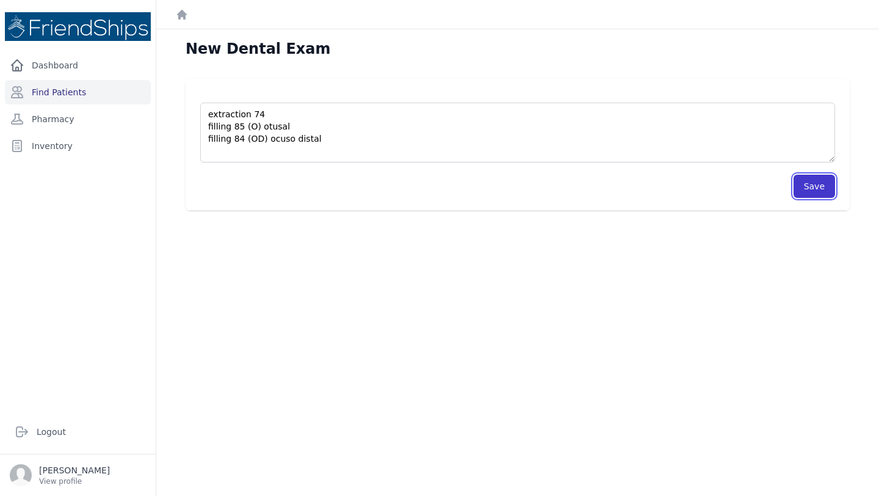
click at [815, 185] on button "Save" at bounding box center [815, 186] width 42 height 23
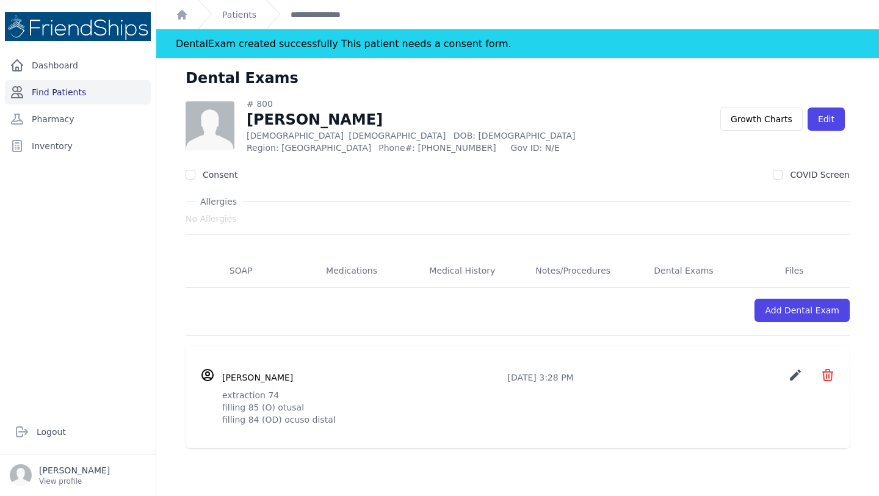
click at [75, 98] on link "Find Patients" at bounding box center [78, 92] width 146 height 24
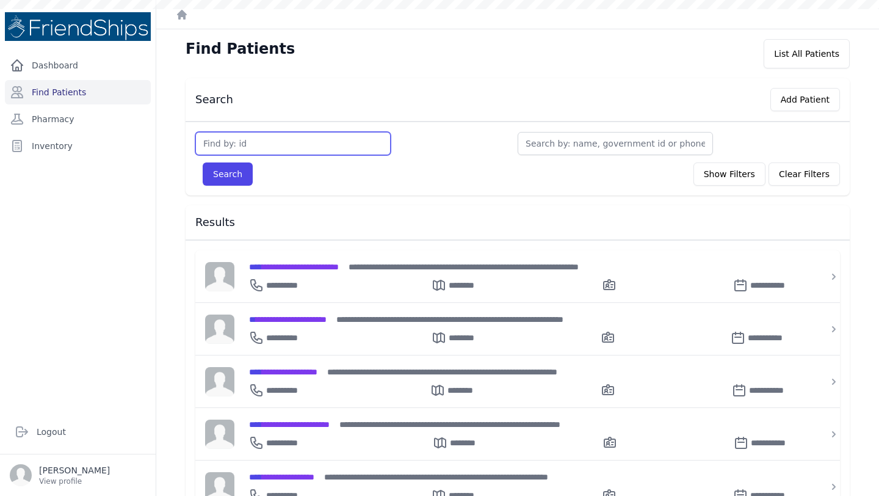
click at [292, 136] on input "text" at bounding box center [292, 143] width 195 height 23
type input "850"
click at [203, 162] on button "Search" at bounding box center [228, 173] width 50 height 23
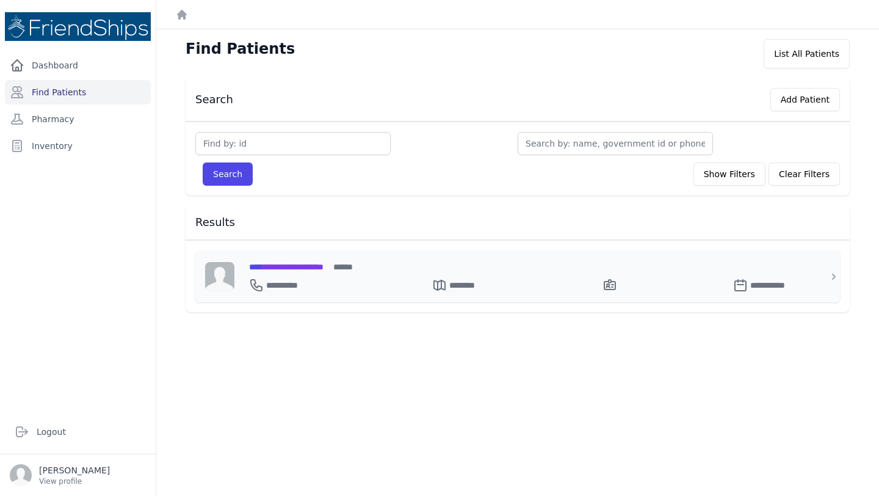
click at [299, 269] on span "**********" at bounding box center [286, 266] width 74 height 9
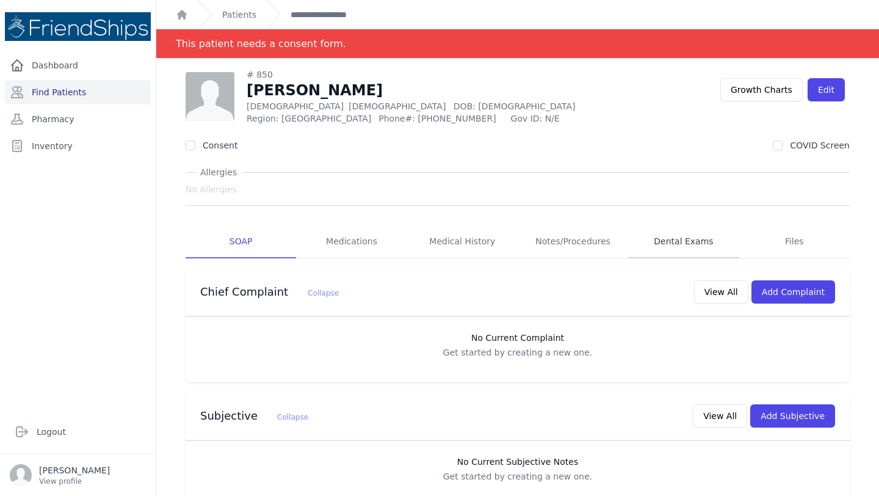
click at [673, 233] on link "Dental Exams" at bounding box center [683, 241] width 110 height 33
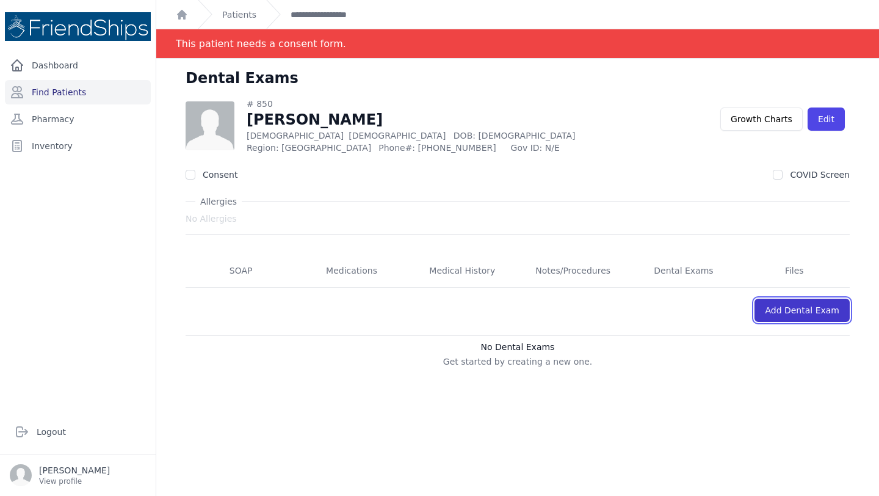
click at [792, 317] on link "Add Dental Exam" at bounding box center [801, 309] width 95 height 23
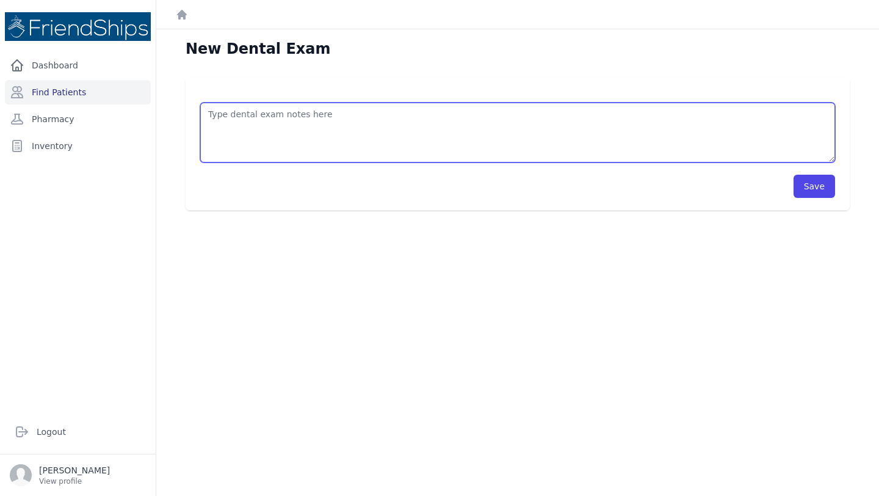
click at [392, 113] on textarea at bounding box center [517, 133] width 635 height 60
click at [269, 115] on textarea "extraction 74 adn 75" at bounding box center [517, 133] width 635 height 60
type textarea "extraction 74 and 75"
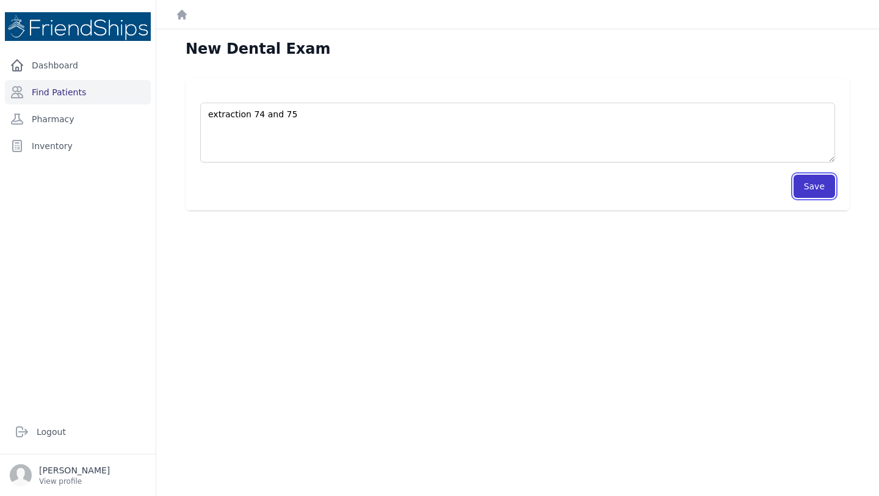
click at [807, 186] on button "Save" at bounding box center [815, 186] width 42 height 23
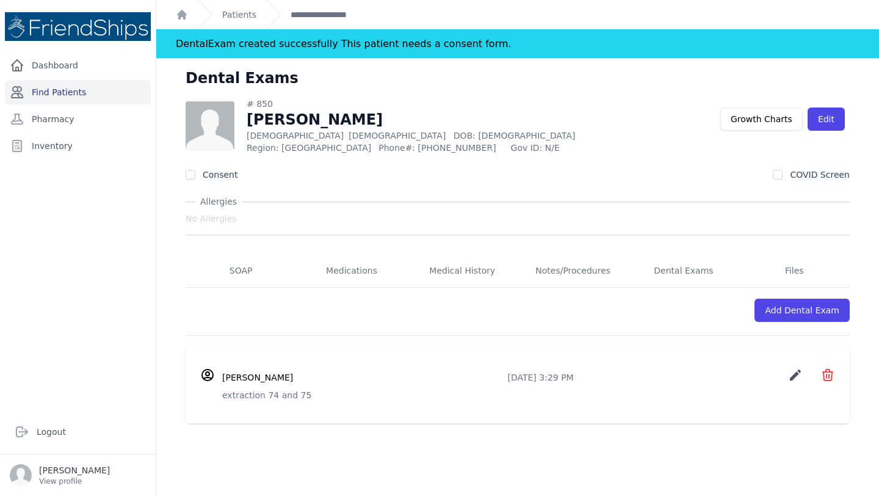
click at [49, 89] on link "Find Patients" at bounding box center [78, 92] width 146 height 24
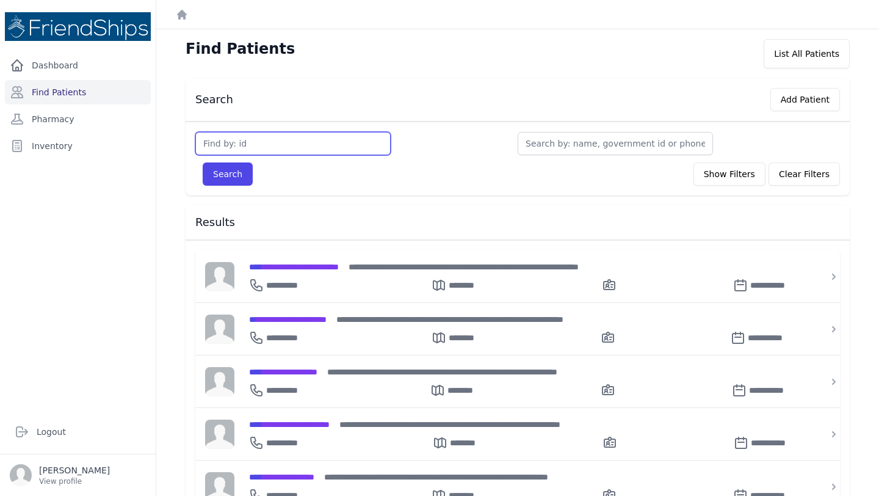
click at [323, 143] on input "text" at bounding box center [292, 143] width 195 height 23
type input "2"
type input "339"
click at [203, 162] on button "Search" at bounding box center [228, 173] width 50 height 23
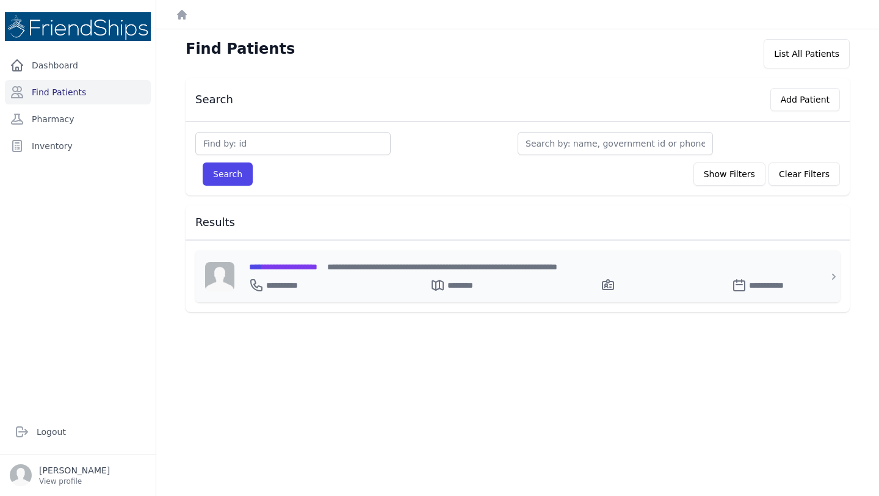
click at [317, 262] on span "**********" at bounding box center [283, 266] width 68 height 9
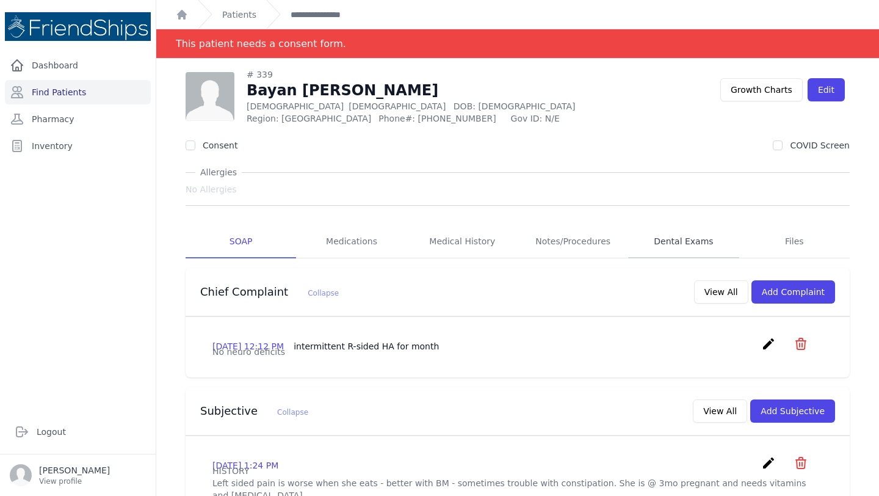
click at [660, 239] on link "Dental Exams" at bounding box center [683, 241] width 110 height 33
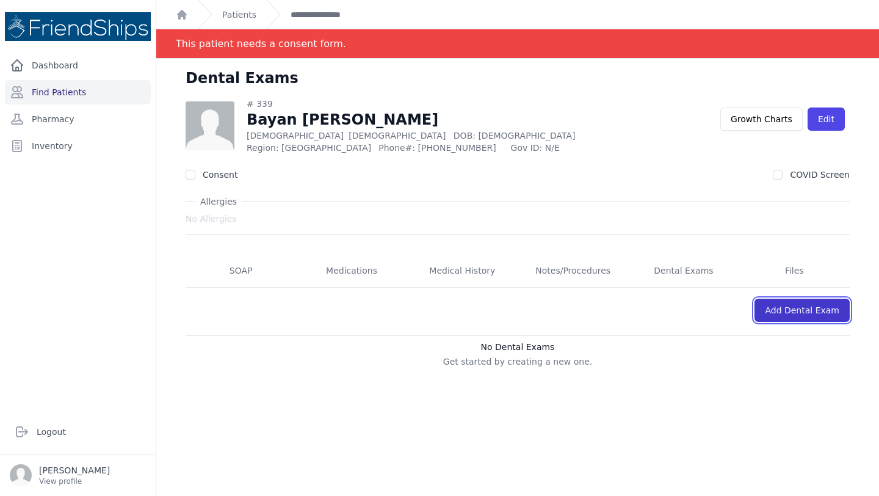
click at [810, 314] on link "Add Dental Exam" at bounding box center [801, 309] width 95 height 23
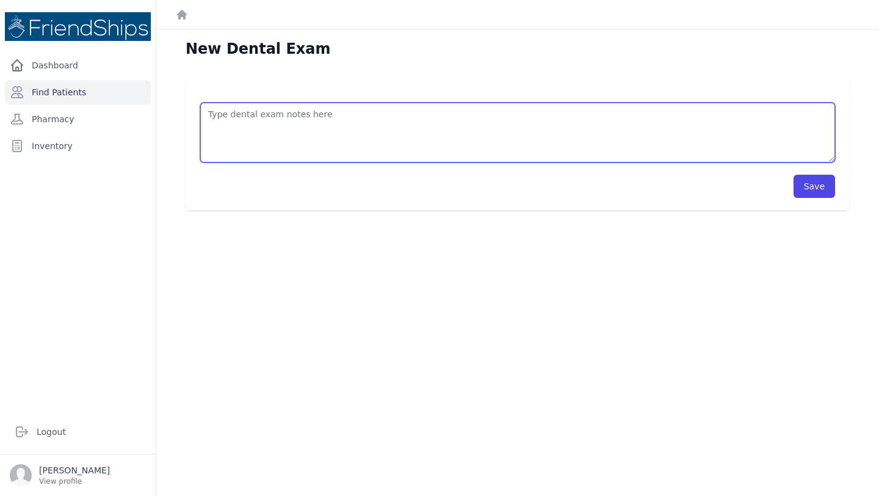
click at [338, 139] on textarea at bounding box center [517, 133] width 635 height 60
type textarea "cleaning"
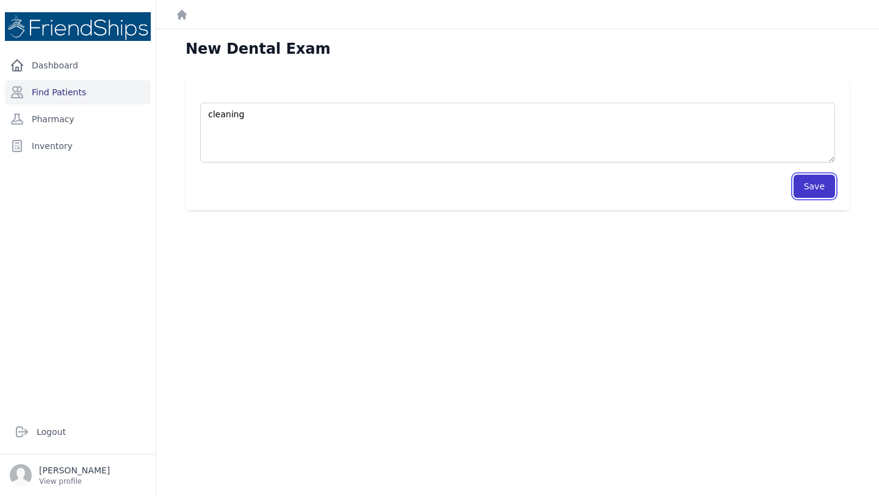
click at [811, 184] on button "Save" at bounding box center [815, 186] width 42 height 23
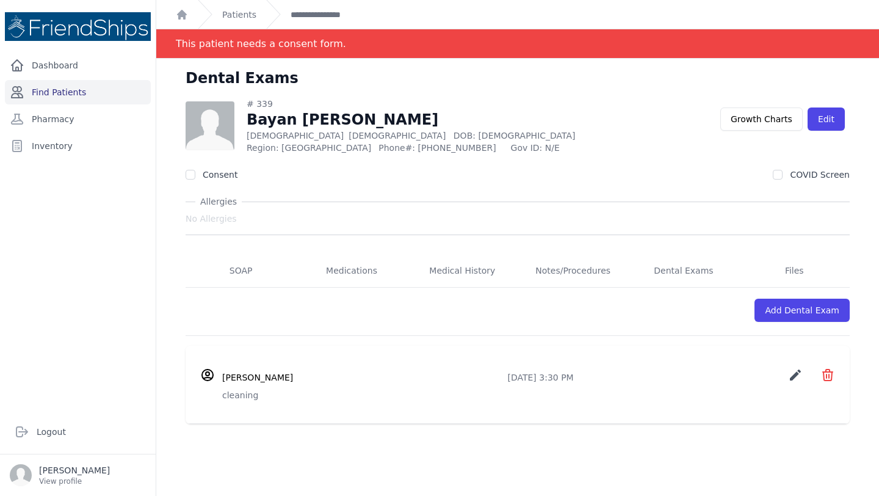
click at [51, 92] on link "Find Patients" at bounding box center [78, 92] width 146 height 24
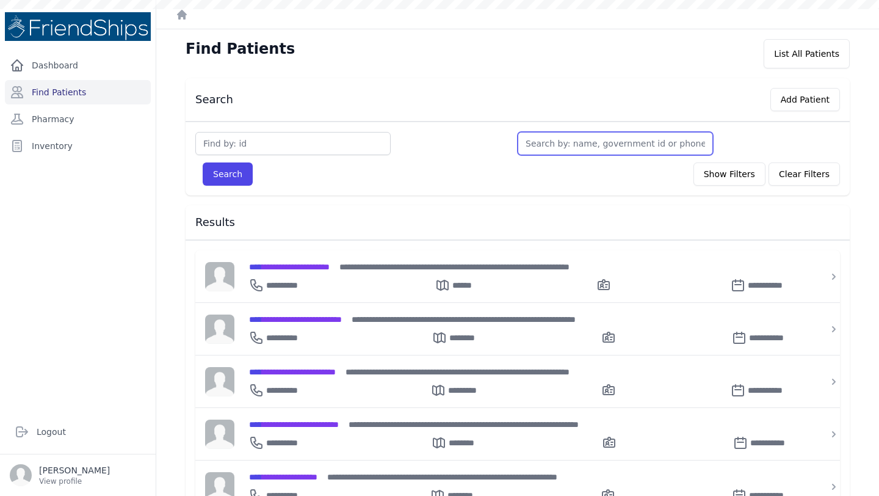
click at [560, 145] on input "text" at bounding box center [615, 143] width 195 height 23
type input "m"
type input "mu"
type input "muhab"
type input "muhaba"
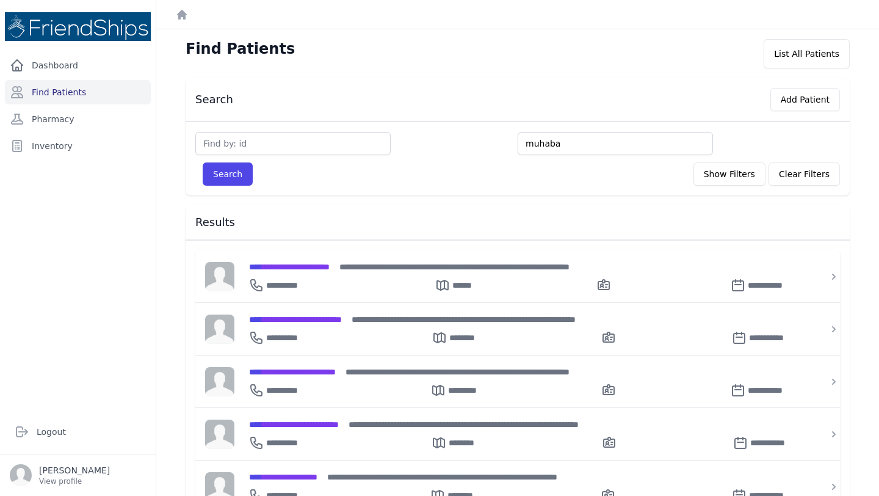
click at [203, 162] on button "Search" at bounding box center [228, 173] width 50 height 23
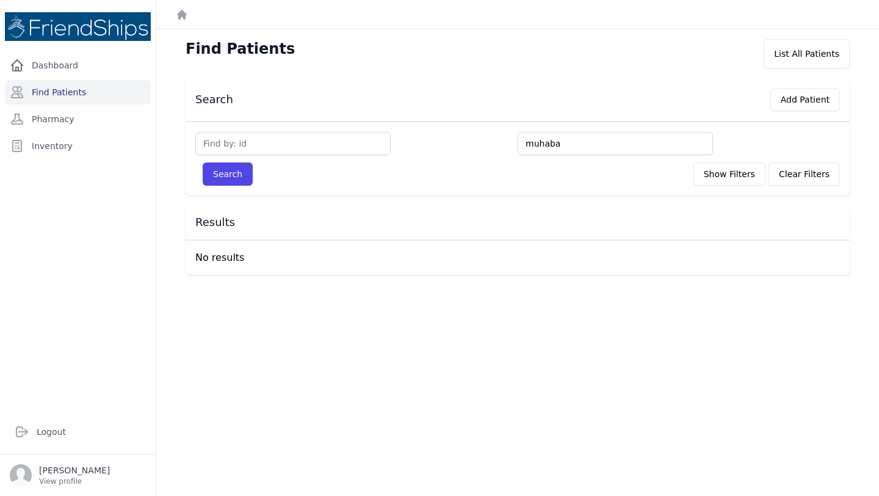
click at [553, 142] on input "muhaba" at bounding box center [615, 143] width 195 height 23
type input "muhaa"
click at [331, 146] on input "text" at bounding box center [292, 143] width 195 height 23
type input "848"
click at [203, 162] on button "Search" at bounding box center [228, 173] width 50 height 23
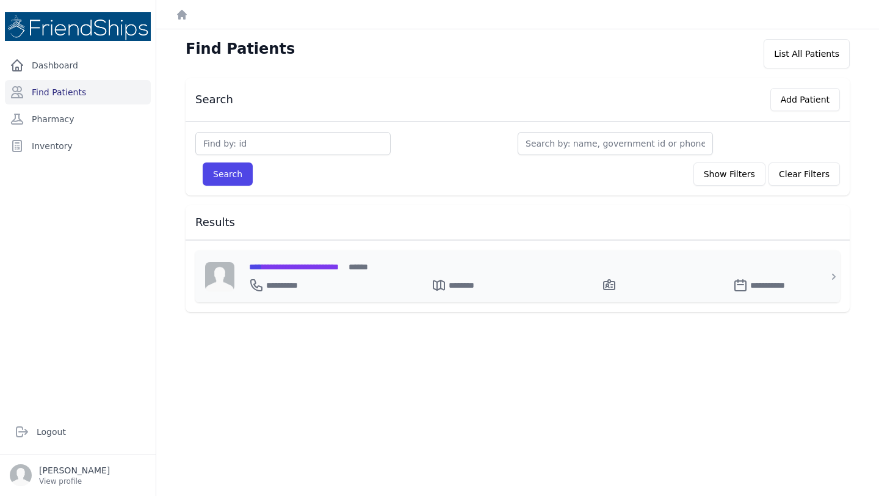
click at [339, 269] on span "**********" at bounding box center [294, 266] width 90 height 9
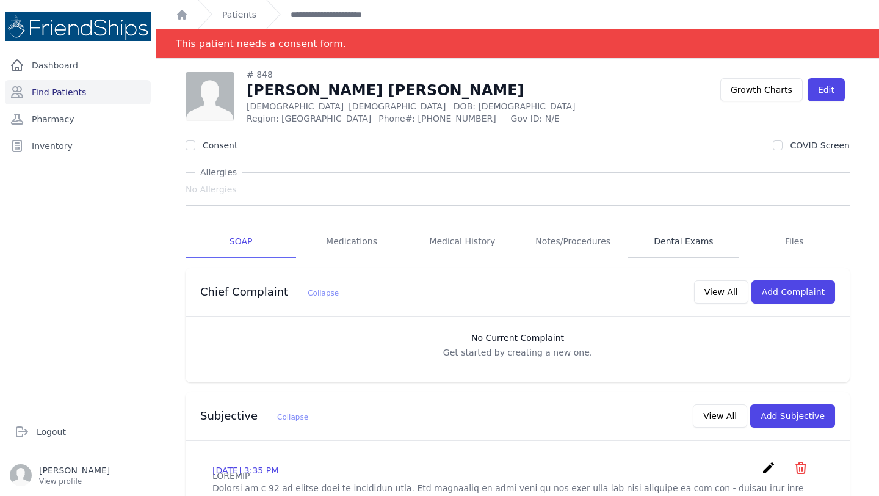
click at [671, 248] on link "Dental Exams" at bounding box center [683, 241] width 110 height 33
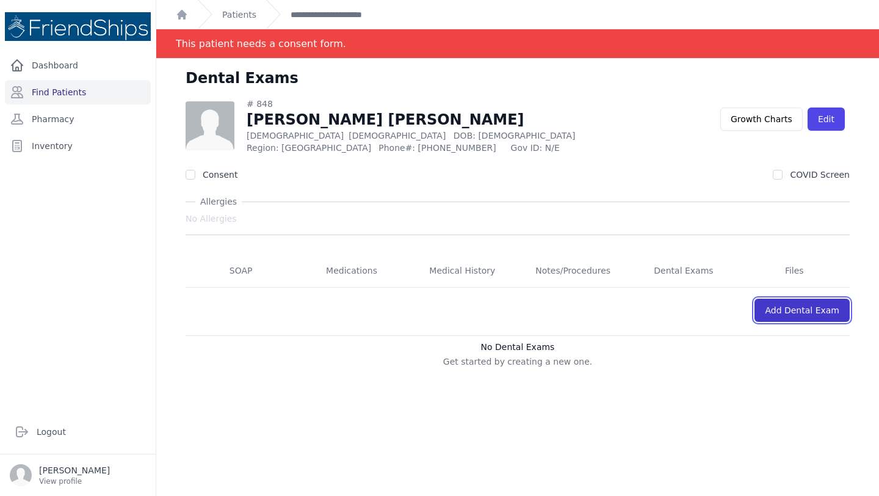
click at [779, 306] on link "Add Dental Exam" at bounding box center [801, 309] width 95 height 23
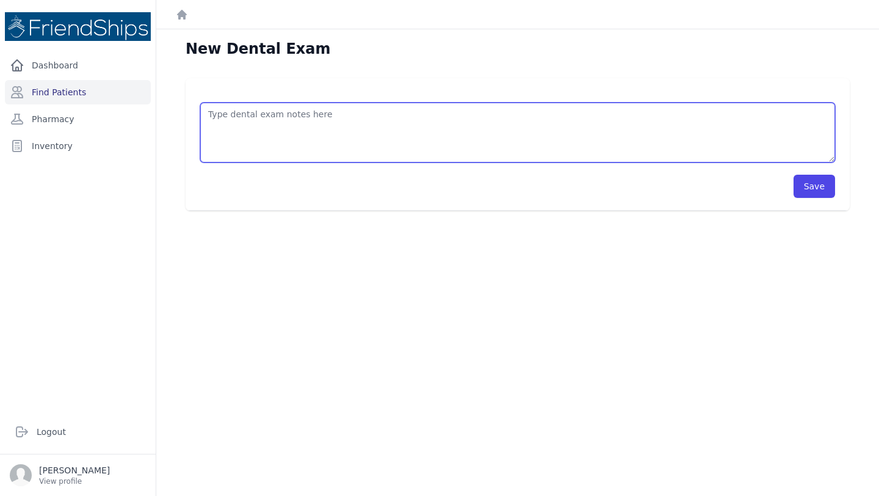
click at [413, 125] on textarea at bounding box center [517, 133] width 635 height 60
type textarea "extraction 27 and 28"
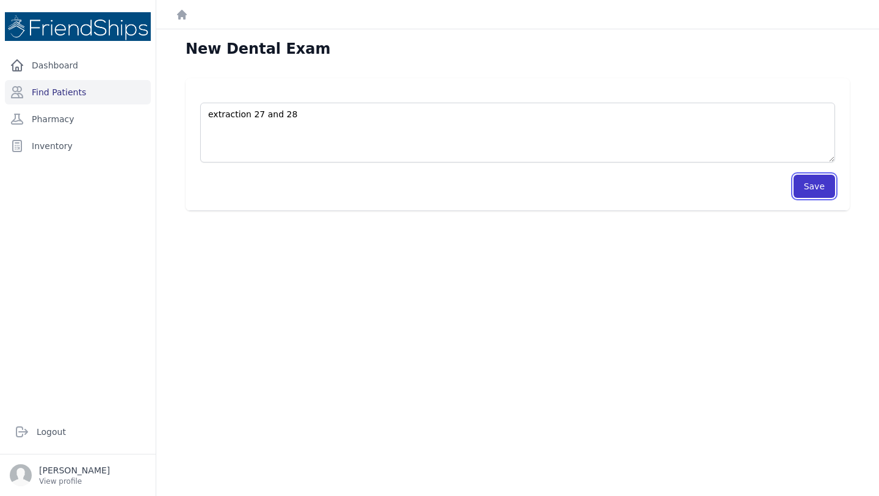
click at [812, 186] on button "Save" at bounding box center [815, 186] width 42 height 23
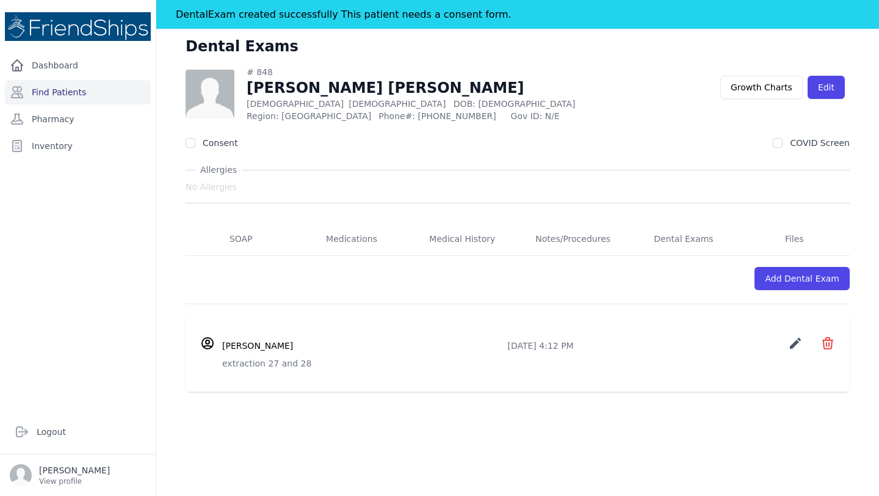
scroll to position [57, 0]
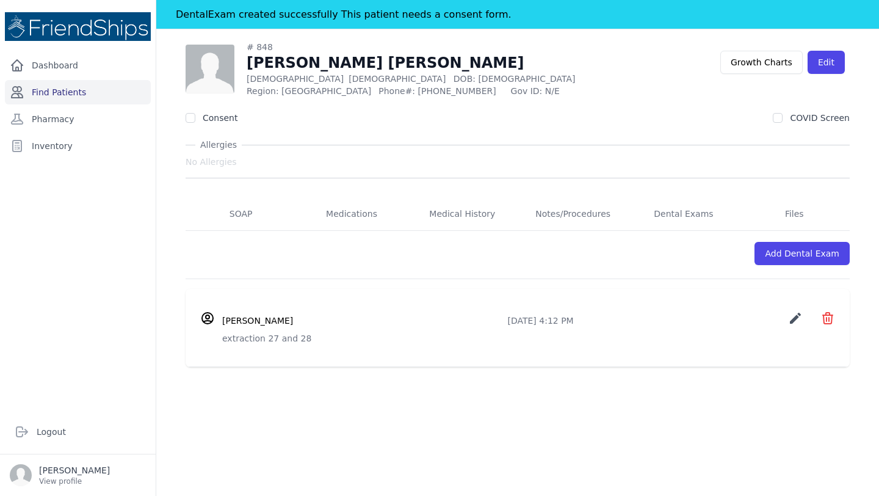
click at [101, 99] on link "Find Patients" at bounding box center [78, 92] width 146 height 24
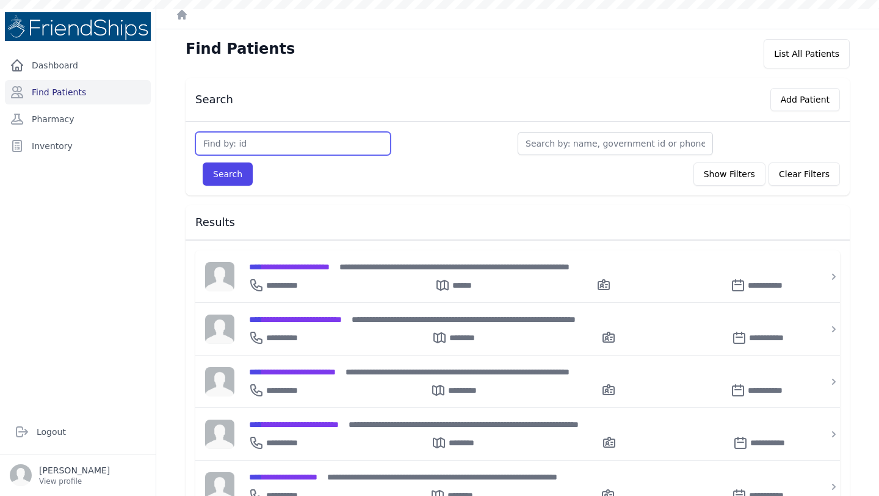
click at [284, 140] on input "text" at bounding box center [292, 143] width 195 height 23
type input "643"
click at [203, 162] on button "Search" at bounding box center [228, 173] width 50 height 23
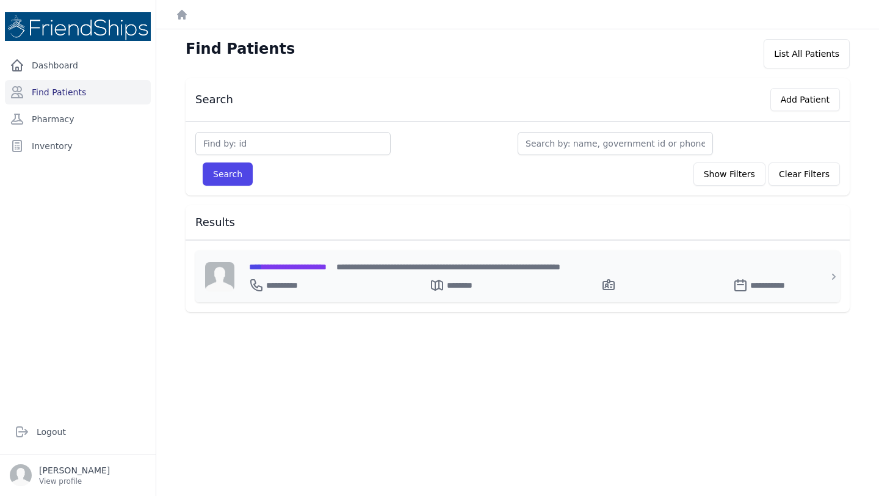
click at [319, 262] on span "**********" at bounding box center [288, 266] width 78 height 9
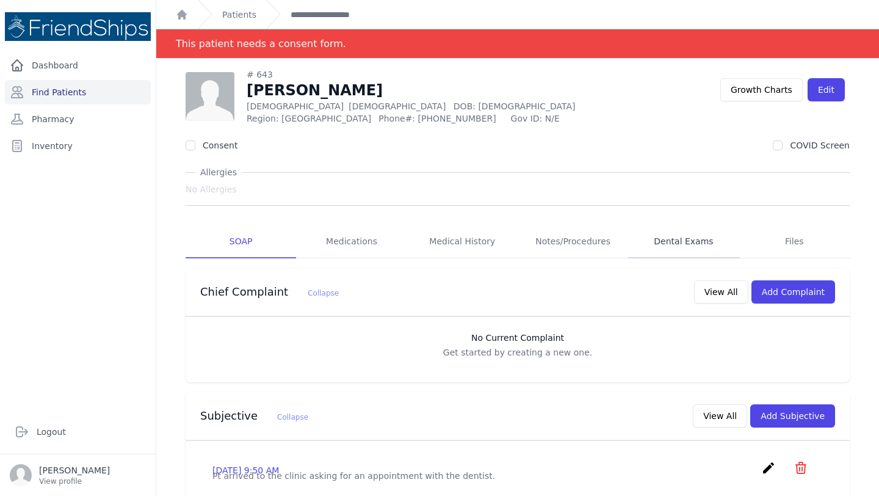
click at [667, 250] on link "Dental Exams" at bounding box center [683, 241] width 110 height 33
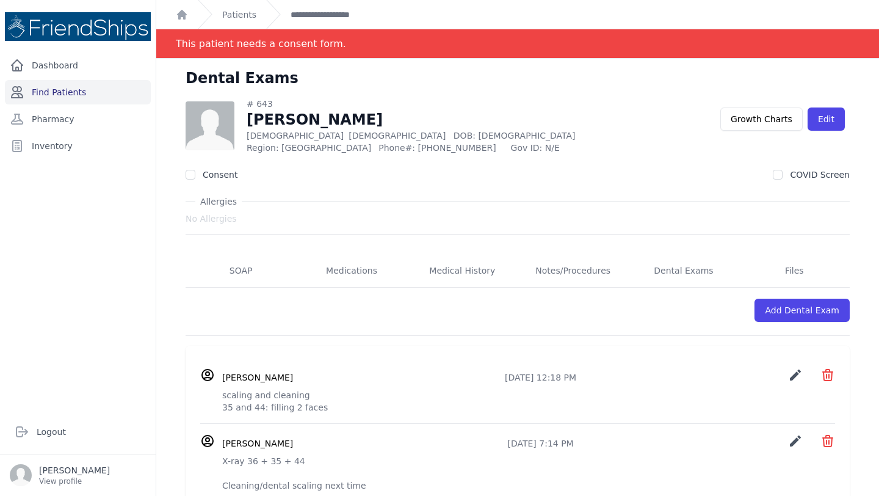
click at [56, 94] on link "Find Patients" at bounding box center [78, 92] width 146 height 24
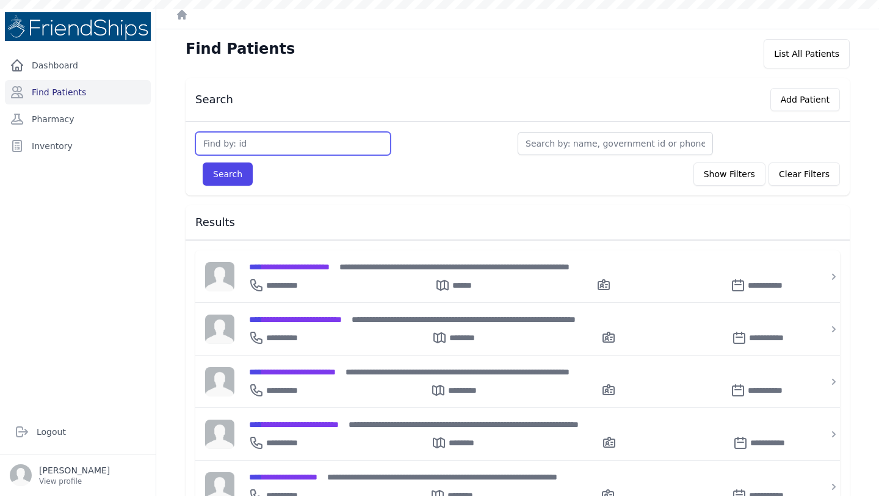
click at [298, 142] on input "text" at bounding box center [292, 143] width 195 height 23
type input "794"
click at [203, 162] on button "Search" at bounding box center [228, 173] width 50 height 23
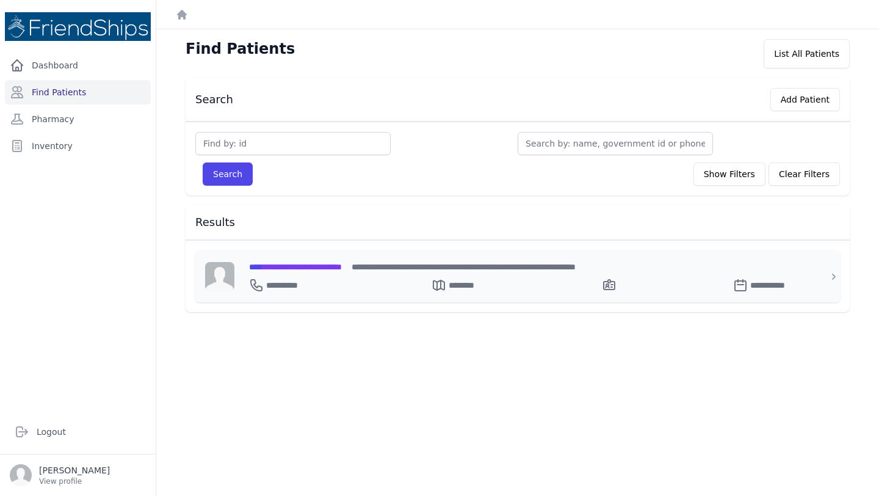
click at [342, 266] on span "**********" at bounding box center [295, 266] width 93 height 9
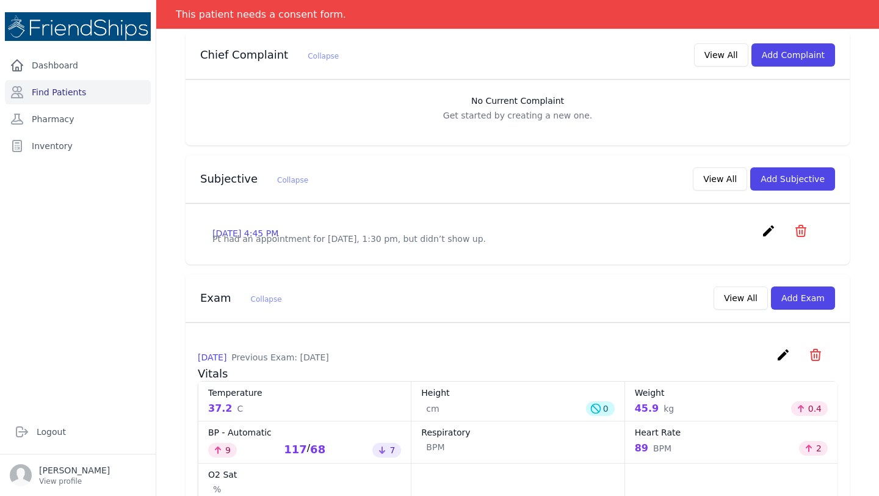
scroll to position [145, 0]
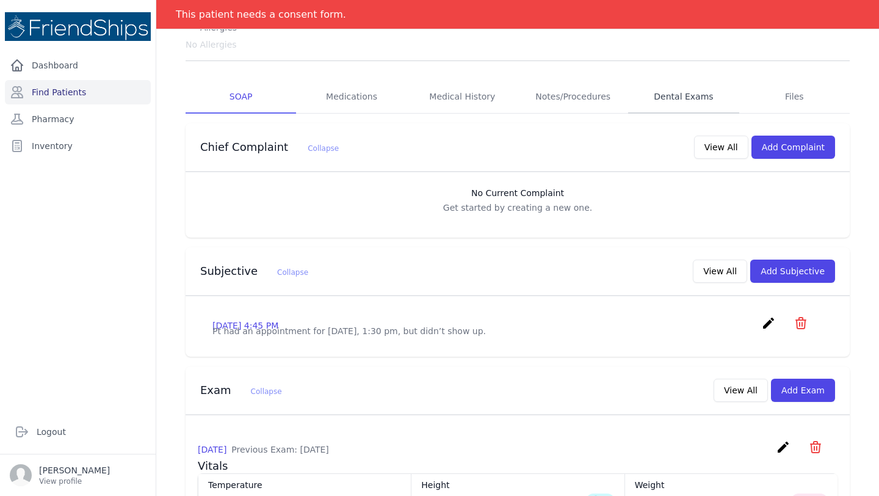
click at [690, 99] on link "Dental Exams" at bounding box center [683, 97] width 110 height 33
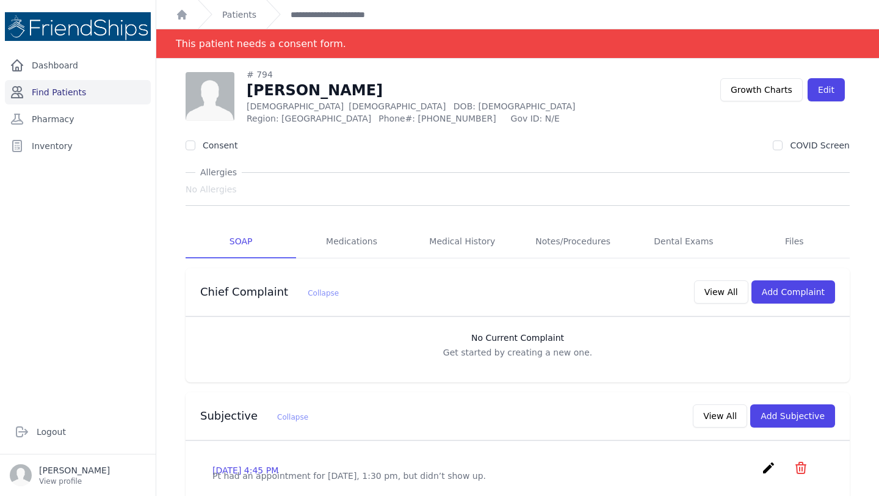
click at [136, 94] on link "Find Patients" at bounding box center [78, 92] width 146 height 24
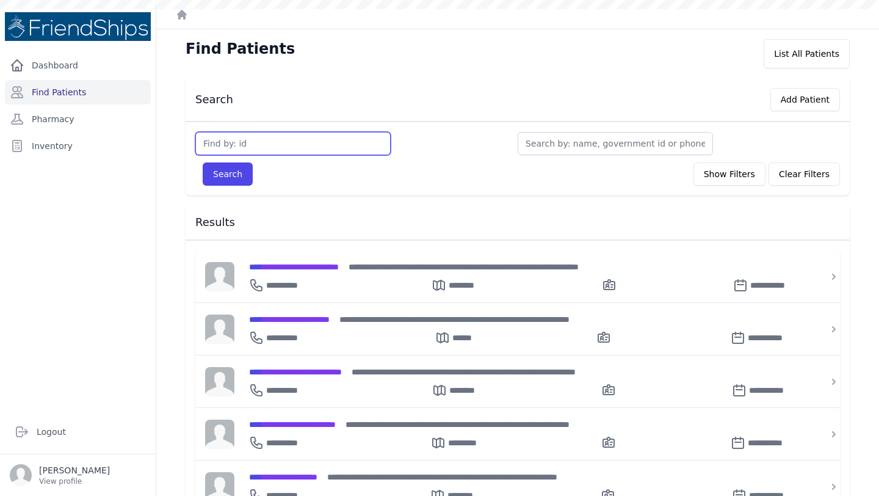
click at [325, 139] on input "text" at bounding box center [292, 143] width 195 height 23
type input "367"
click at [203, 162] on button "Search" at bounding box center [228, 173] width 50 height 23
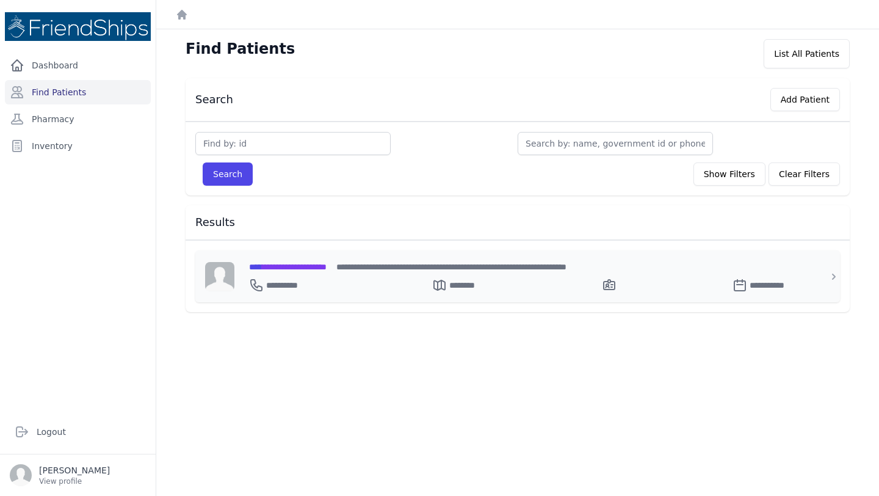
click at [320, 262] on span "**********" at bounding box center [288, 266] width 78 height 9
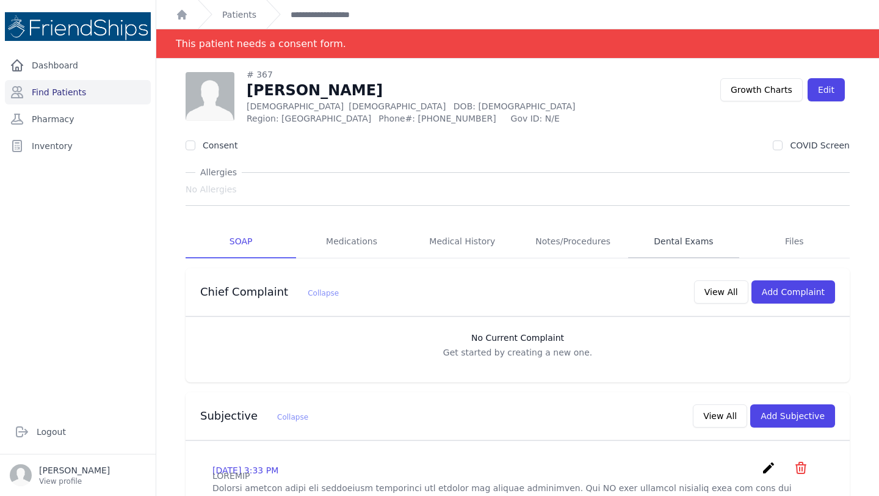
click at [676, 239] on link "Dental Exams" at bounding box center [683, 241] width 110 height 33
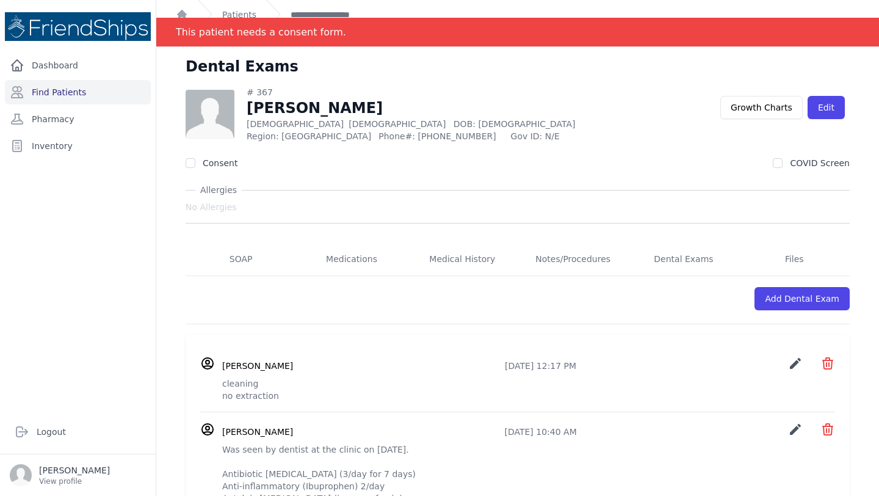
scroll to position [16, 0]
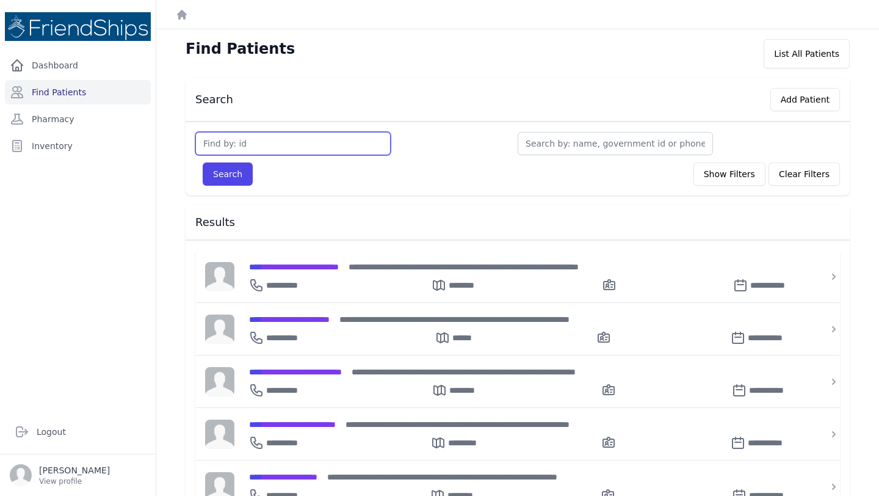
click at [270, 145] on input "text" at bounding box center [292, 143] width 195 height 23
type input "833"
click at [203, 162] on button "Search" at bounding box center [228, 173] width 50 height 23
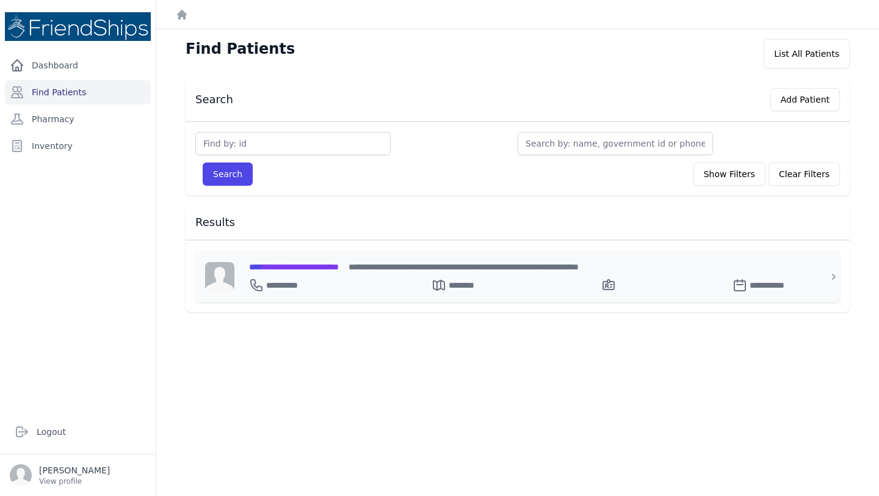
click at [305, 262] on span "**********" at bounding box center [294, 266] width 90 height 9
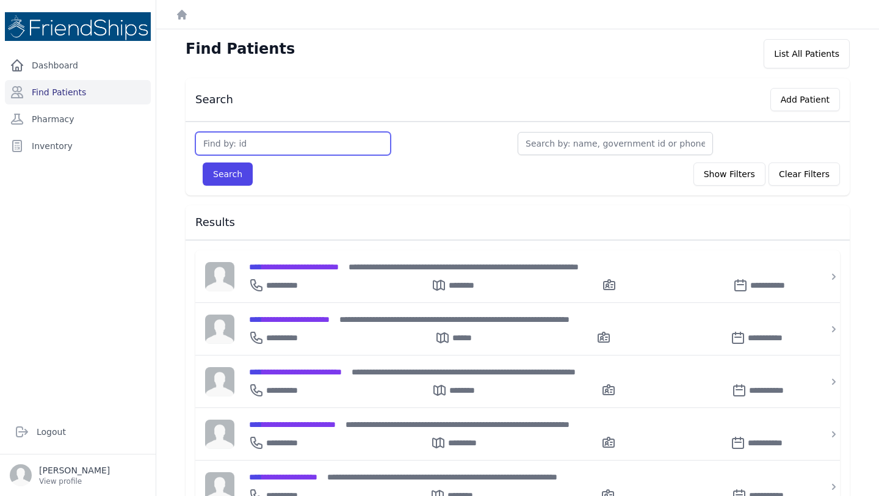
click at [278, 143] on input "text" at bounding box center [292, 143] width 195 height 23
type input "706"
click at [203, 162] on button "Search" at bounding box center [228, 173] width 50 height 23
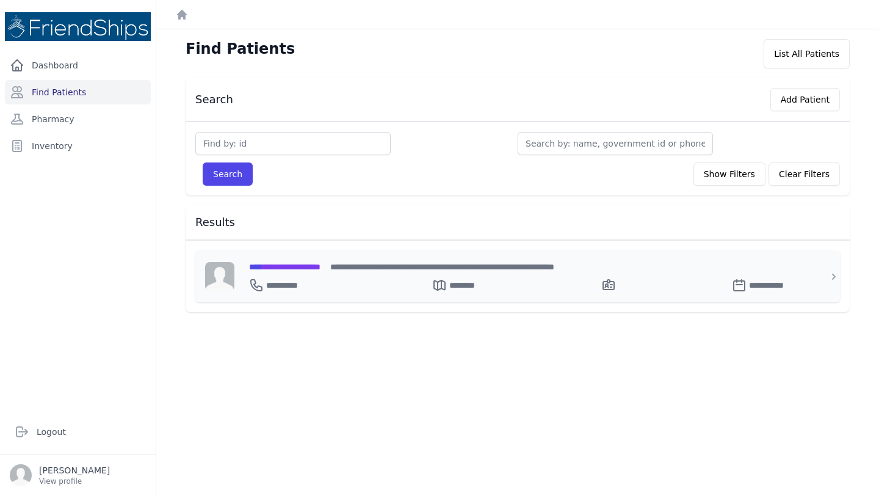
click at [295, 270] on span "**********" at bounding box center [284, 266] width 71 height 9
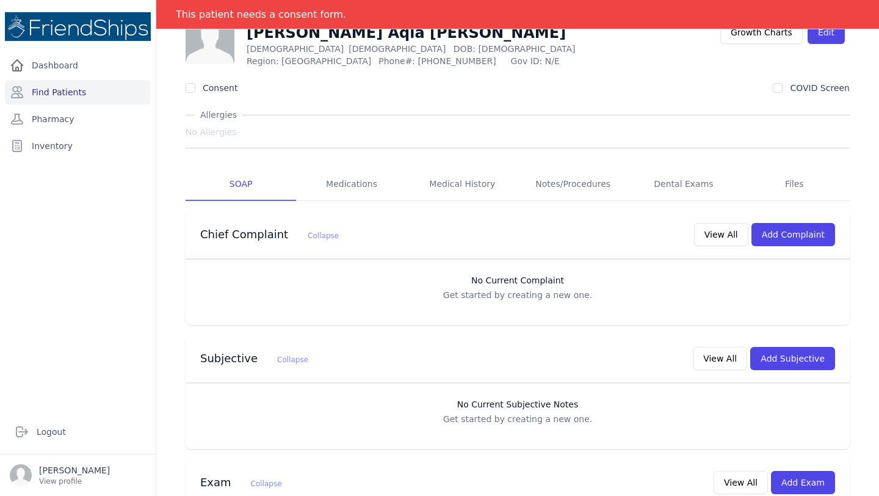
scroll to position [41, 0]
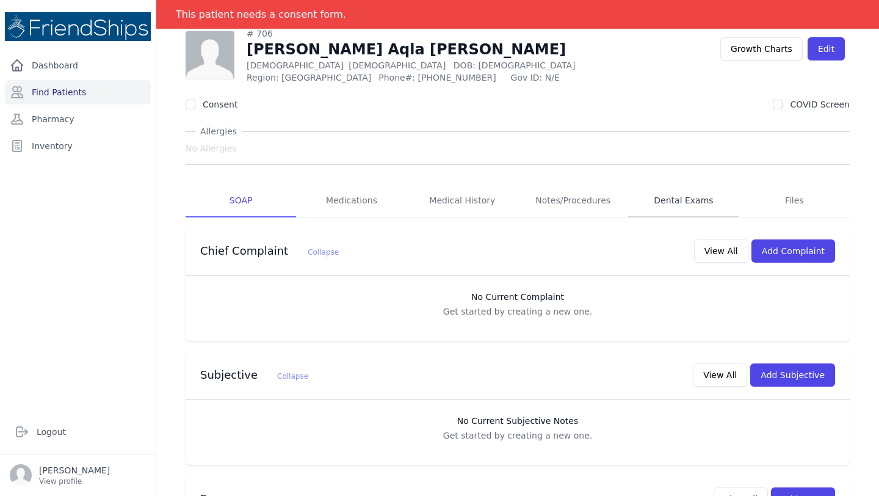
click at [687, 209] on link "Dental Exams" at bounding box center [683, 200] width 110 height 33
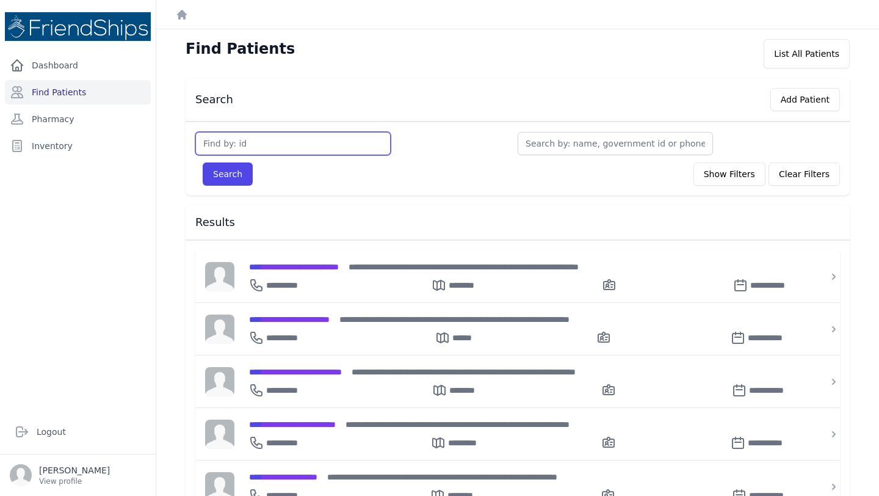
click at [306, 143] on input "text" at bounding box center [292, 143] width 195 height 23
type input "840"
click at [203, 162] on button "Search" at bounding box center [228, 173] width 50 height 23
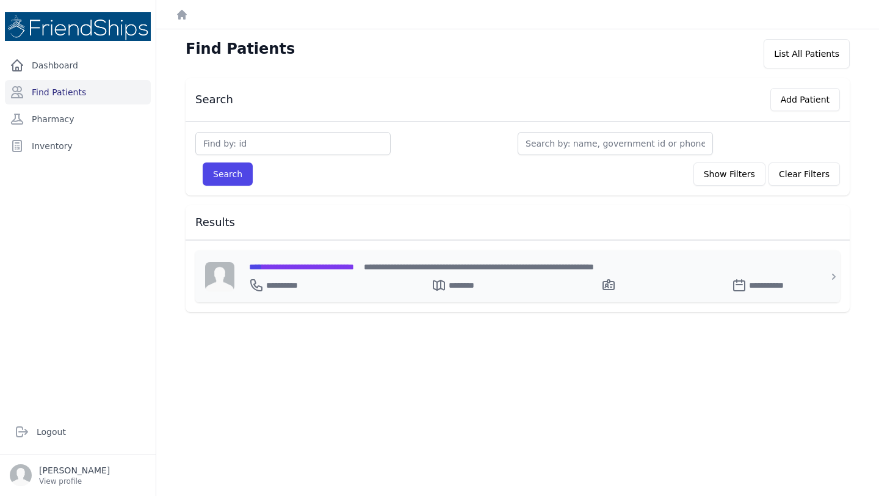
click at [327, 275] on div "**********" at bounding box center [525, 283] width 552 height 20
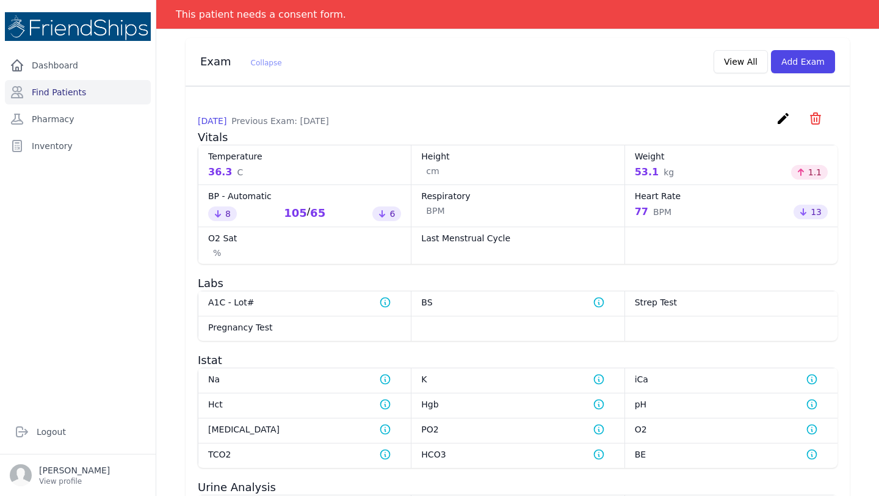
scroll to position [482, 0]
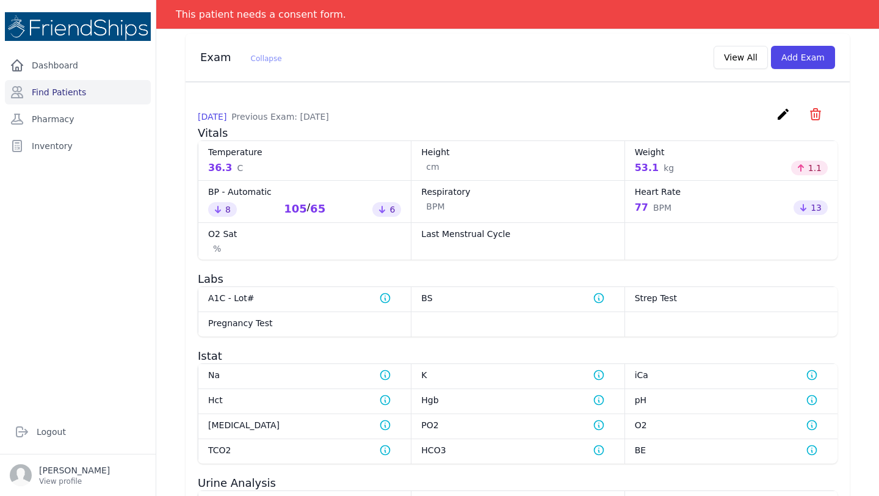
click at [327, 275] on h3 "Labs" at bounding box center [518, 279] width 640 height 15
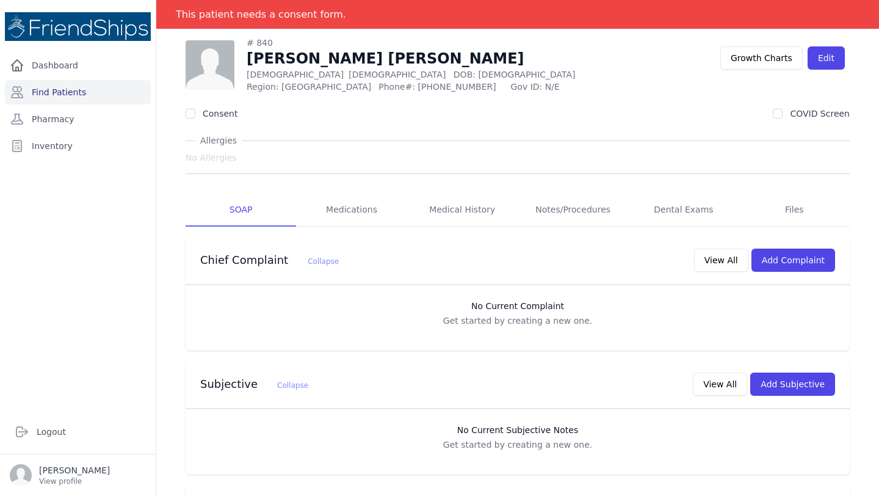
scroll to position [0, 0]
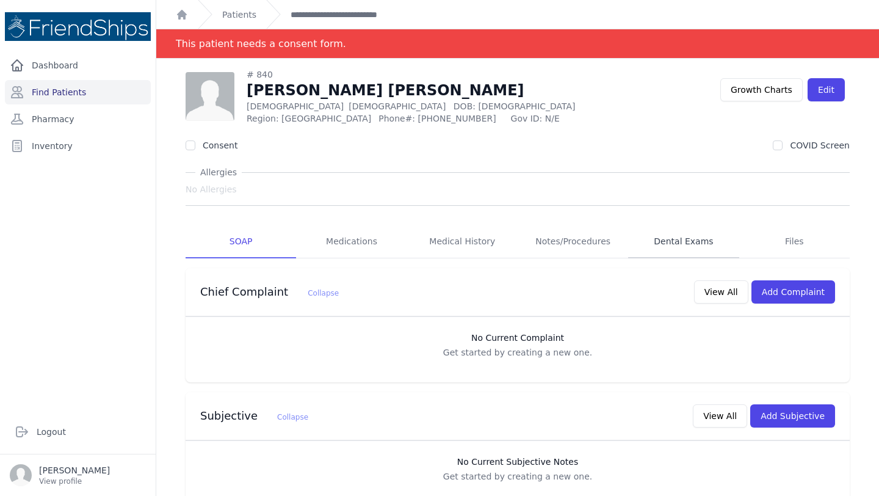
click at [677, 239] on link "Dental Exams" at bounding box center [683, 241] width 110 height 33
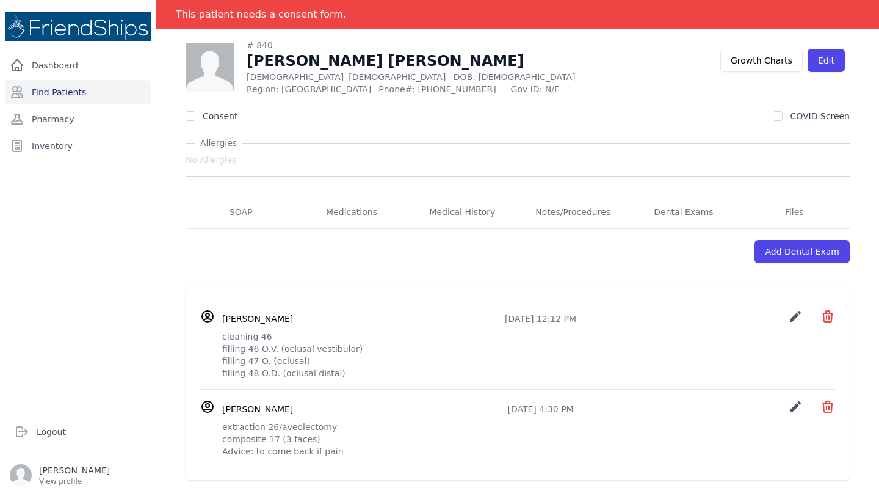
scroll to position [58, 0]
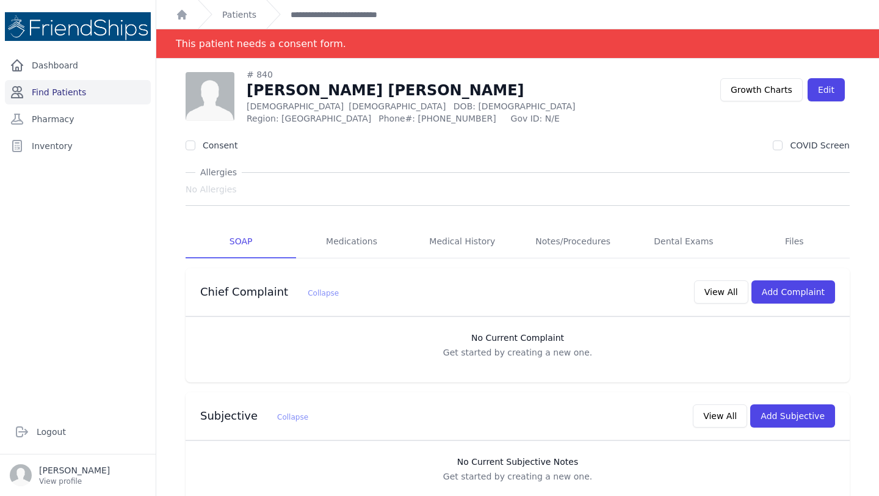
click at [116, 92] on link "Find Patients" at bounding box center [78, 92] width 146 height 24
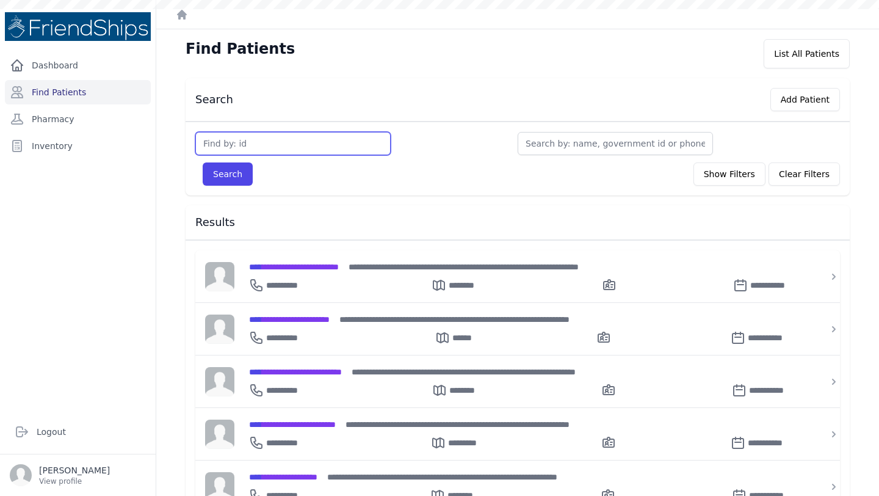
click at [309, 143] on input "text" at bounding box center [292, 143] width 195 height 23
type input "850"
click at [203, 162] on button "Search" at bounding box center [228, 173] width 50 height 23
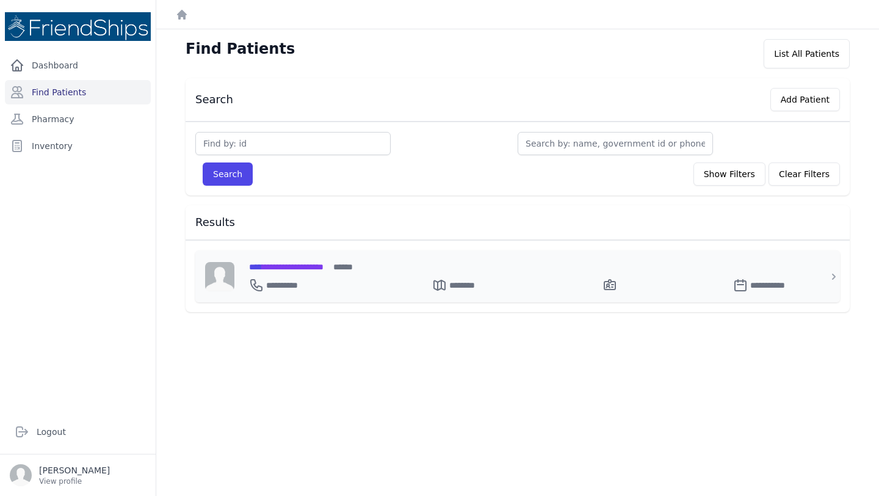
click at [324, 263] on span "**********" at bounding box center [286, 266] width 74 height 9
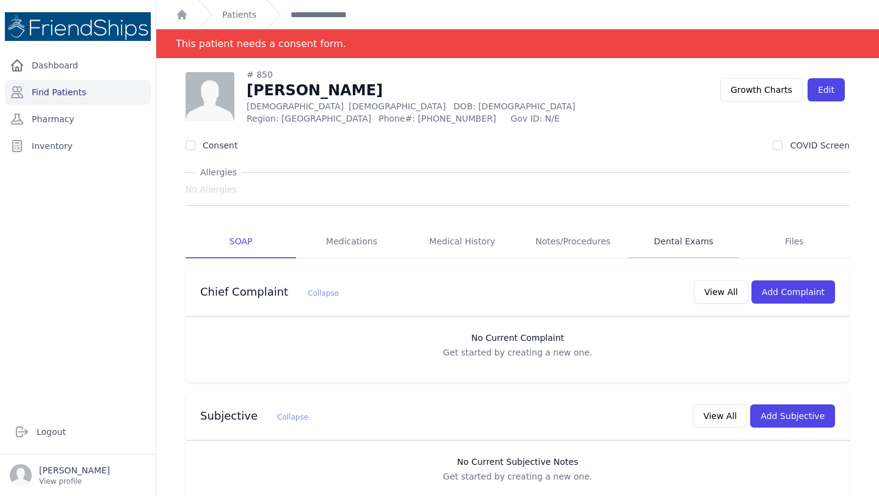
click at [667, 233] on link "Dental Exams" at bounding box center [683, 241] width 110 height 33
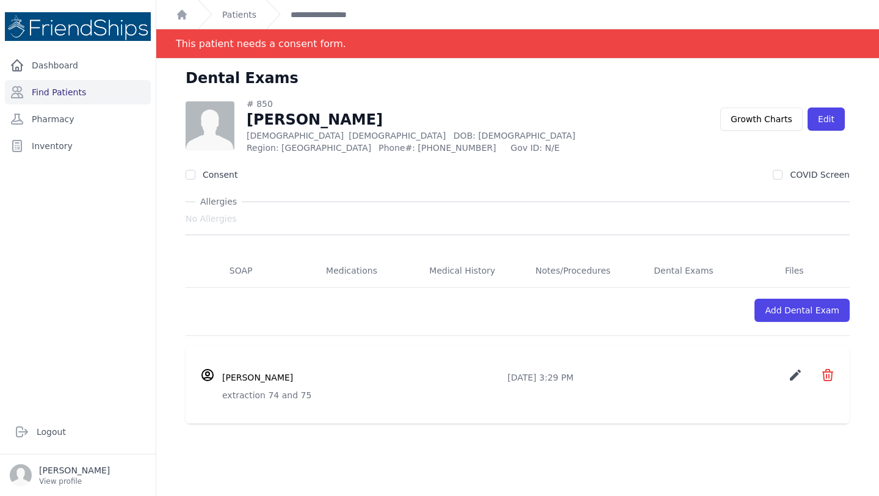
click at [581, 367] on div "Caia Shannon 2025-Oct-15 3:29 PM create ​ Delete Dental Exam Are you sure? This…" at bounding box center [528, 376] width 613 height 19
click at [231, 271] on link "SOAP" at bounding box center [241, 271] width 110 height 33
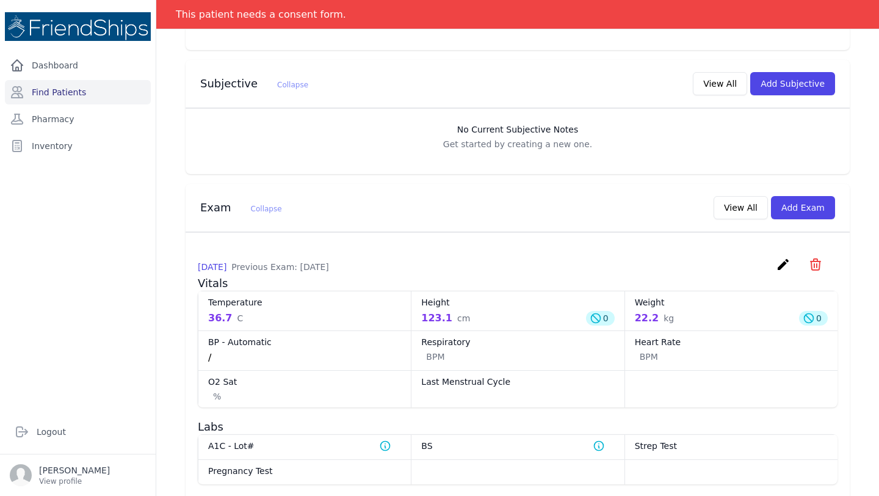
scroll to position [358, 0]
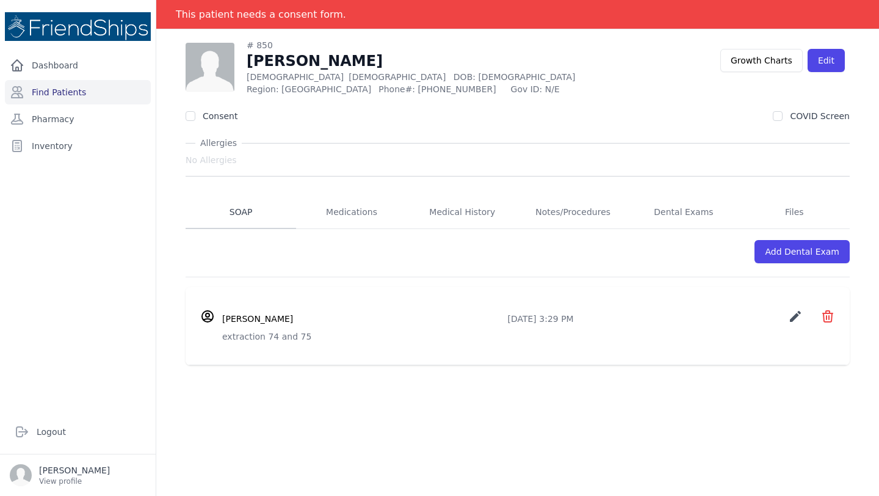
scroll to position [59, 0]
click at [87, 99] on link "Find Patients" at bounding box center [78, 92] width 146 height 24
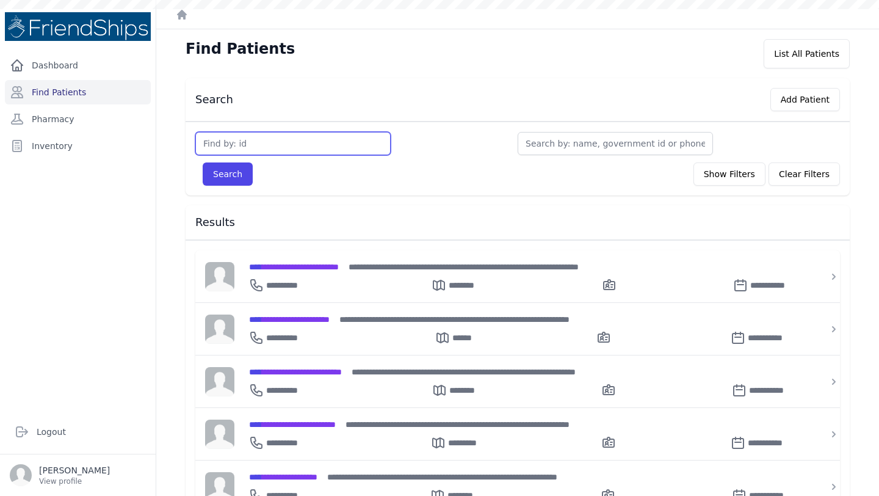
click at [239, 141] on input "text" at bounding box center [292, 143] width 195 height 23
type input "339"
click at [203, 162] on button "Search" at bounding box center [228, 173] width 50 height 23
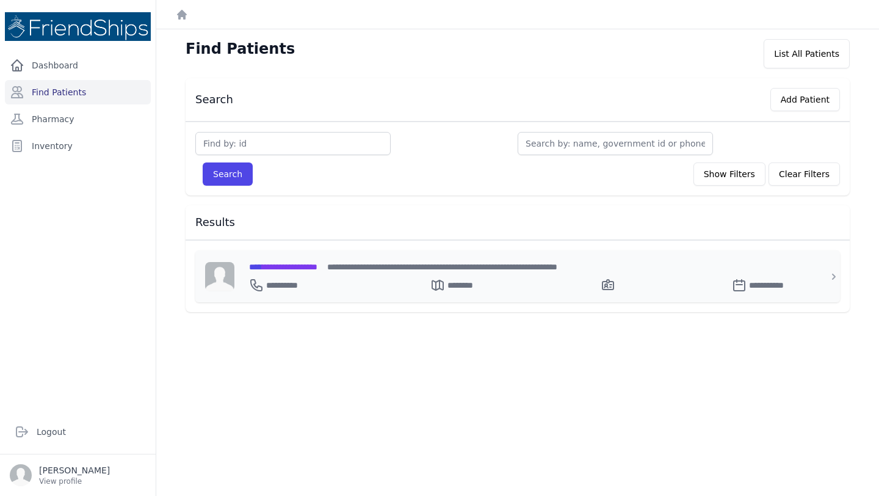
click at [317, 266] on span "**********" at bounding box center [283, 266] width 68 height 9
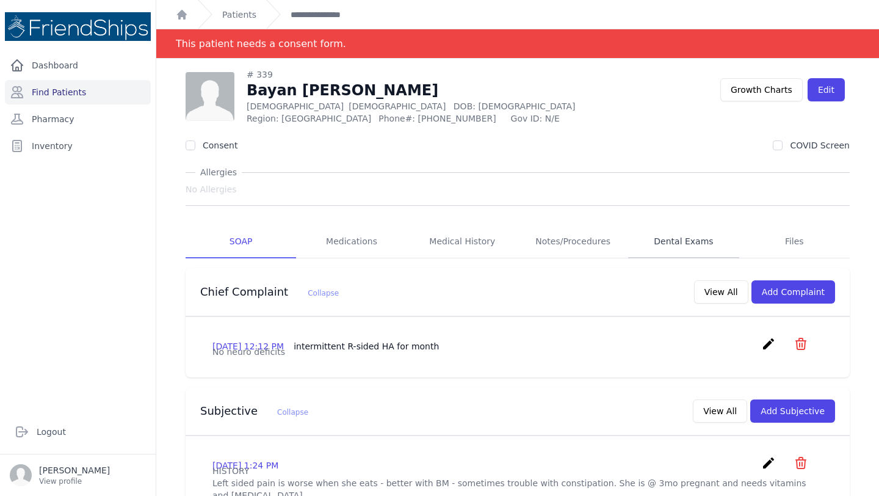
click at [704, 238] on link "Dental Exams" at bounding box center [683, 241] width 110 height 33
click at [96, 89] on link "Find Patients" at bounding box center [78, 92] width 146 height 24
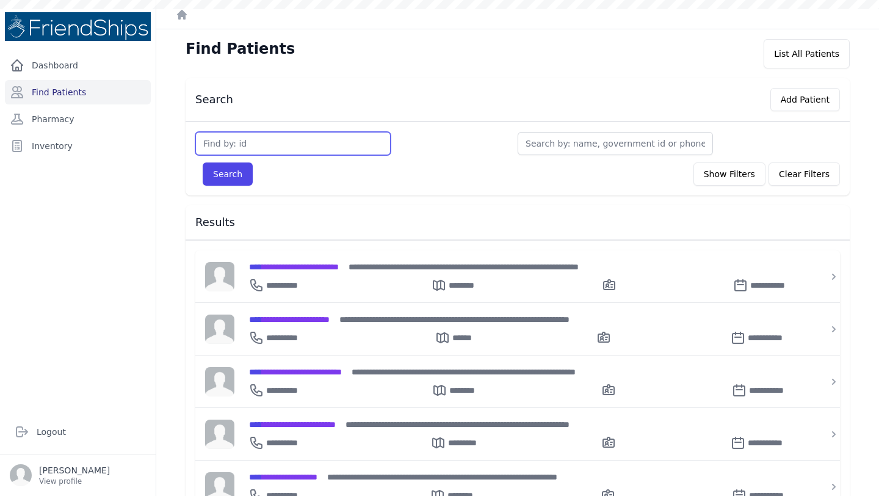
click at [244, 145] on input "text" at bounding box center [292, 143] width 195 height 23
type input "800"
click at [203, 162] on button "Search" at bounding box center [228, 173] width 50 height 23
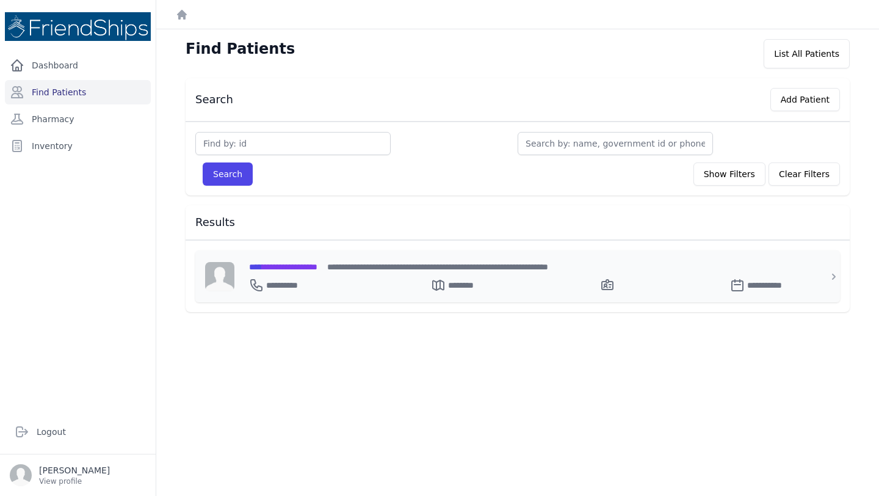
click at [310, 267] on span "**********" at bounding box center [283, 266] width 68 height 9
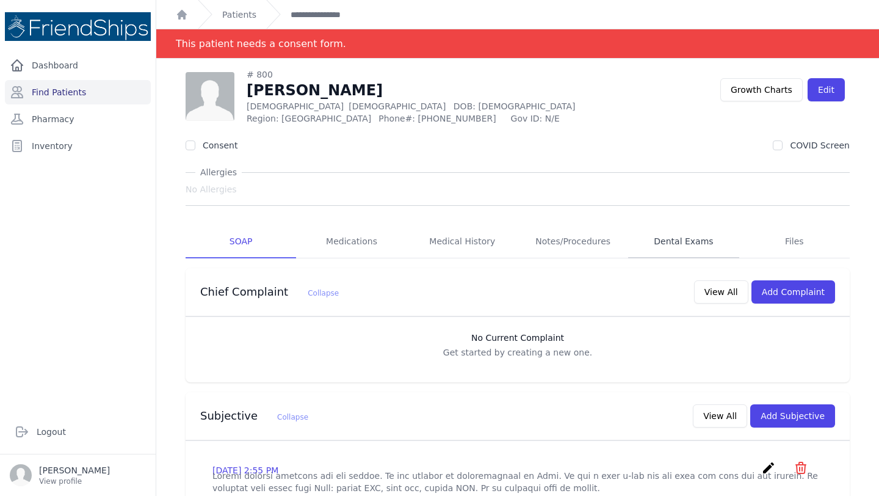
click at [671, 237] on link "Dental Exams" at bounding box center [683, 241] width 110 height 33
click at [667, 232] on link "Dental Exams" at bounding box center [683, 241] width 110 height 33
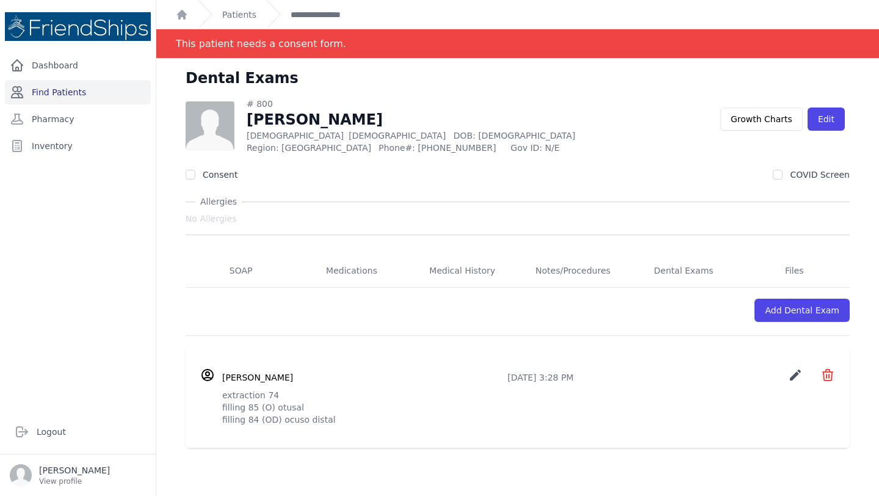
click at [79, 92] on link "Find Patients" at bounding box center [78, 92] width 146 height 24
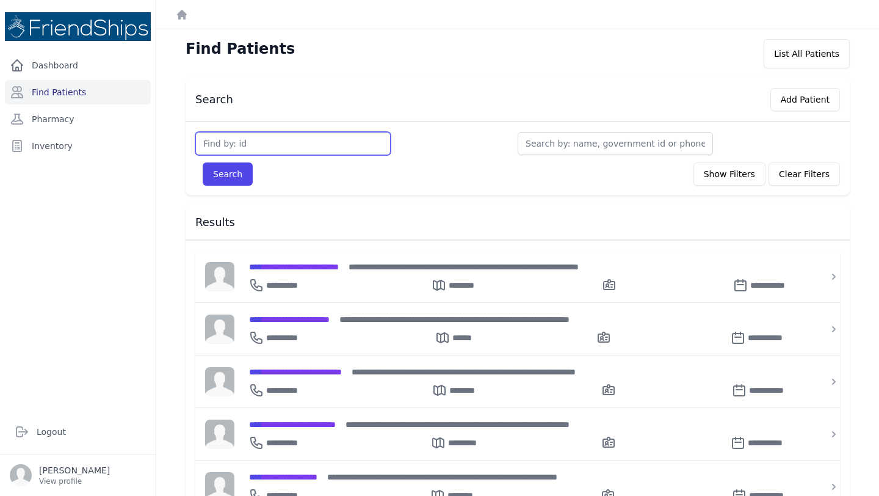
click at [291, 148] on input "text" at bounding box center [292, 143] width 195 height 23
type input "848"
click at [203, 162] on button "Search" at bounding box center [228, 173] width 50 height 23
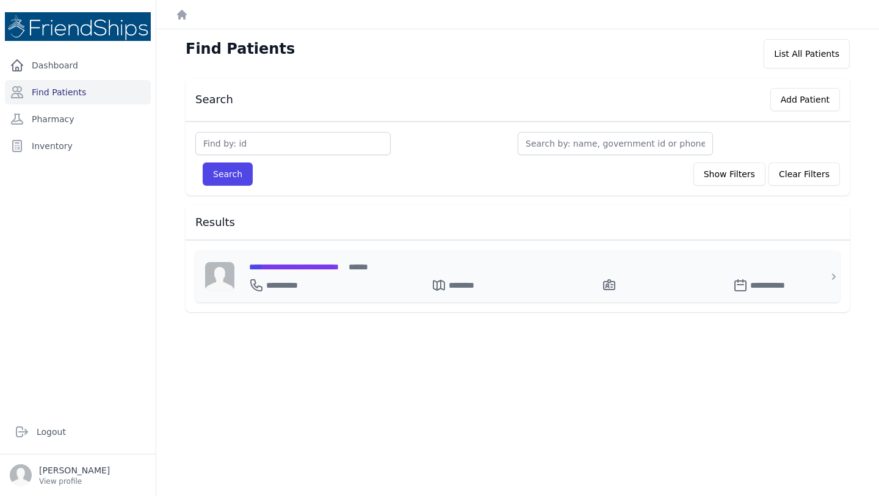
click at [331, 269] on span "**********" at bounding box center [294, 266] width 90 height 9
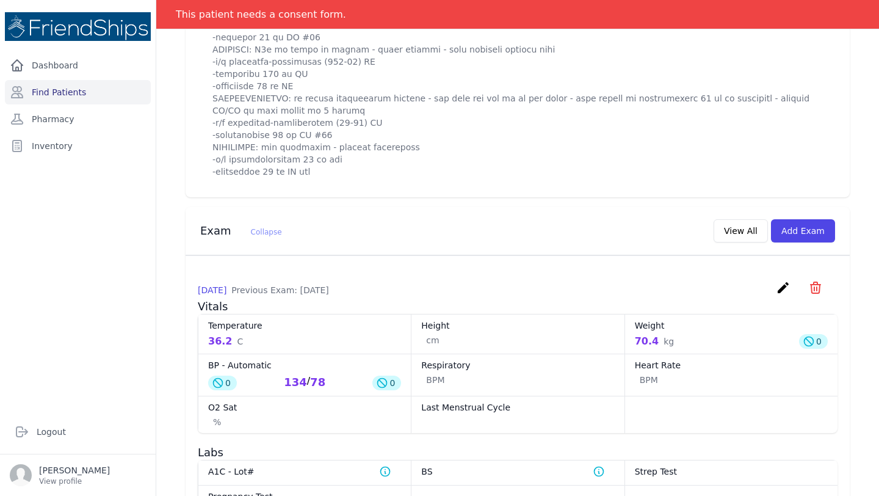
scroll to position [936, 0]
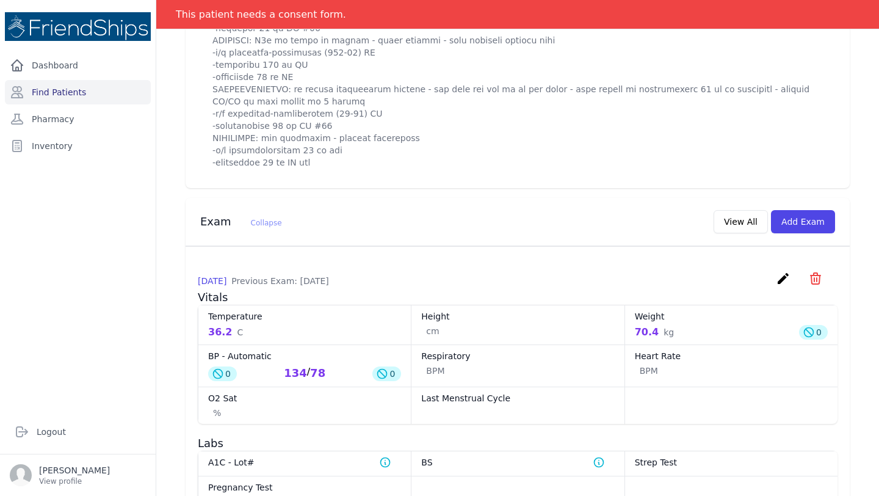
click at [784, 286] on icon "create" at bounding box center [783, 278] width 15 height 15
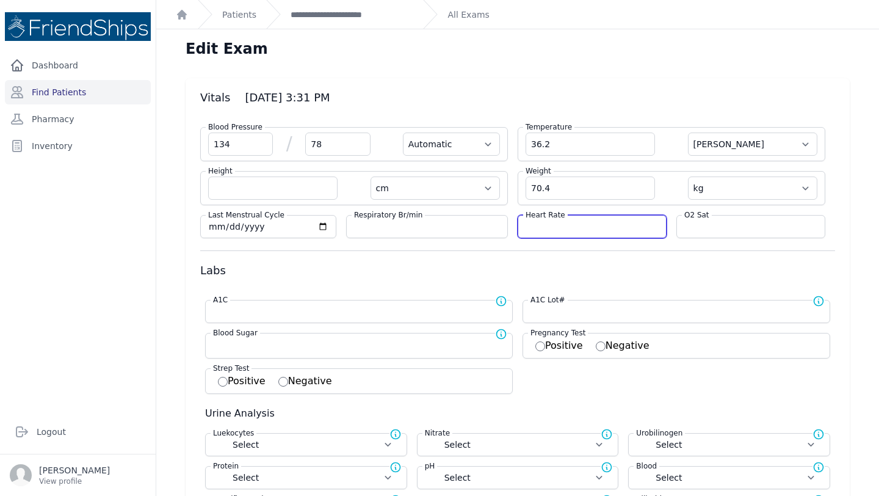
click at [540, 231] on input "number" at bounding box center [592, 226] width 133 height 12
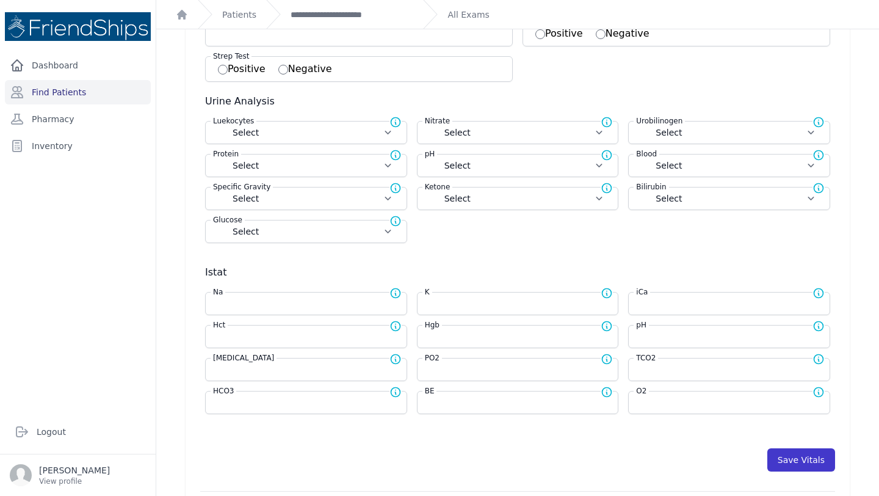
scroll to position [314, 0]
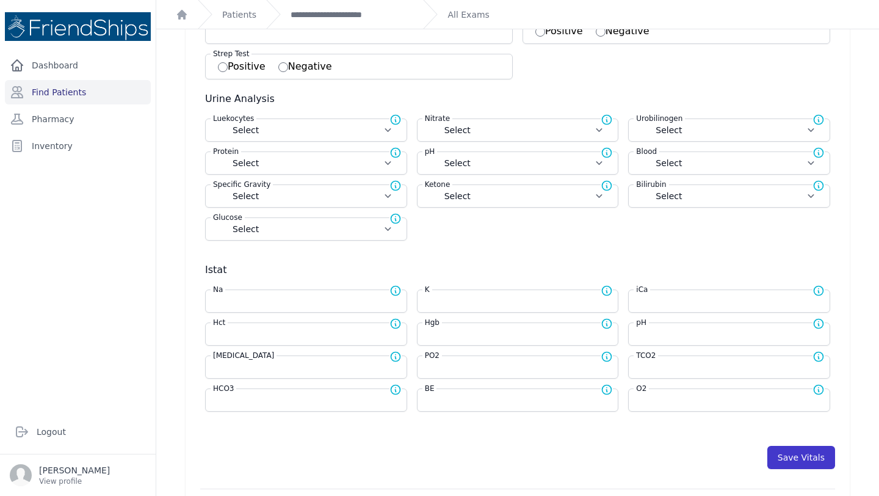
type input "75"
click at [782, 453] on button "Save Vitals" at bounding box center [801, 457] width 68 height 23
select select "Automatic"
select select "C"
select select "cm"
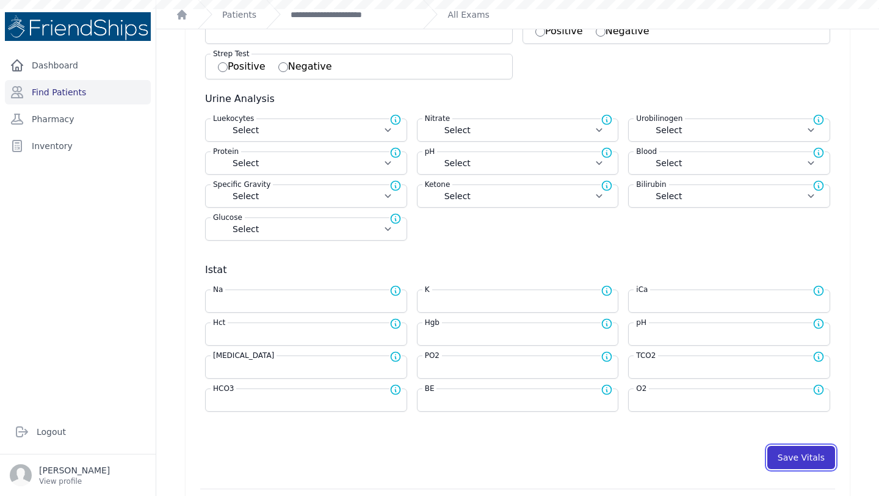
select select "kg"
select select
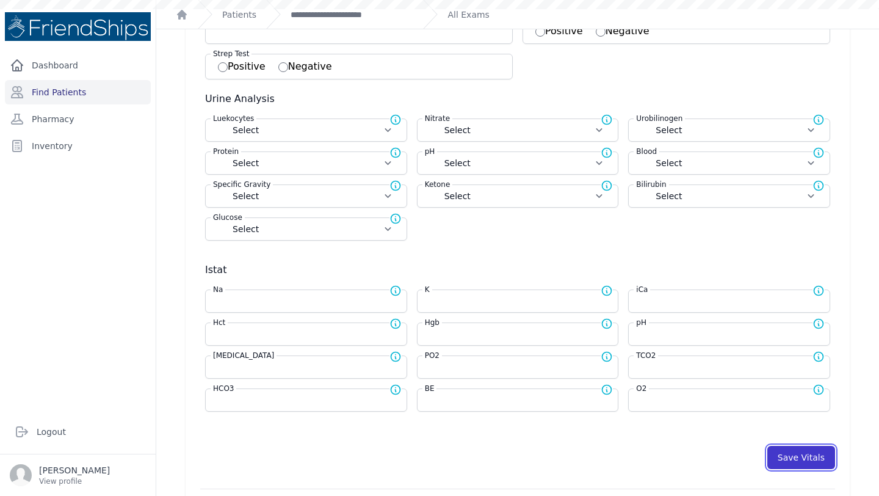
select select
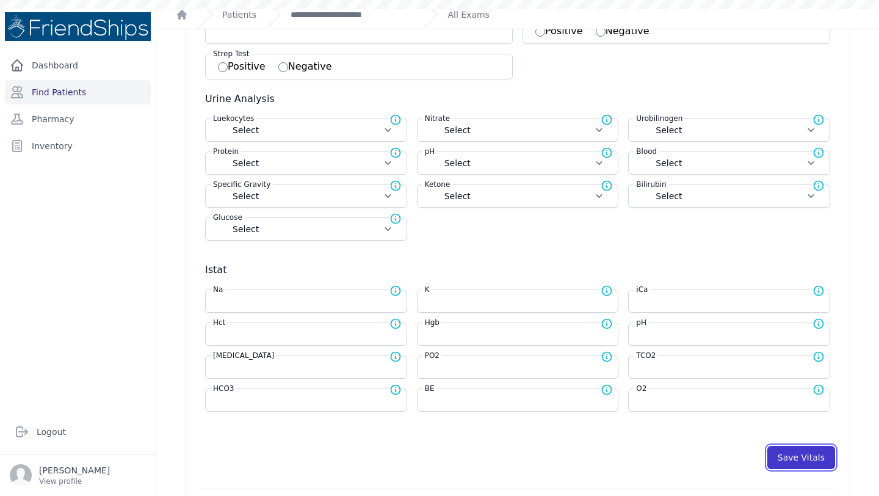
select select
click at [360, 12] on link "**********" at bounding box center [352, 15] width 123 height 12
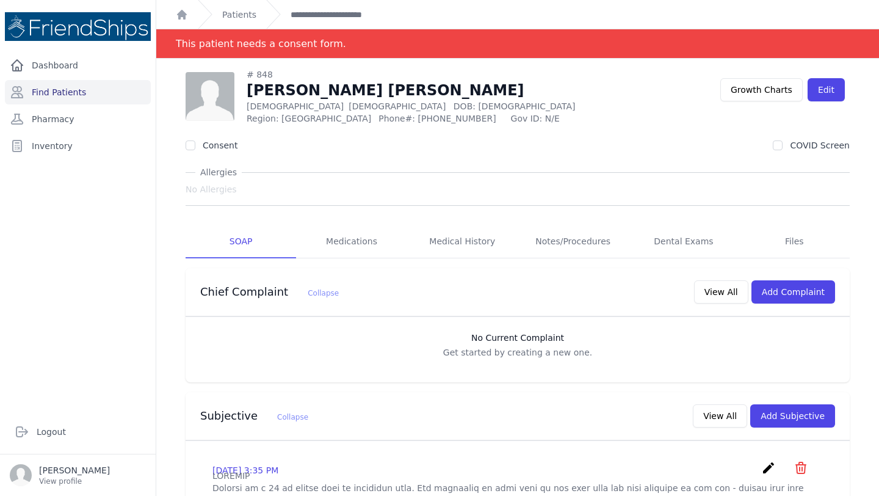
click at [360, 12] on link "**********" at bounding box center [352, 15] width 123 height 12
click at [105, 92] on link "Find Patients" at bounding box center [78, 92] width 146 height 24
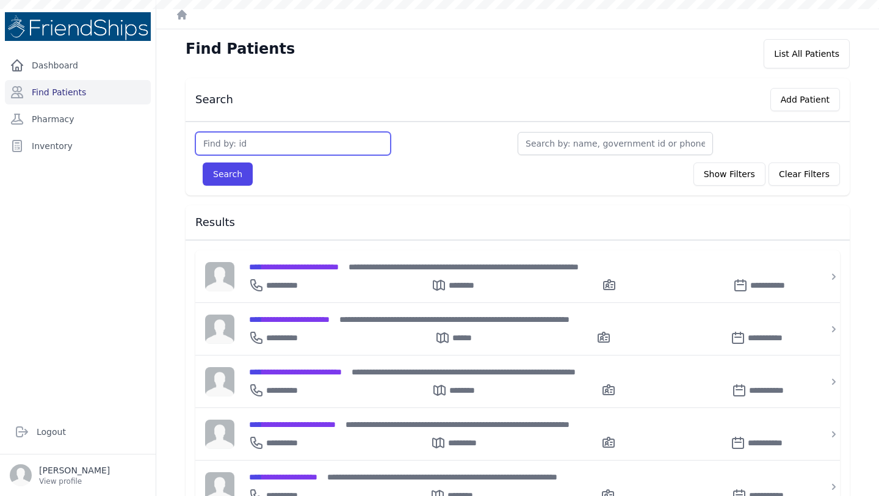
click at [284, 142] on input "text" at bounding box center [292, 143] width 195 height 23
type input "504"
click at [203, 162] on button "Search" at bounding box center [228, 173] width 50 height 23
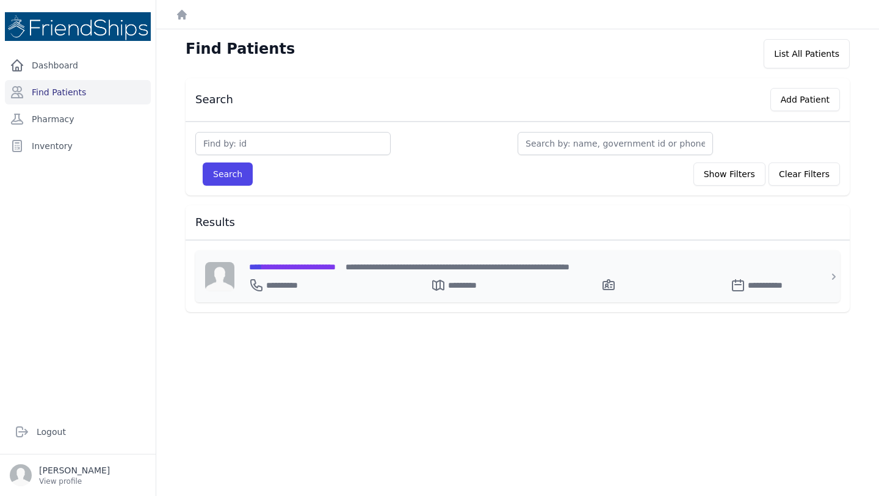
click at [333, 262] on span "**********" at bounding box center [292, 266] width 87 height 9
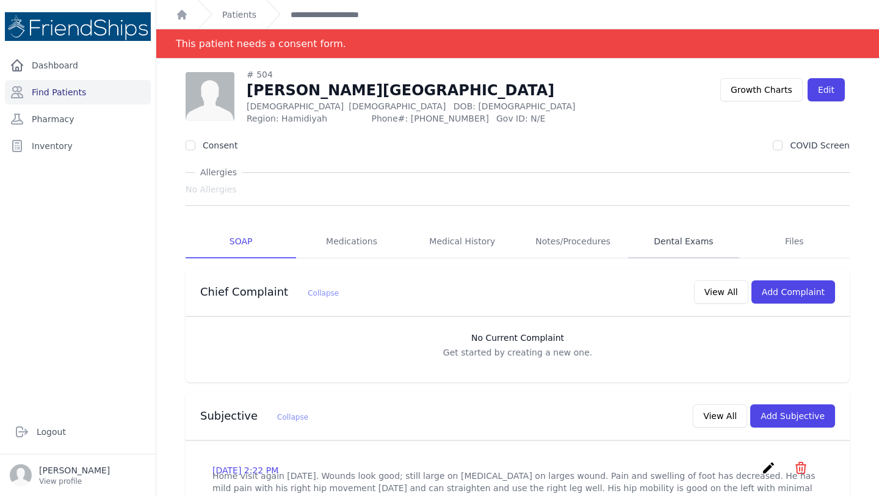
click at [672, 245] on link "Dental Exams" at bounding box center [683, 241] width 110 height 33
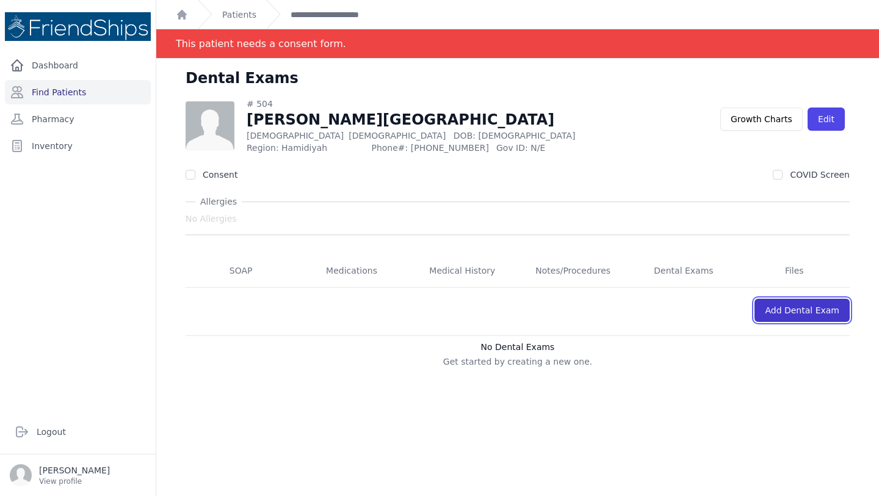
click at [795, 314] on link "Add Dental Exam" at bounding box center [801, 309] width 95 height 23
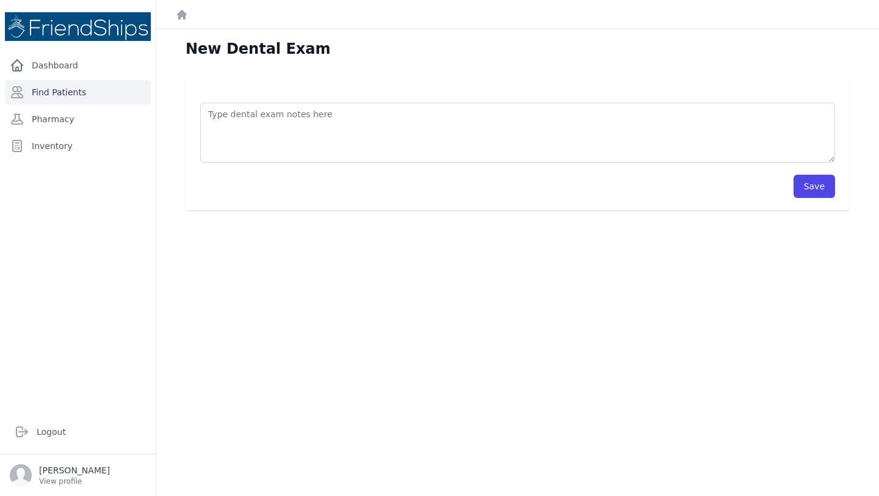
click at [383, 96] on div at bounding box center [517, 126] width 635 height 72
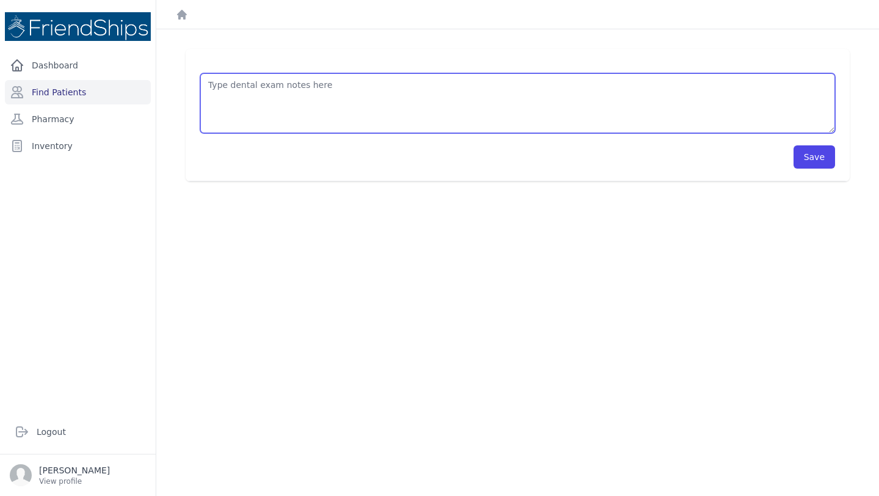
click at [338, 87] on textarea at bounding box center [517, 103] width 635 height 60
type textarea "Extraction 16 Eugenol with cotton and cavicen (17)"
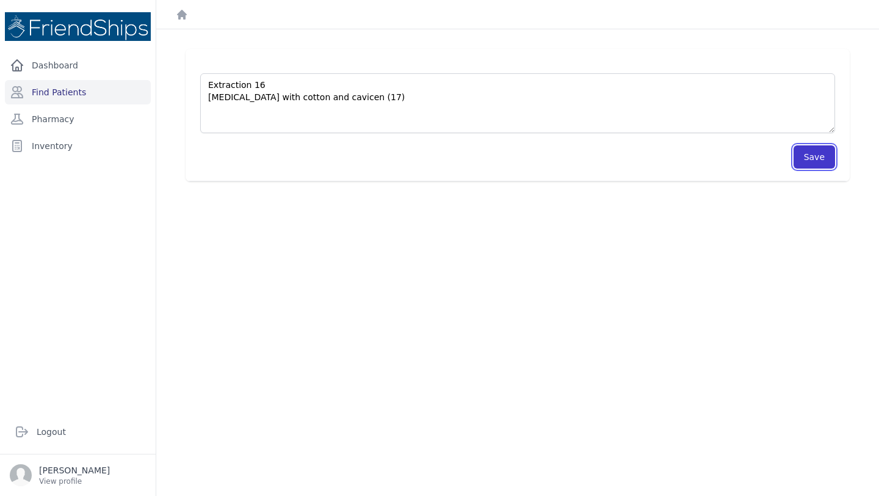
click at [814, 157] on button "Save" at bounding box center [815, 156] width 42 height 23
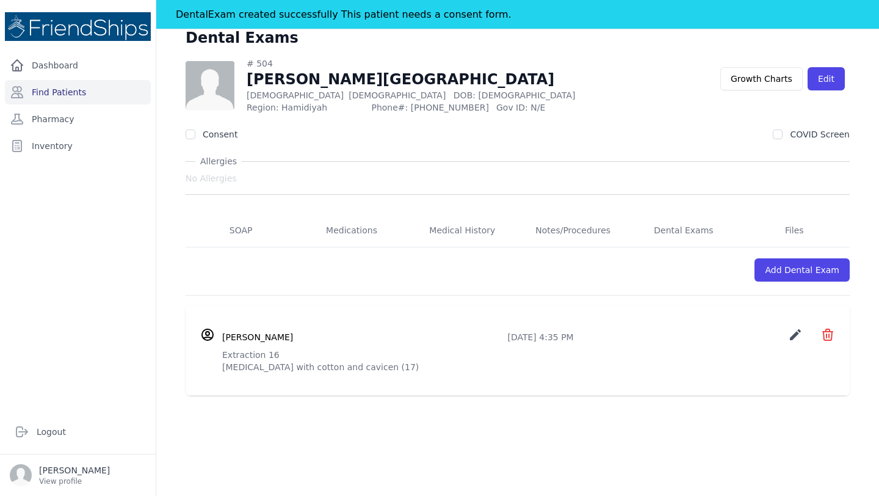
scroll to position [59, 0]
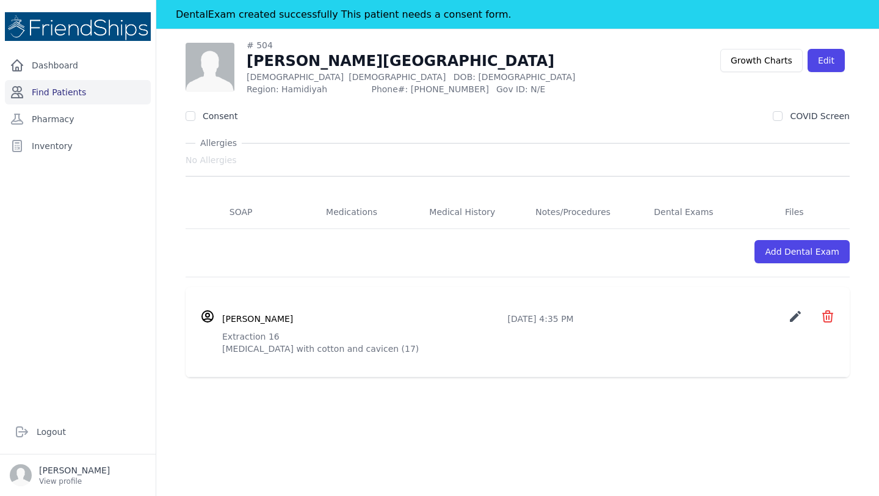
click at [67, 94] on link "Find Patients" at bounding box center [78, 92] width 146 height 24
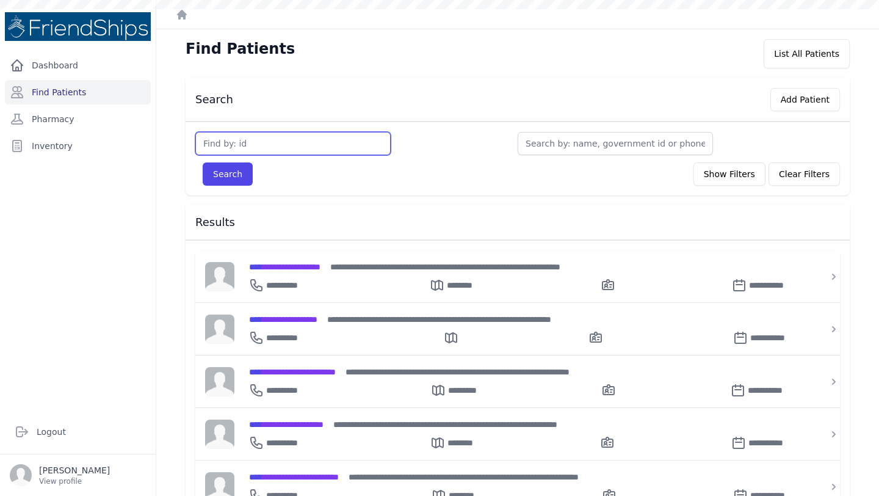
click at [246, 147] on input "text" at bounding box center [292, 143] width 195 height 23
type input "465"
click at [203, 162] on button "Search" at bounding box center [228, 173] width 50 height 23
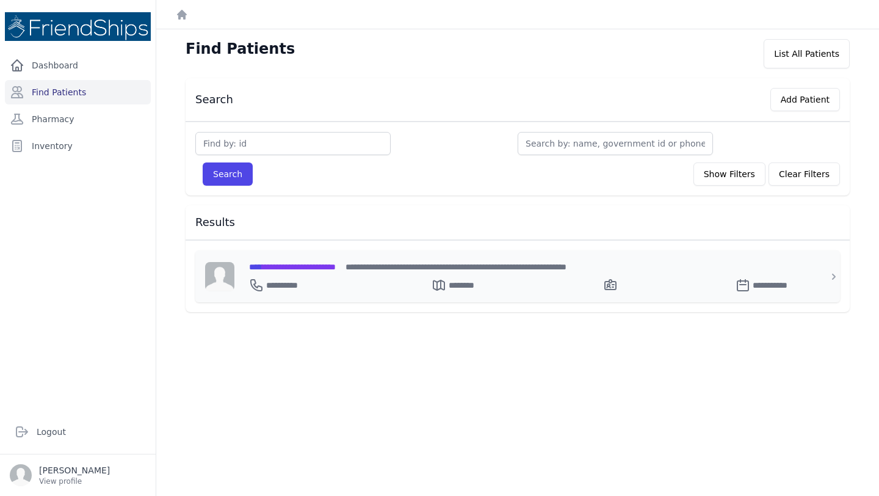
click at [279, 265] on span "**********" at bounding box center [292, 266] width 87 height 9
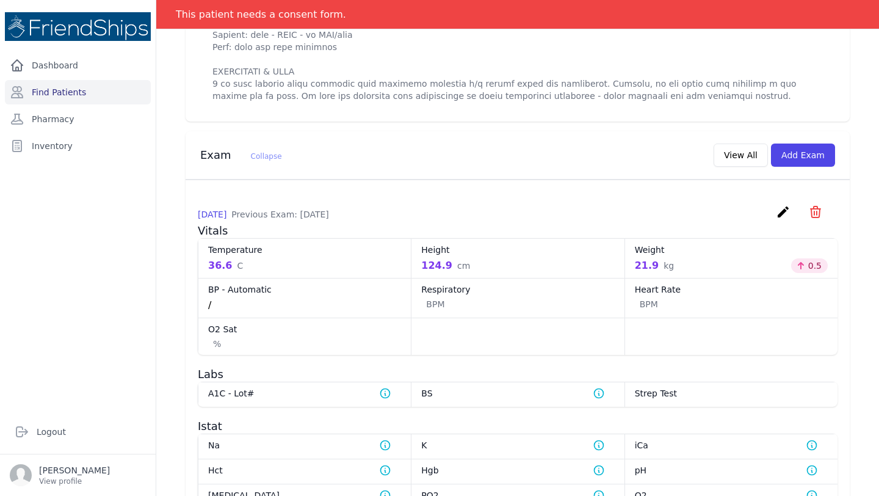
scroll to position [617, 0]
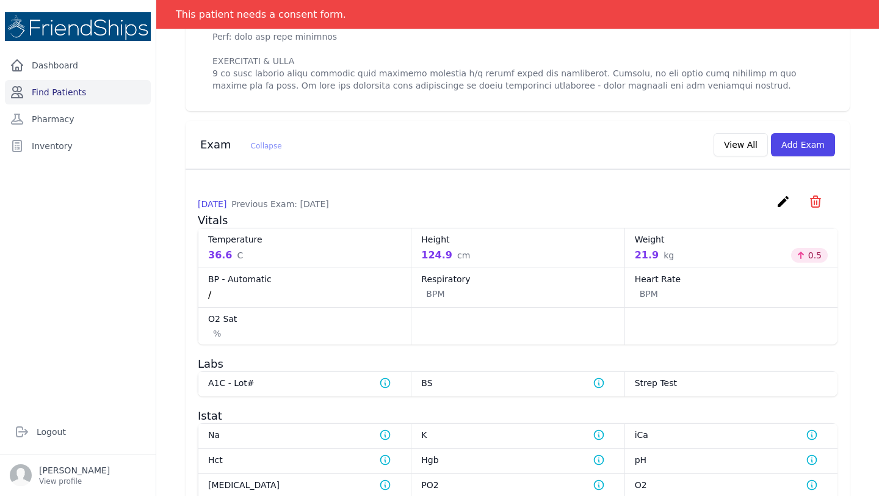
click at [103, 98] on link "Find Patients" at bounding box center [78, 92] width 146 height 24
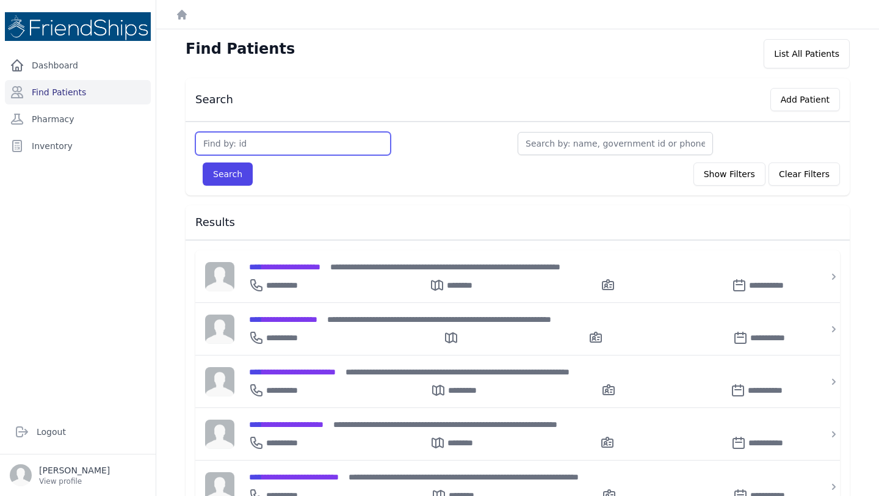
click at [298, 145] on input "text" at bounding box center [292, 143] width 195 height 23
type input "849"
click at [203, 162] on button "Search" at bounding box center [228, 173] width 50 height 23
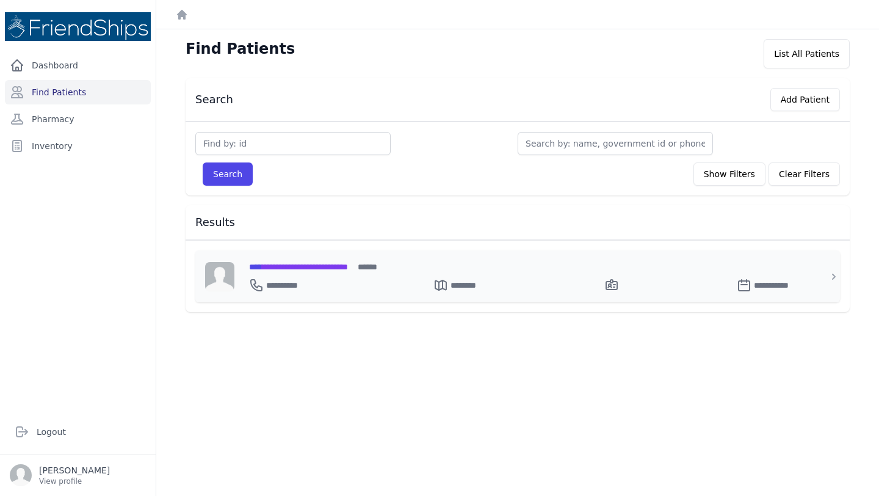
click at [317, 264] on span "**********" at bounding box center [298, 266] width 99 height 9
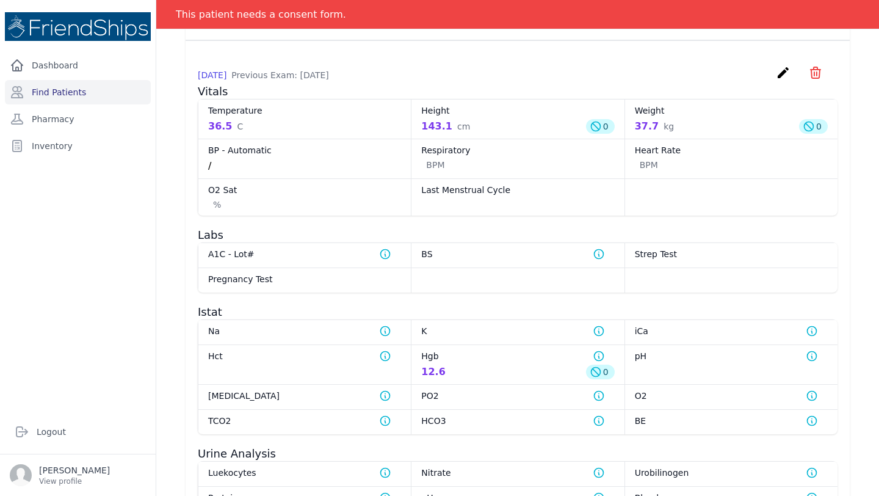
scroll to position [795, 0]
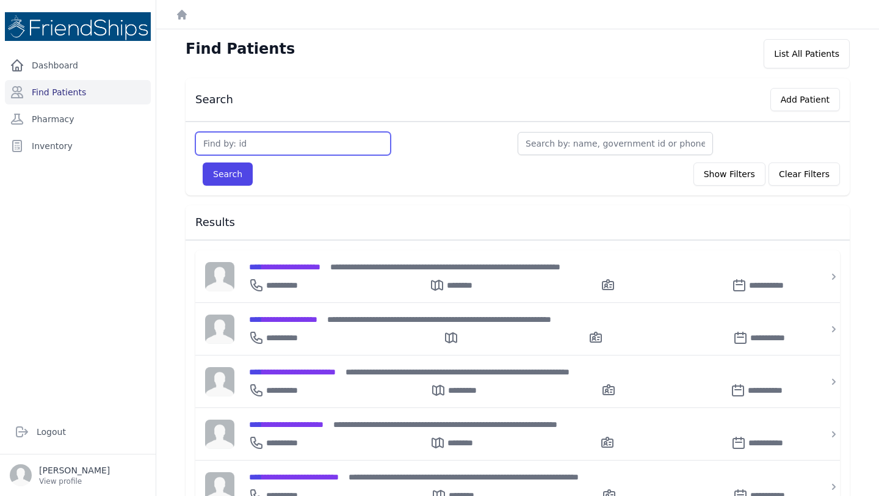
click at [284, 144] on input "text" at bounding box center [292, 143] width 195 height 23
type input "620"
click at [203, 162] on button "Search" at bounding box center [228, 173] width 50 height 23
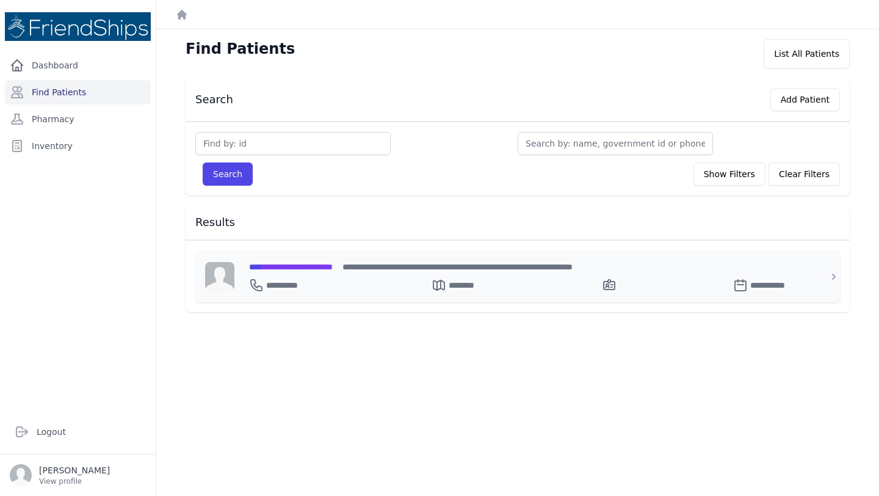
click at [327, 273] on div "**********" at bounding box center [525, 283] width 552 height 20
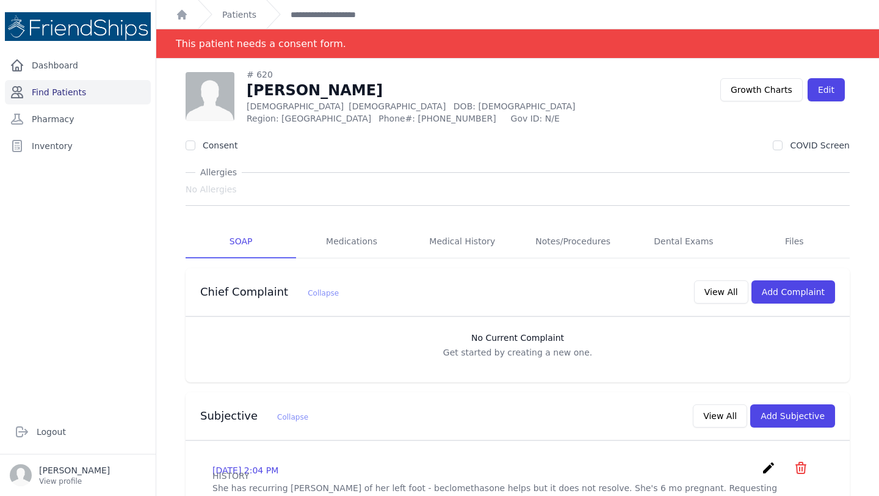
click at [99, 101] on link "Find Patients" at bounding box center [78, 92] width 146 height 24
click at [101, 96] on link "Find Patients" at bounding box center [78, 92] width 146 height 24
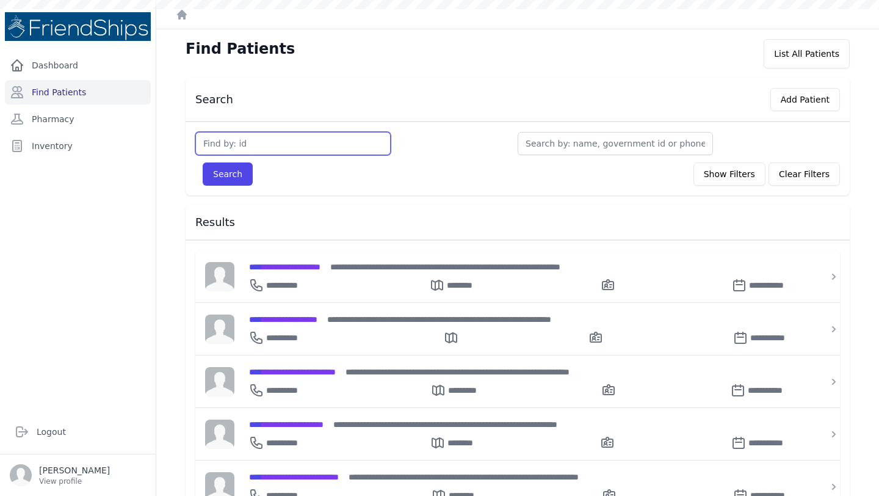
click at [248, 142] on input "text" at bounding box center [292, 143] width 195 height 23
type input "307"
click at [203, 162] on button "Search" at bounding box center [228, 173] width 50 height 23
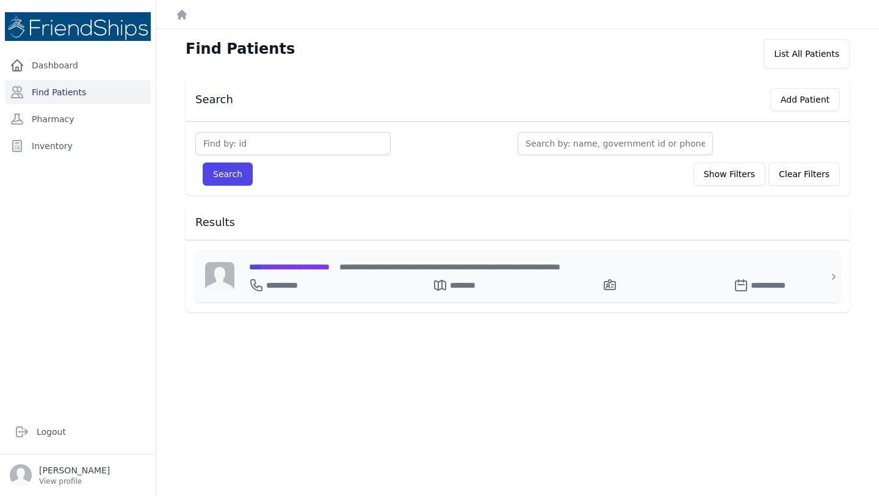
click at [314, 269] on span "**********" at bounding box center [289, 266] width 81 height 9
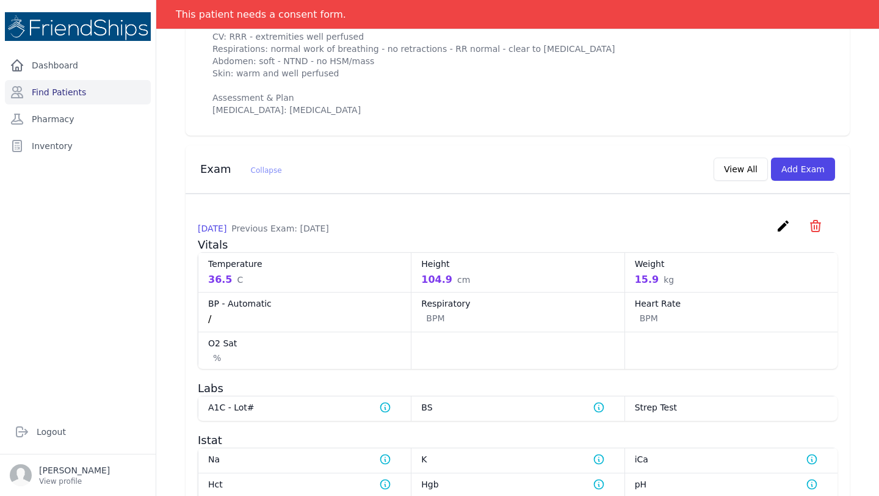
scroll to position [574, 0]
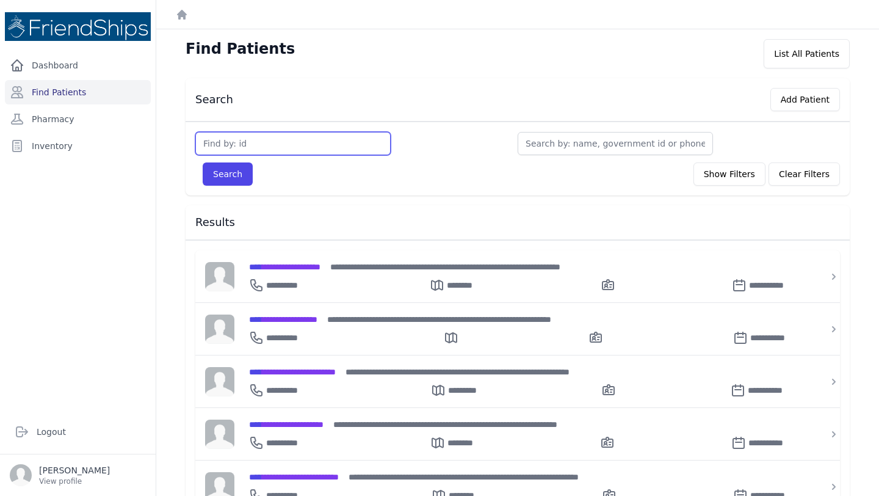
click at [289, 145] on input "text" at bounding box center [292, 143] width 195 height 23
type input "9"
click at [203, 162] on button "Search" at bounding box center [228, 173] width 50 height 23
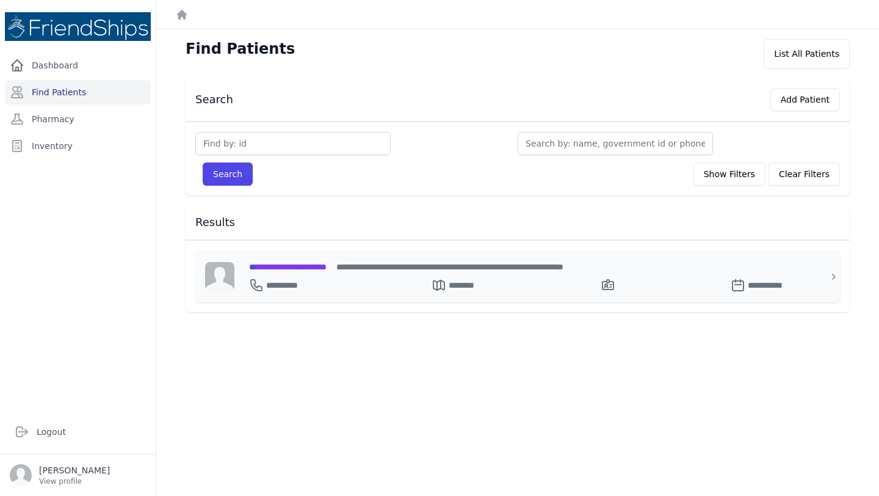
click at [311, 267] on span "**********" at bounding box center [288, 266] width 78 height 9
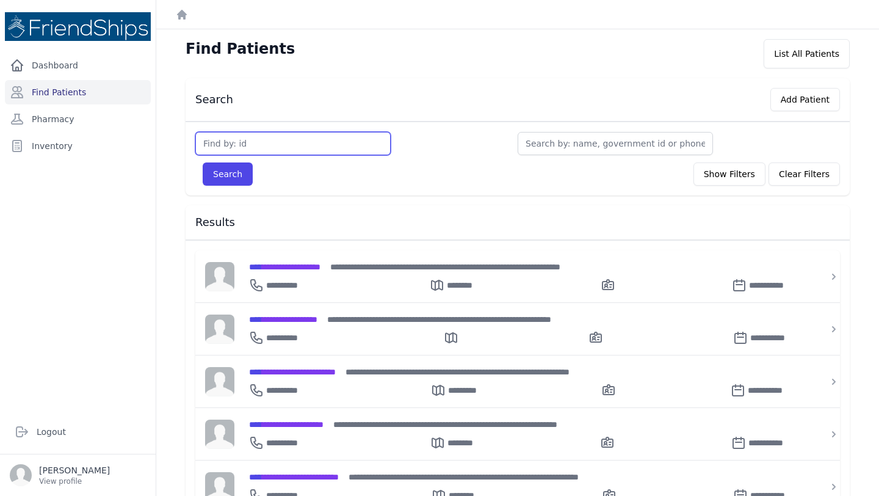
click at [307, 142] on input "text" at bounding box center [292, 143] width 195 height 23
type input "848"
click at [203, 162] on button "Search" at bounding box center [228, 173] width 50 height 23
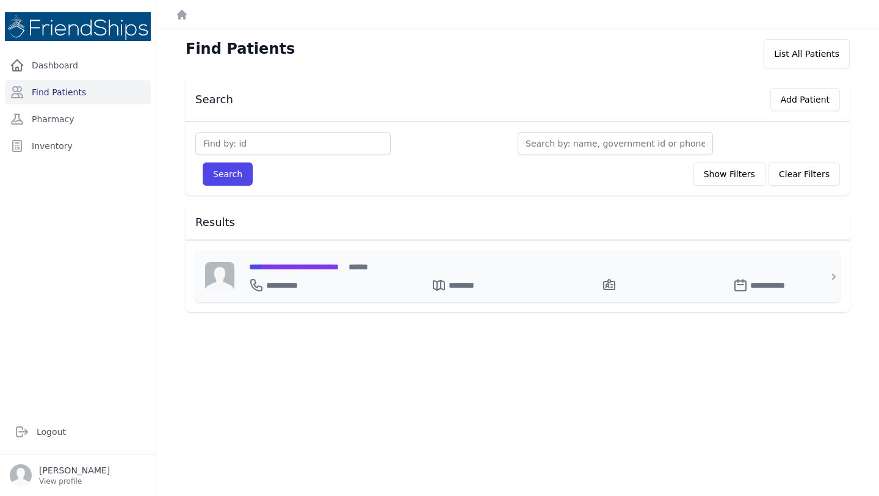
click at [339, 265] on span "**********" at bounding box center [294, 266] width 90 height 9
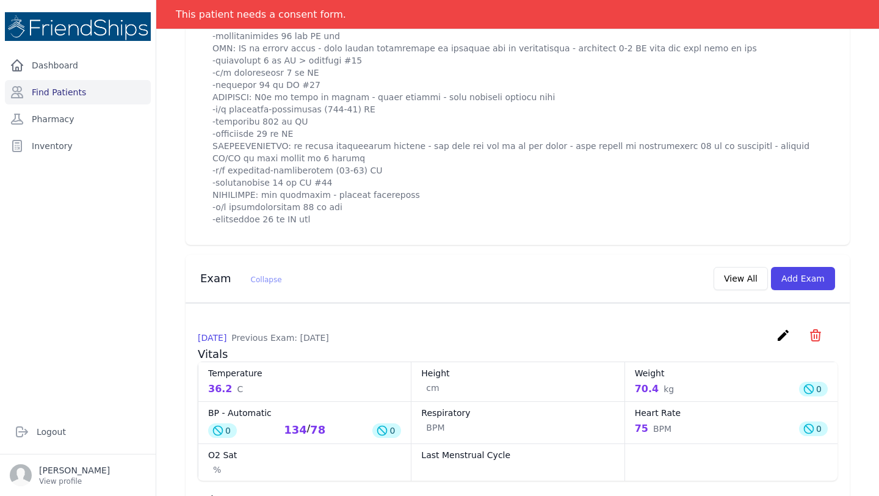
scroll to position [878, 0]
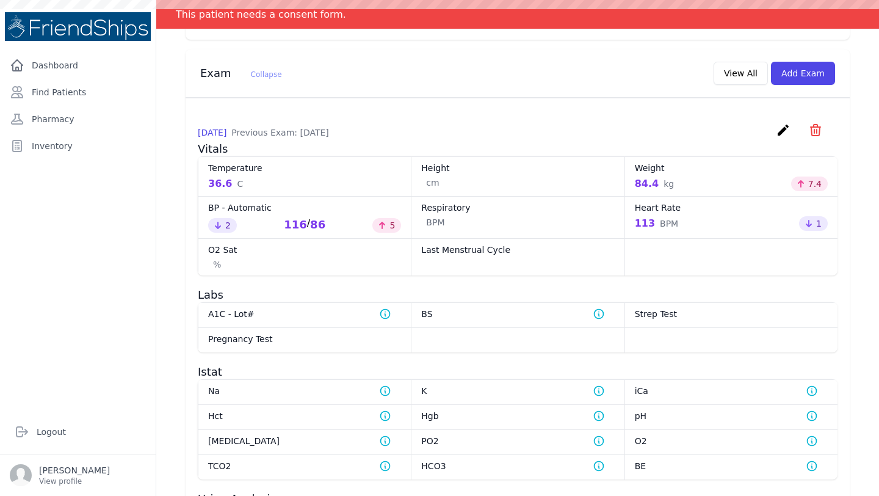
scroll to position [642, 0]
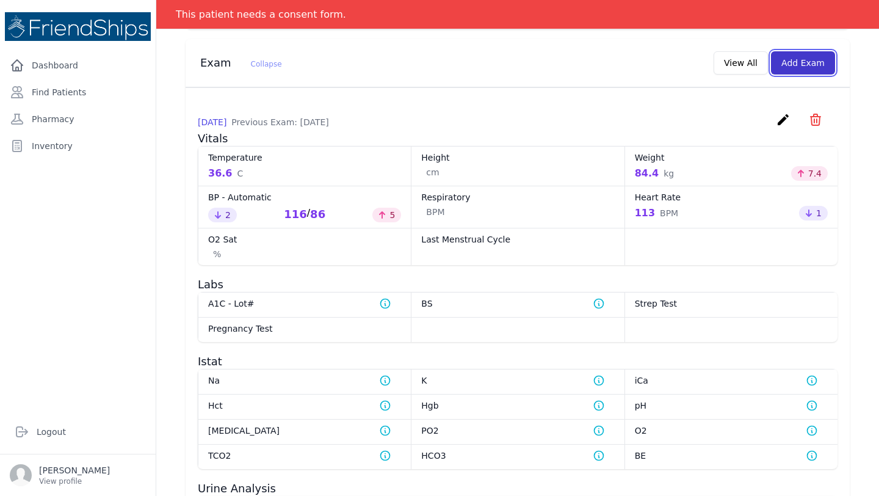
click at [792, 60] on button "Add Exam" at bounding box center [803, 62] width 64 height 23
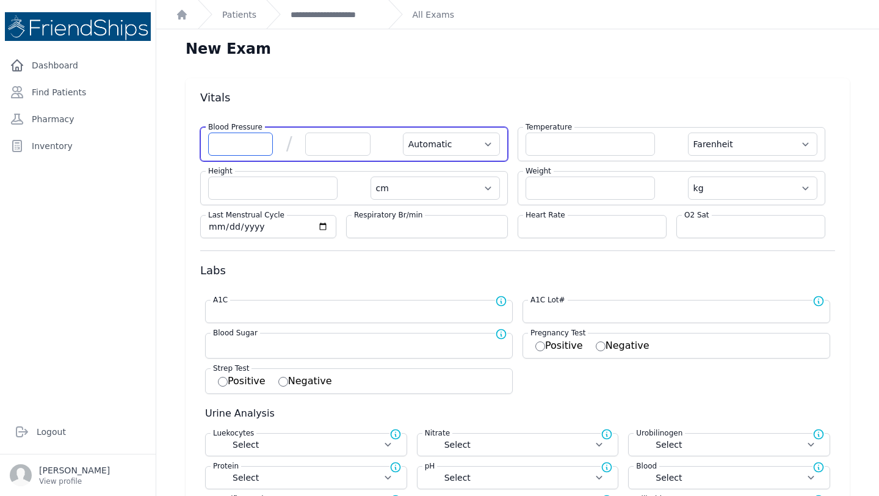
click at [230, 140] on input "number" at bounding box center [240, 143] width 65 height 23
type input "125"
click at [320, 139] on input "number" at bounding box center [337, 143] width 65 height 23
select select "Automatic"
select select "F"
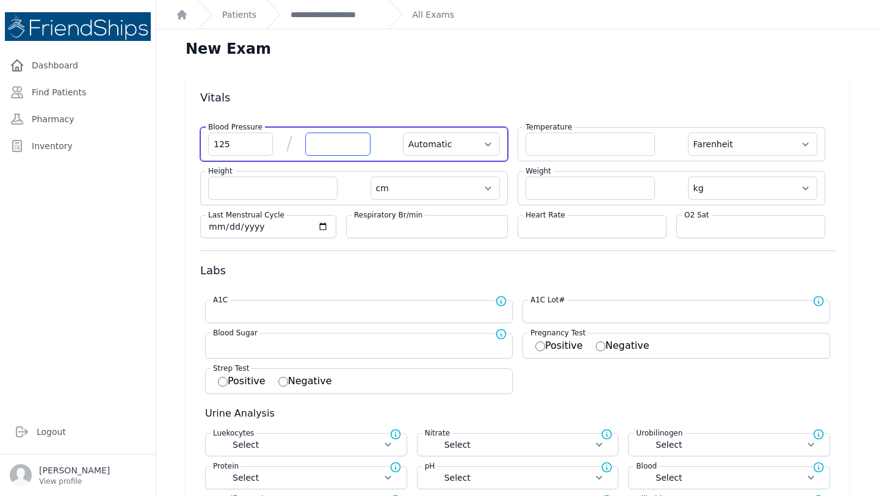
select select "cm"
select select "kg"
select select
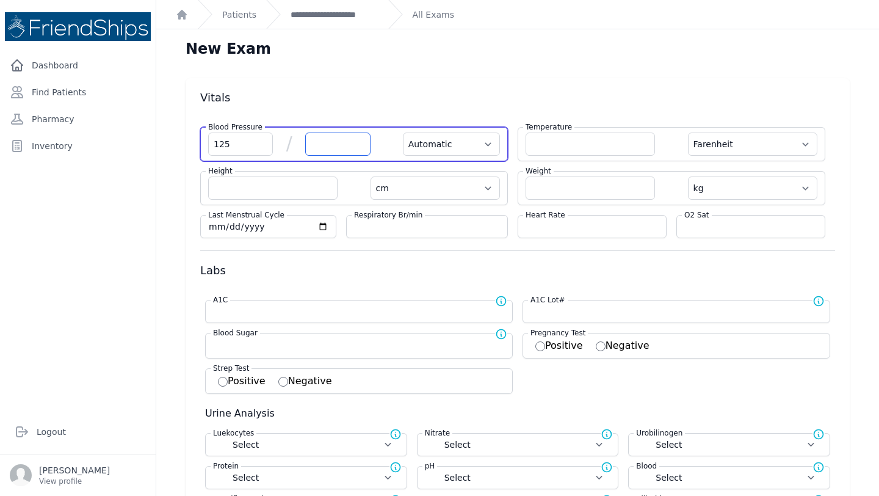
select select
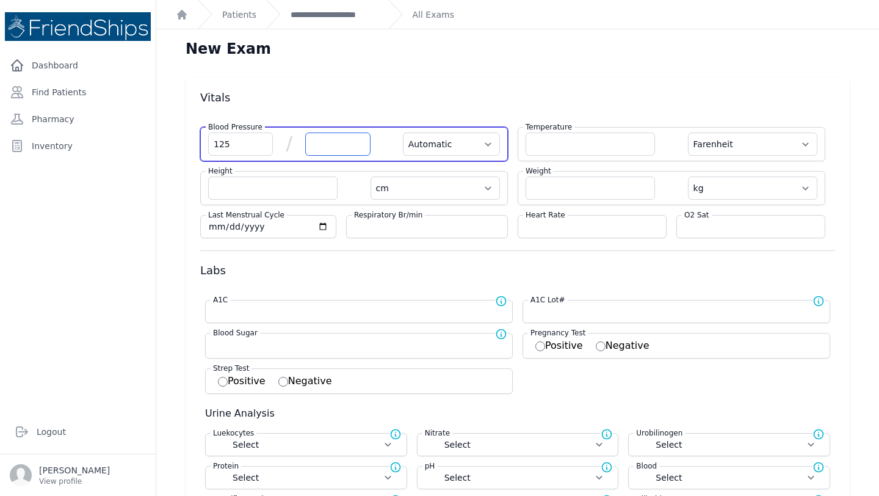
select select
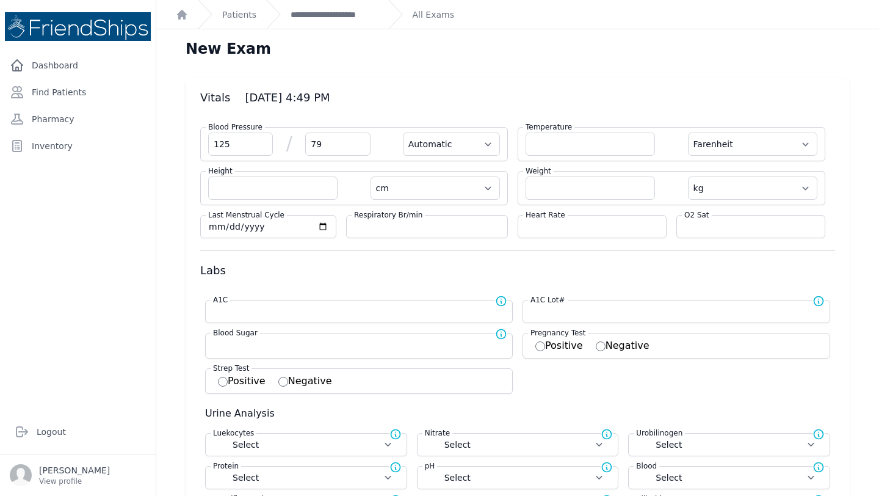
type input "79"
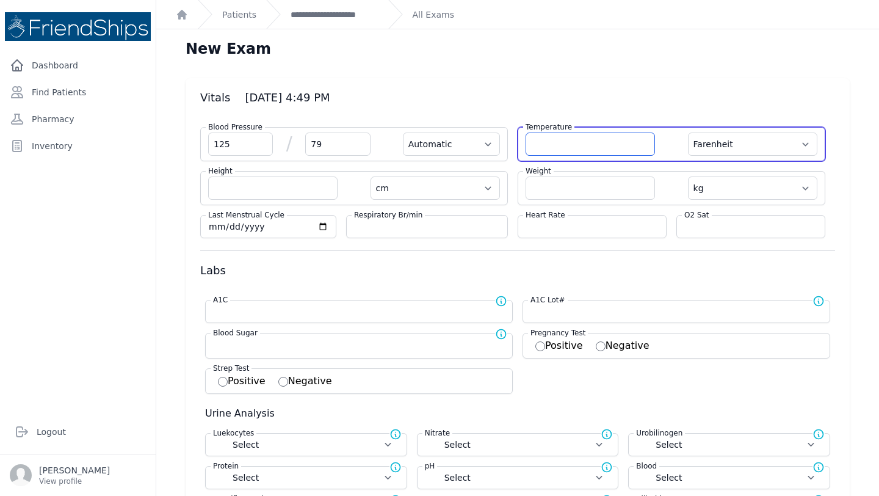
click at [562, 146] on input "number" at bounding box center [590, 143] width 129 height 23
select select "Automatic"
select select "F"
select select "cm"
select select "kg"
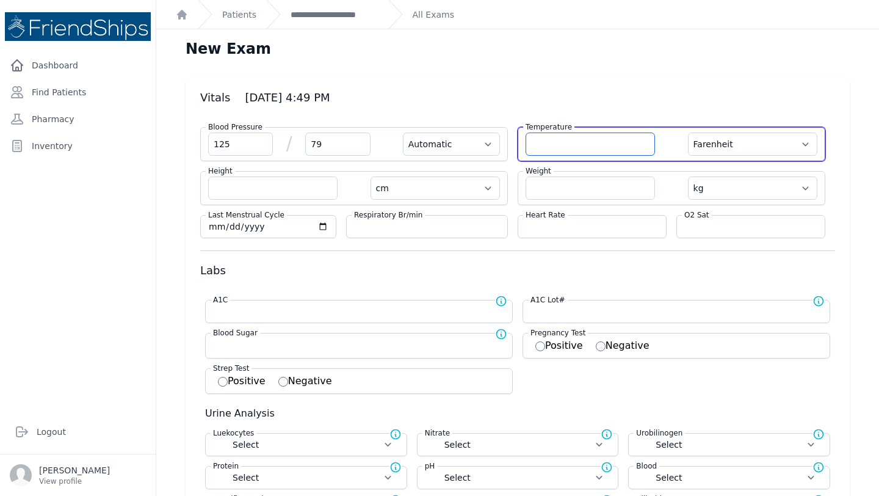
select select
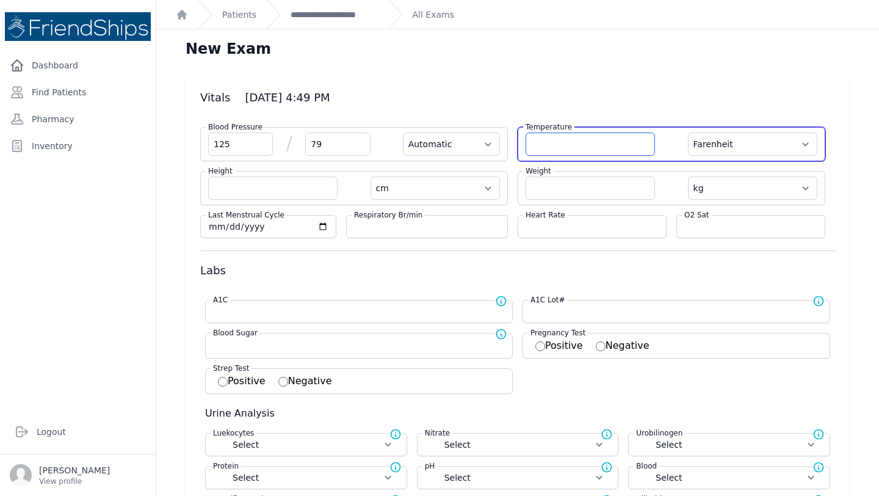
select select
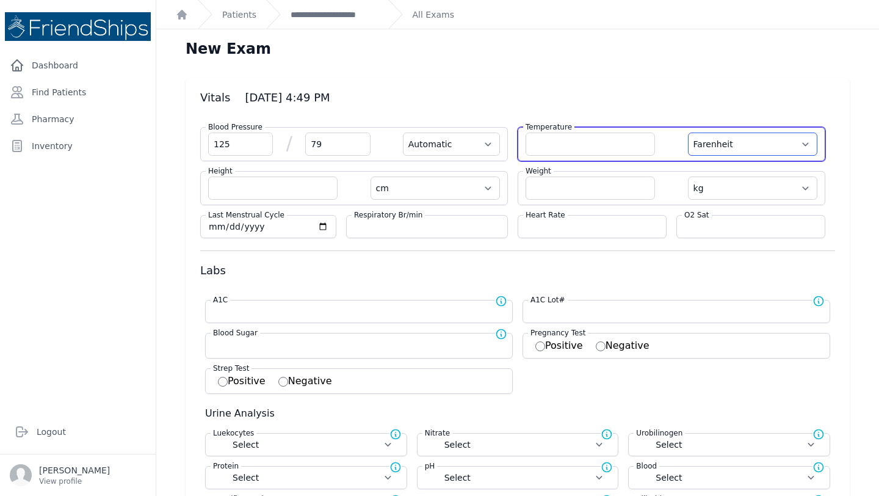
click at [756, 153] on select "Farenheit [PERSON_NAME]" at bounding box center [752, 143] width 129 height 23
select select "C"
select select "Automatic"
select select "cm"
select select "kg"
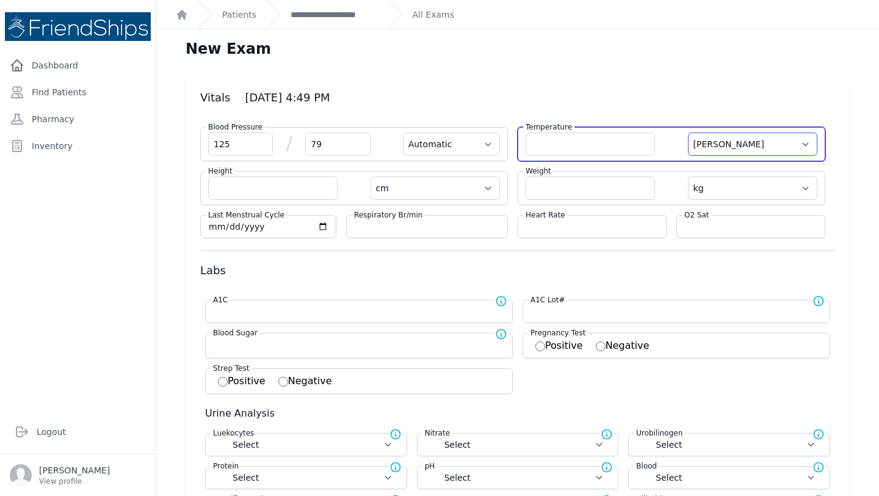
select select
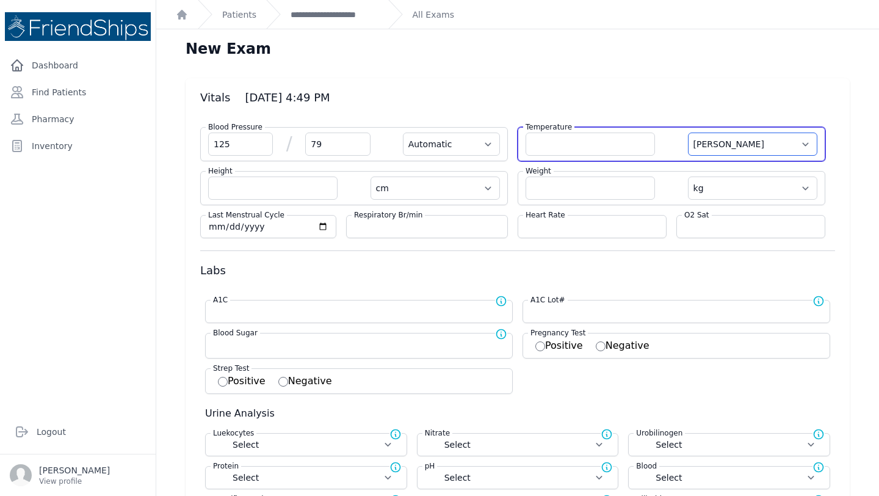
select select
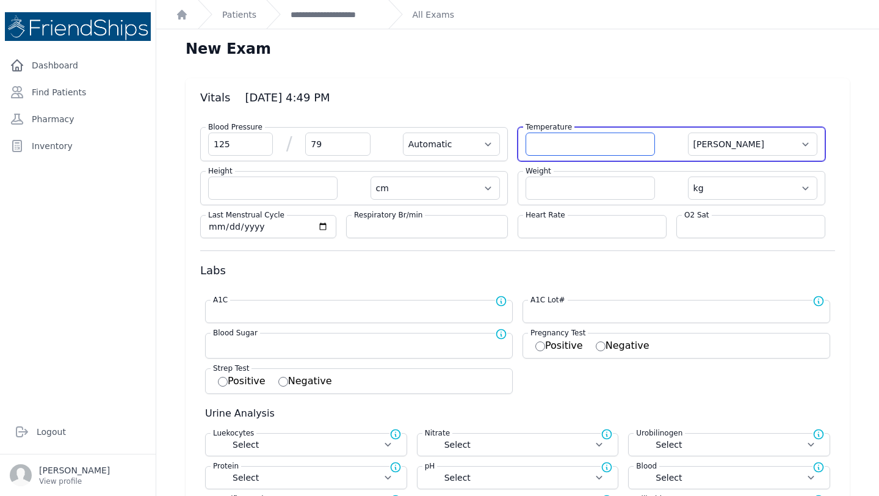
click at [611, 140] on input "number" at bounding box center [590, 143] width 129 height 23
type input "36.3"
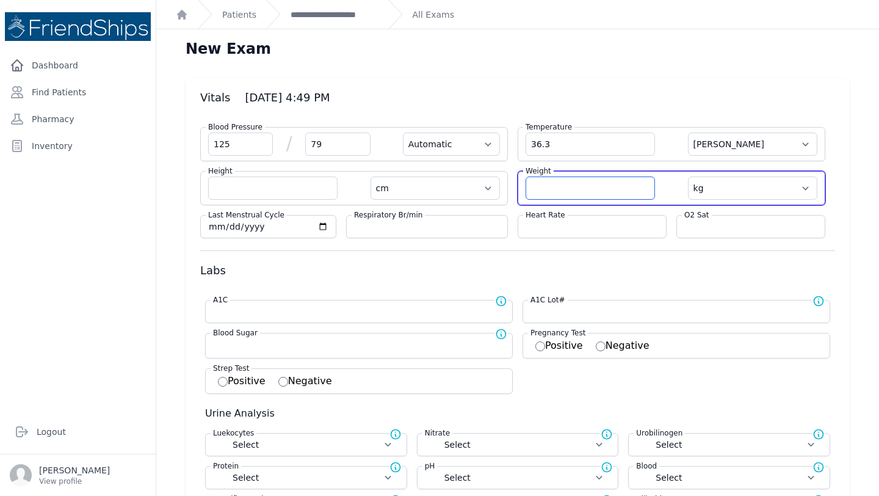
click at [591, 193] on input "number" at bounding box center [590, 187] width 129 height 23
select select "Automatic"
select select "C"
select select "cm"
select select "kg"
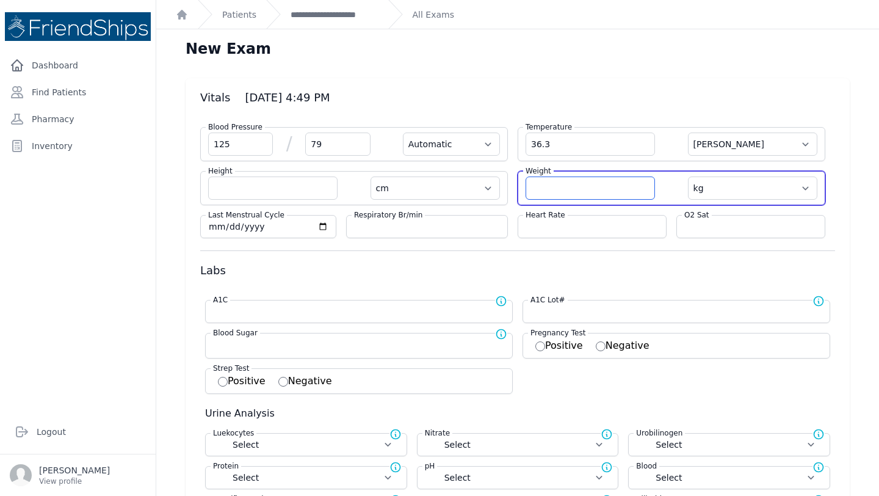
select select
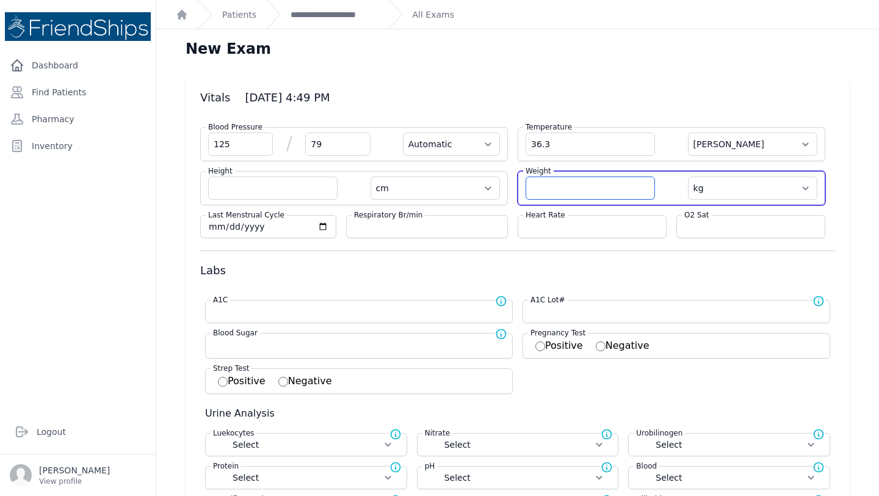
select select
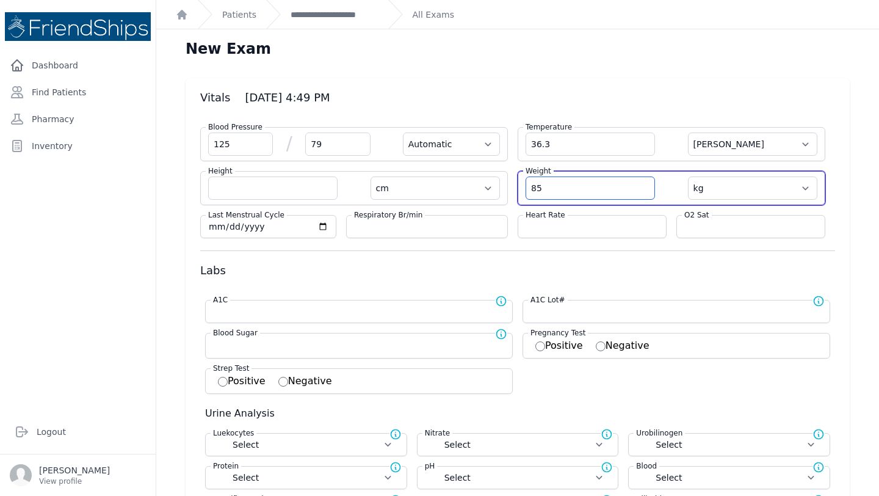
type input "85"
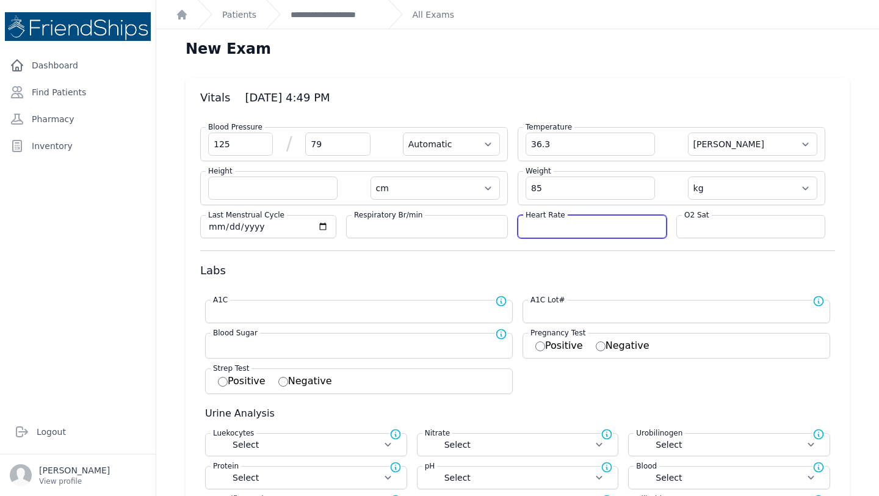
click at [605, 226] on input "number" at bounding box center [592, 226] width 133 height 12
select select "Automatic"
select select "C"
select select "cm"
type input "85.0"
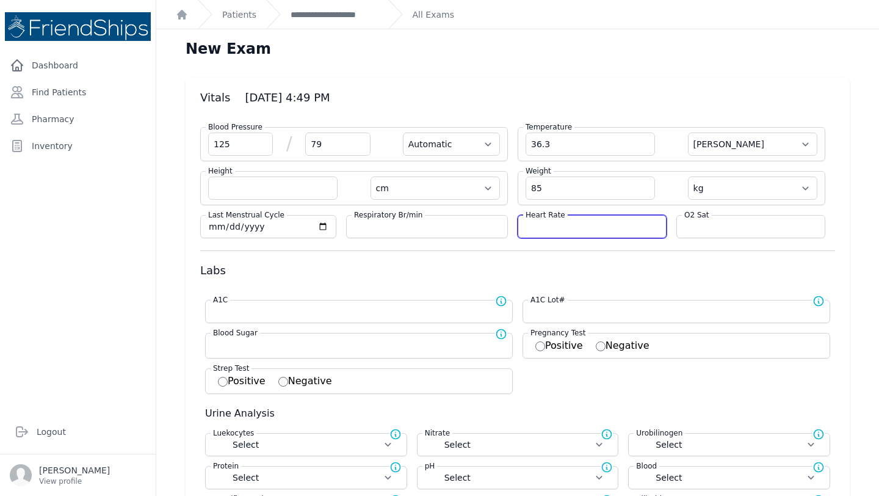
select select "kg"
select select
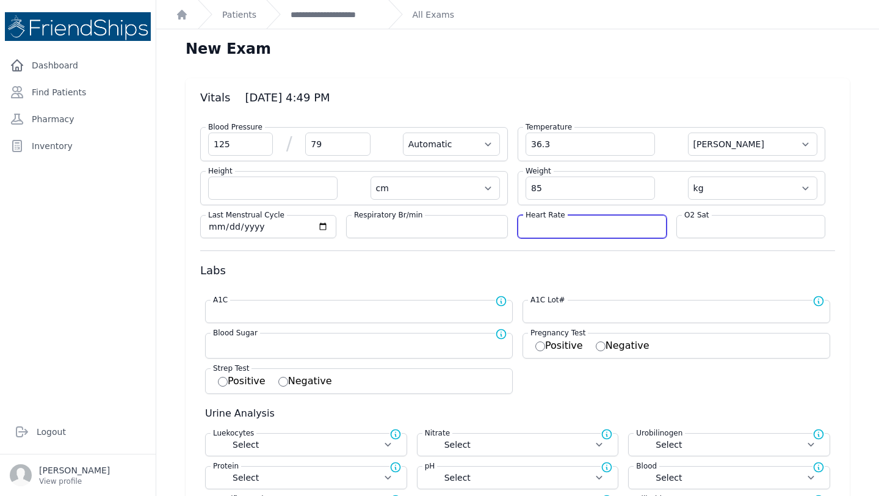
select select
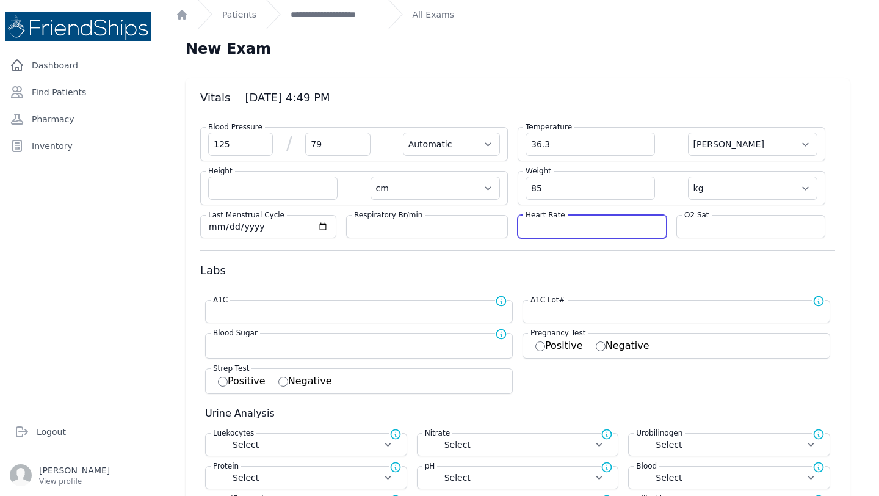
select select
type input "100"
click at [602, 273] on h3 "Labs" at bounding box center [517, 270] width 635 height 15
select select "Automatic"
select select "cm"
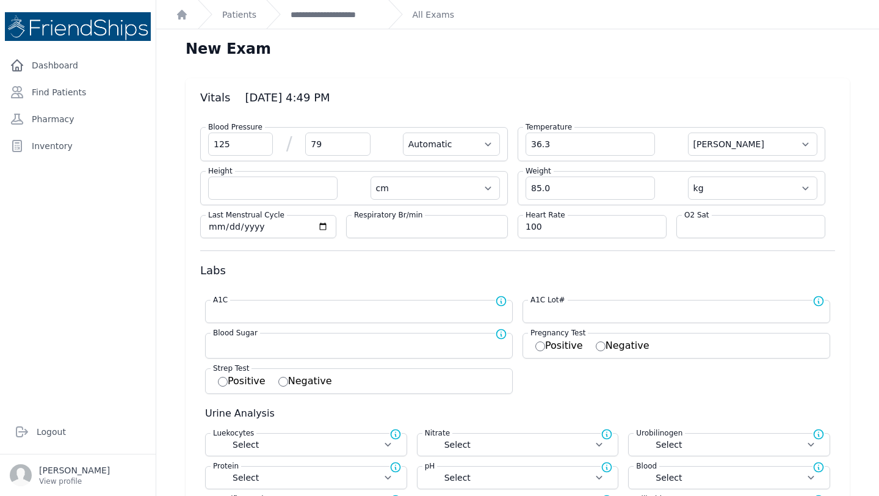
select select "kg"
select select
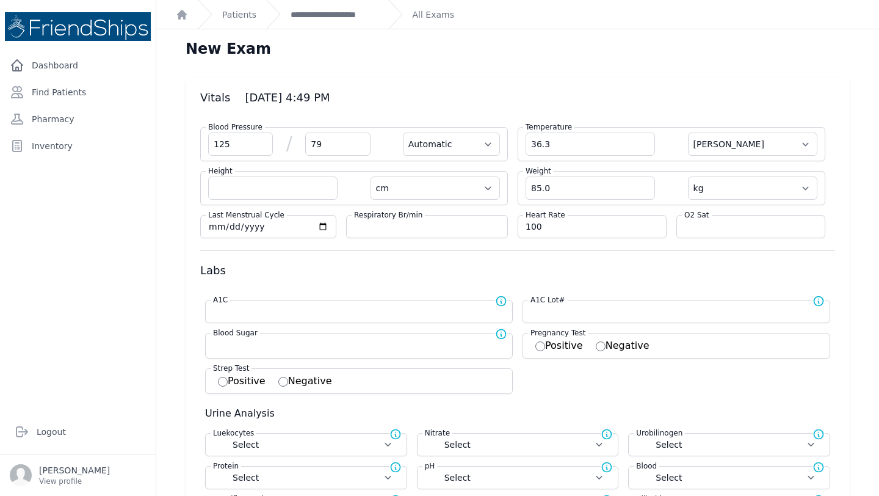
select select
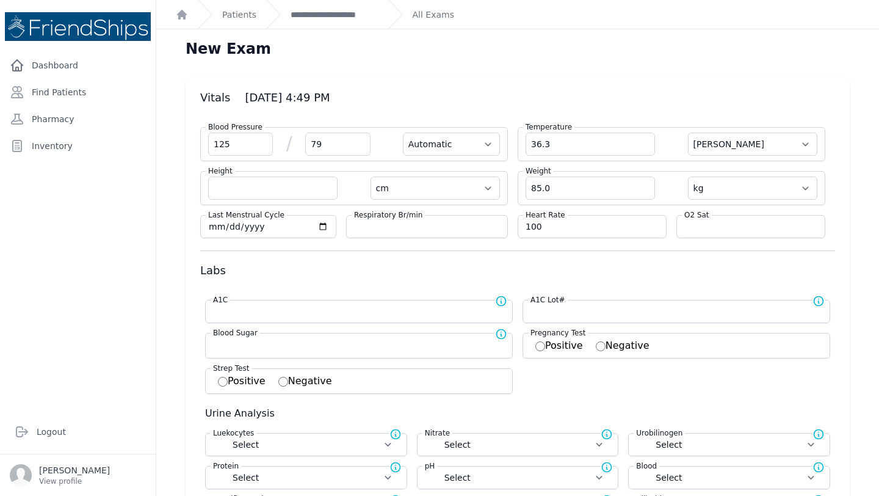
select select
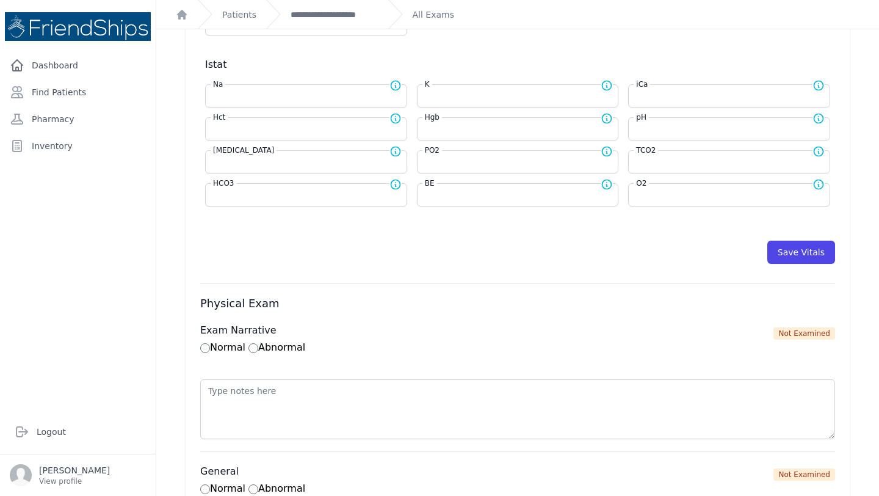
scroll to position [528, 0]
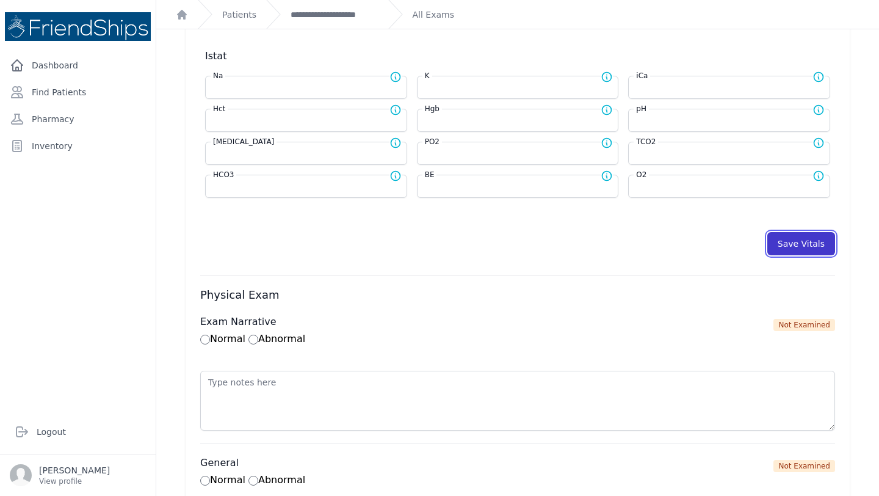
click at [792, 242] on button "Save Vitals" at bounding box center [801, 243] width 68 height 23
click at [792, 232] on button "Save Vitals" at bounding box center [801, 243] width 68 height 23
click at [345, 14] on link "**********" at bounding box center [335, 15] width 88 height 12
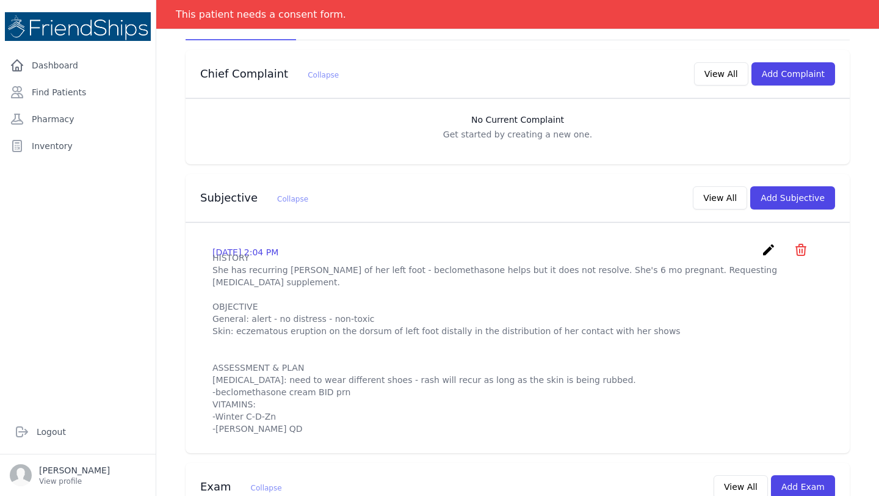
scroll to position [236, 0]
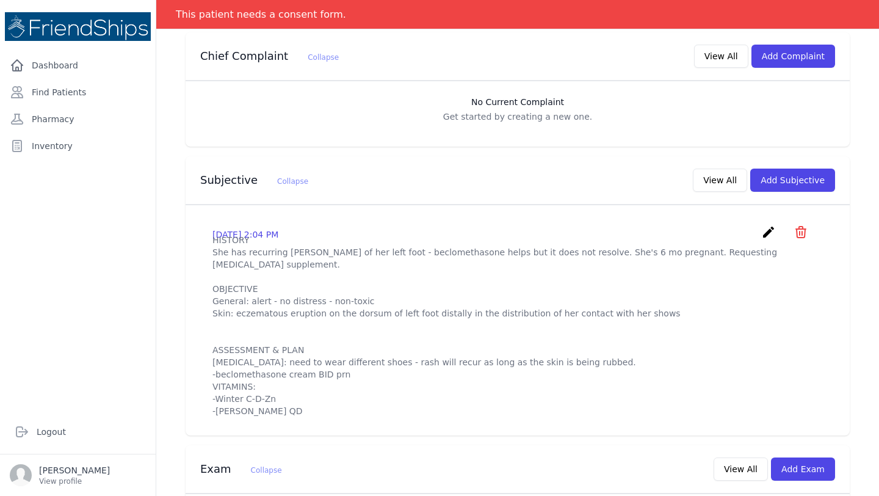
click at [457, 198] on div "Subjective Collapse View All Add Subjective" at bounding box center [518, 180] width 664 height 48
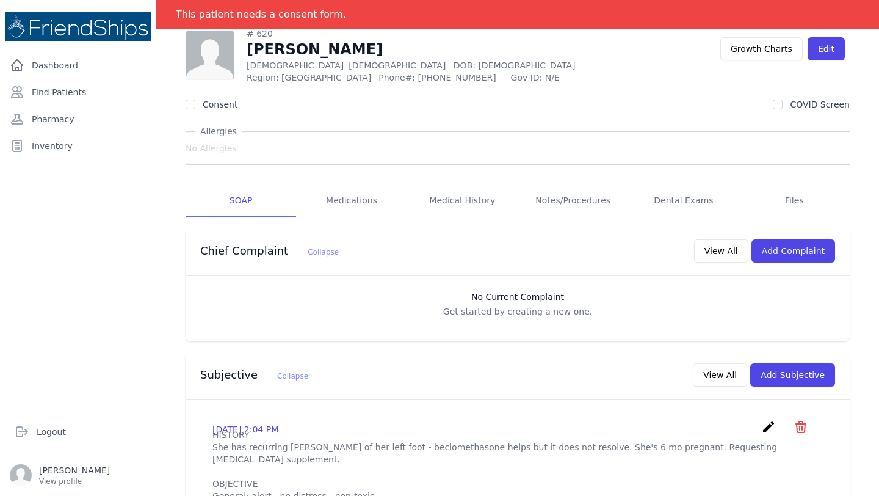
scroll to position [0, 0]
